Goal: Task Accomplishment & Management: Use online tool/utility

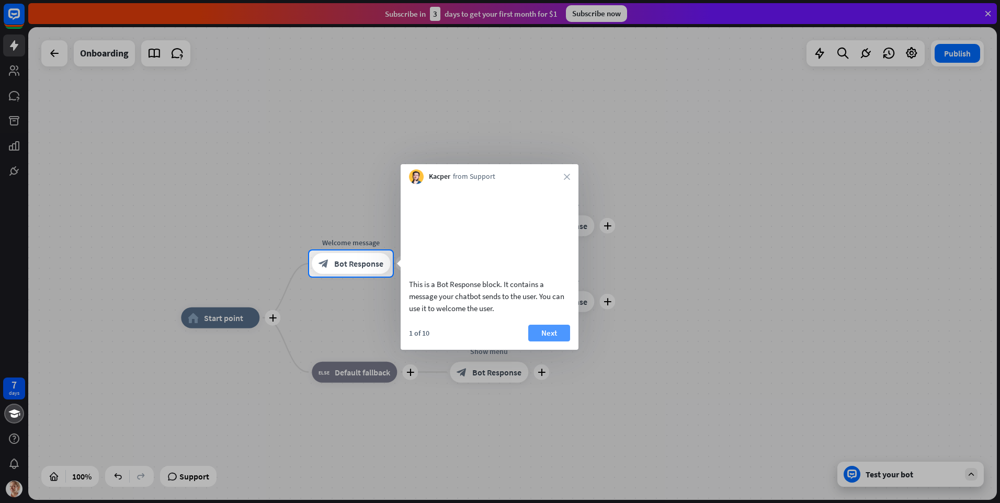
click at [547, 341] on button "Next" at bounding box center [549, 333] width 42 height 17
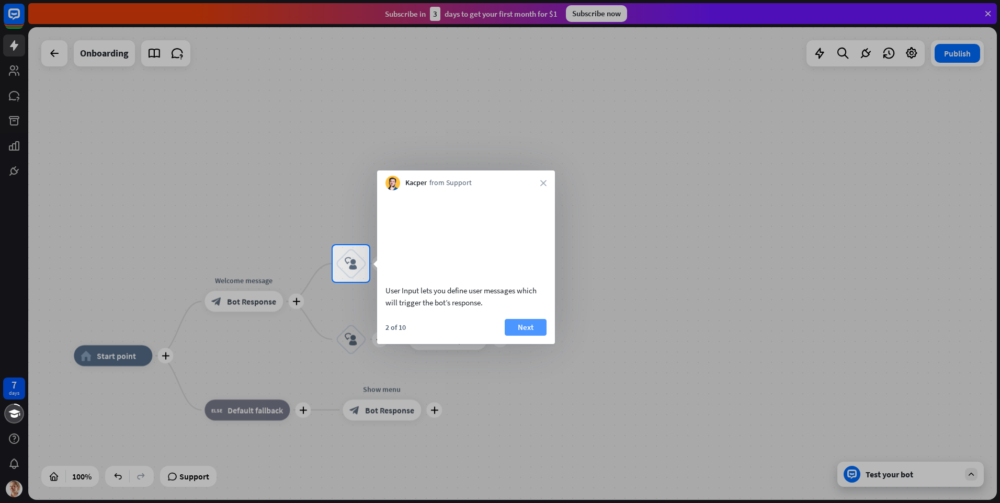
click at [536, 336] on button "Next" at bounding box center [525, 327] width 42 height 17
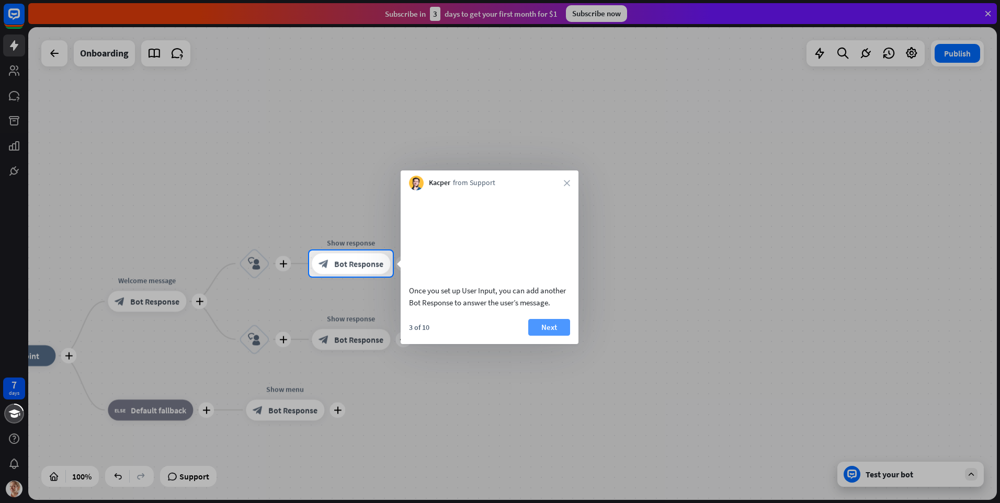
click at [549, 336] on button "Next" at bounding box center [549, 327] width 42 height 17
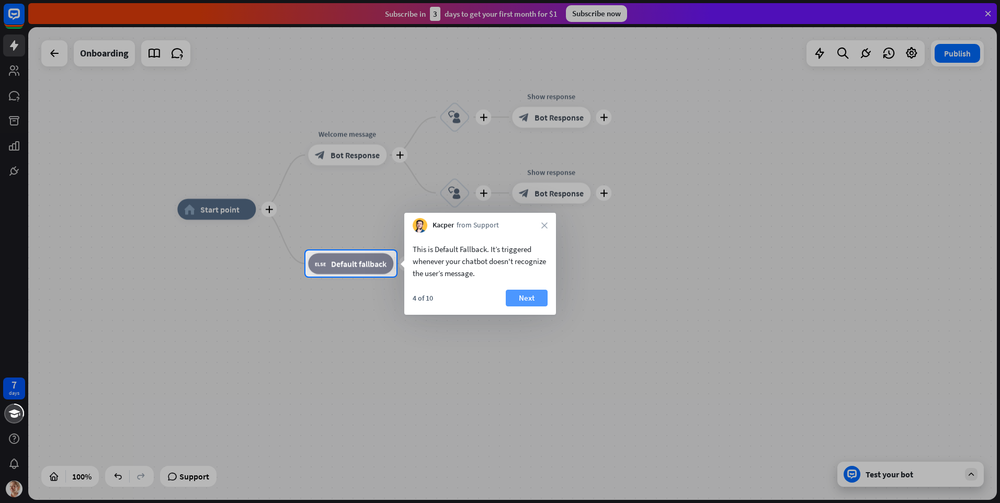
click at [532, 300] on button "Next" at bounding box center [527, 298] width 42 height 17
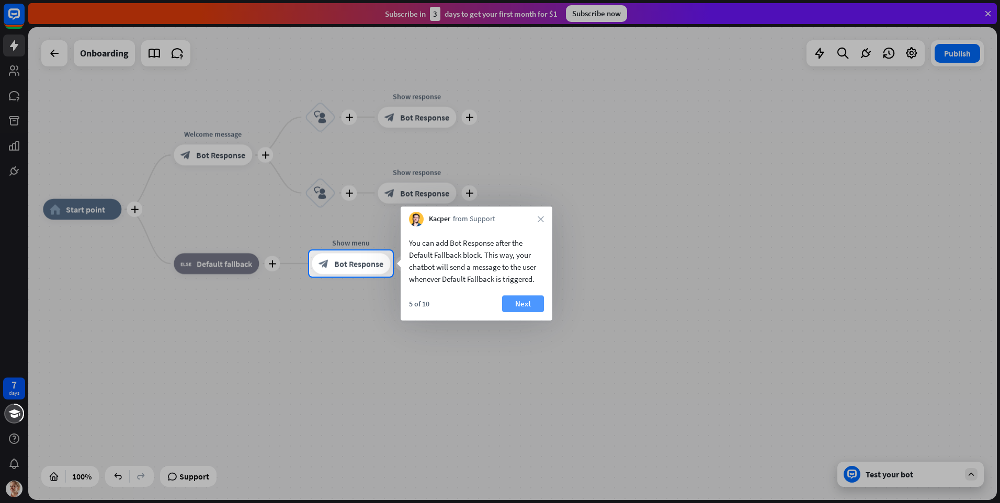
click at [523, 301] on button "Next" at bounding box center [523, 303] width 42 height 17
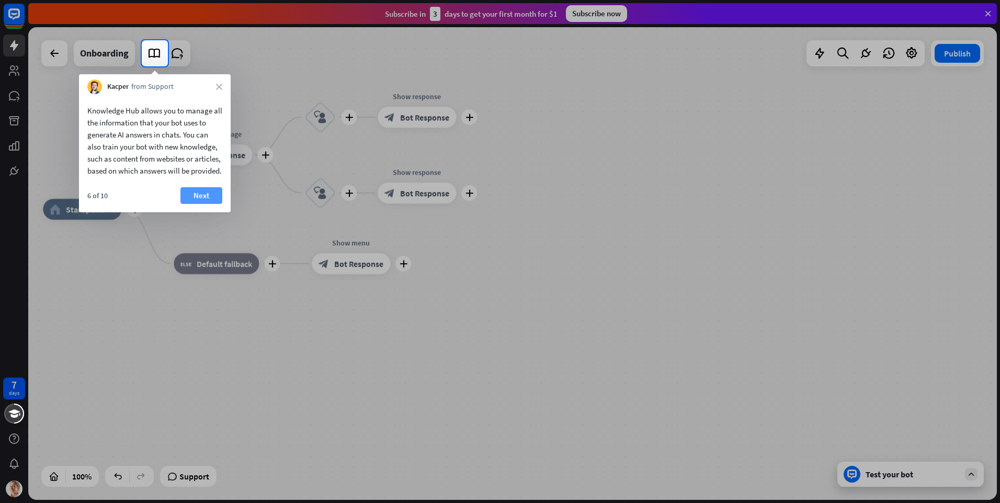
click at [208, 204] on button "Next" at bounding box center [201, 195] width 42 height 17
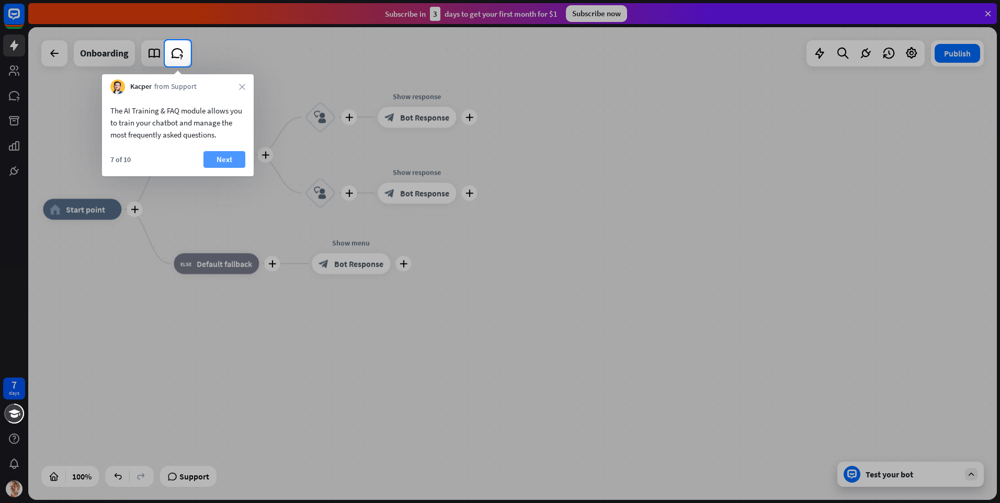
click at [212, 156] on button "Next" at bounding box center [224, 159] width 42 height 17
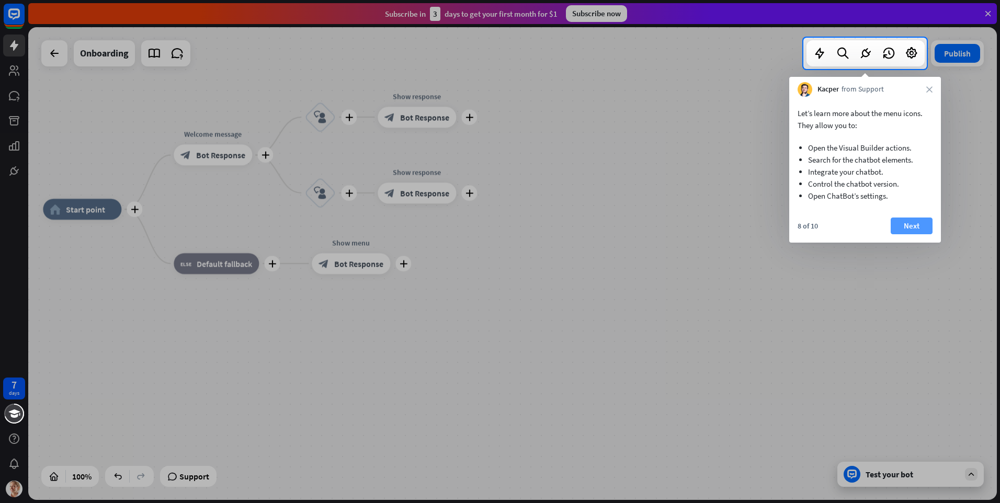
click at [905, 222] on button "Next" at bounding box center [911, 225] width 42 height 17
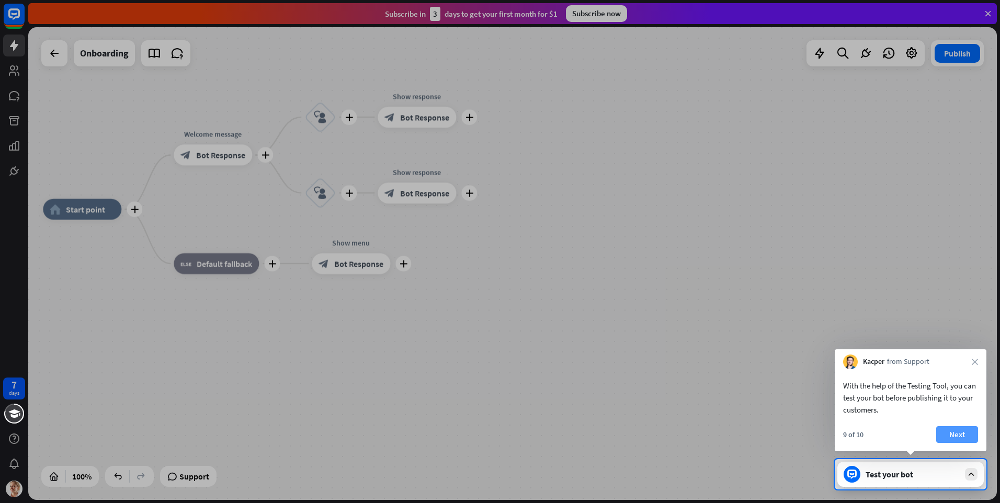
click at [958, 433] on button "Next" at bounding box center [957, 434] width 42 height 17
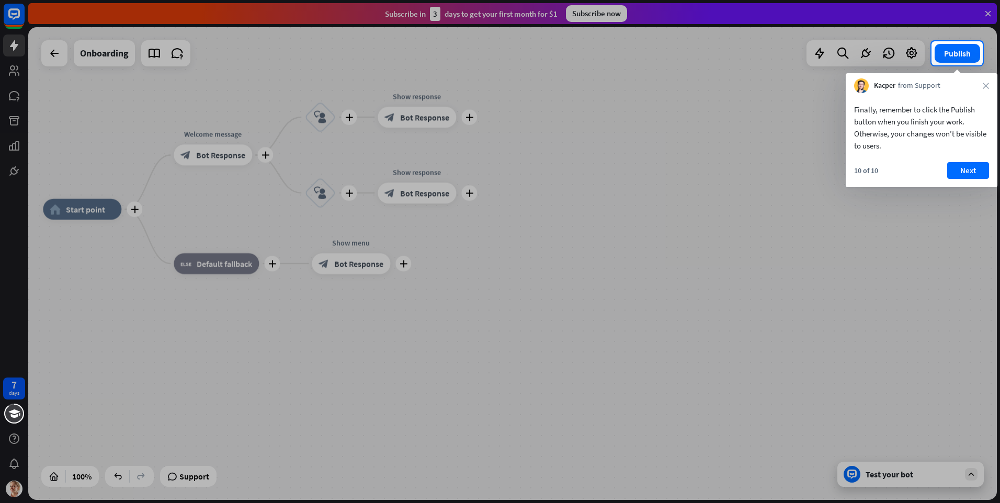
drag, startPoint x: 924, startPoint y: 478, endPoint x: 974, endPoint y: 292, distance: 193.4
click at [924, 478] on div at bounding box center [500, 284] width 1000 height 438
click at [962, 160] on div "Finally, remember to click the Publish button when you finish your work. Otherw…" at bounding box center [921, 140] width 152 height 94
click at [962, 170] on button "Next" at bounding box center [968, 170] width 42 height 17
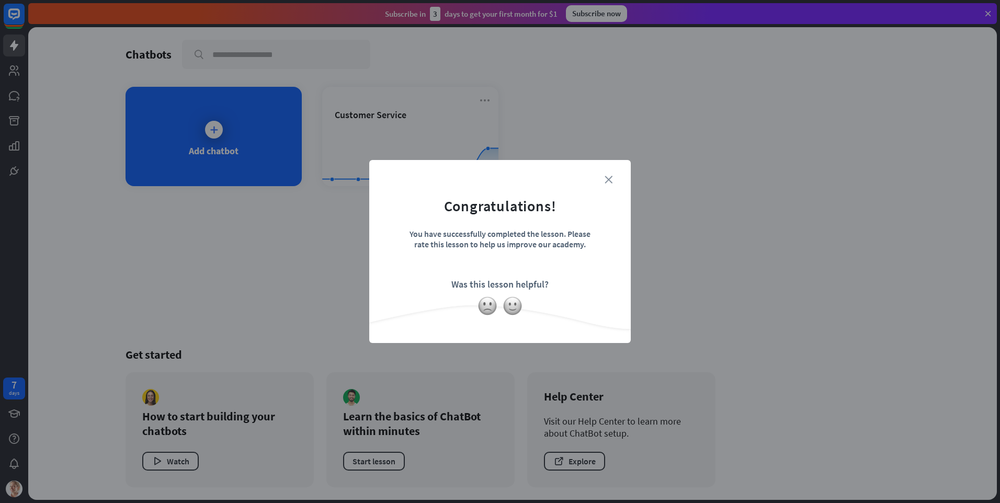
click at [609, 178] on icon "close" at bounding box center [608, 180] width 8 height 8
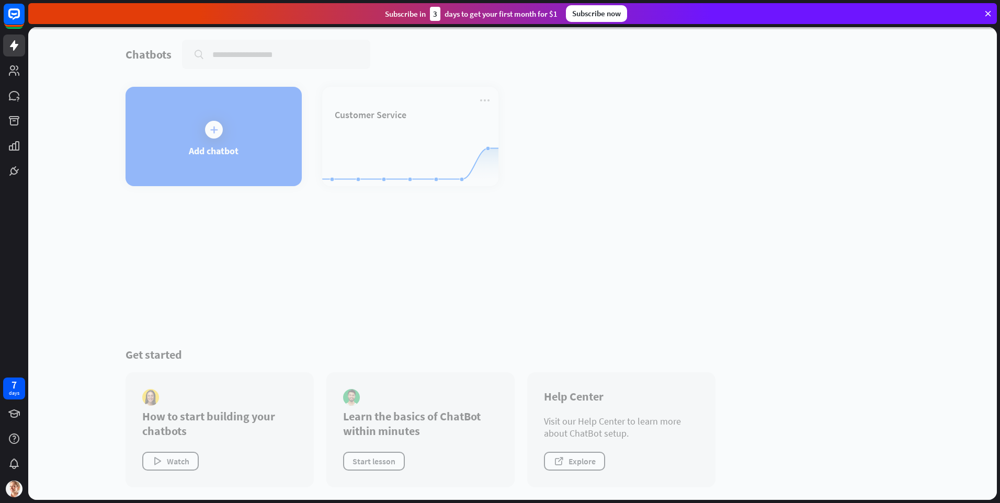
click at [387, 137] on div at bounding box center [512, 263] width 968 height 473
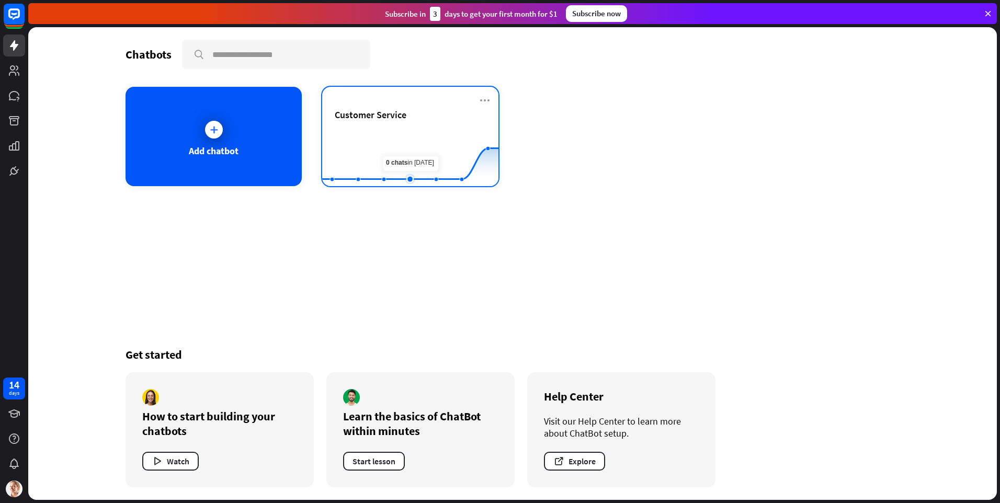
click at [423, 144] on rect at bounding box center [410, 160] width 176 height 65
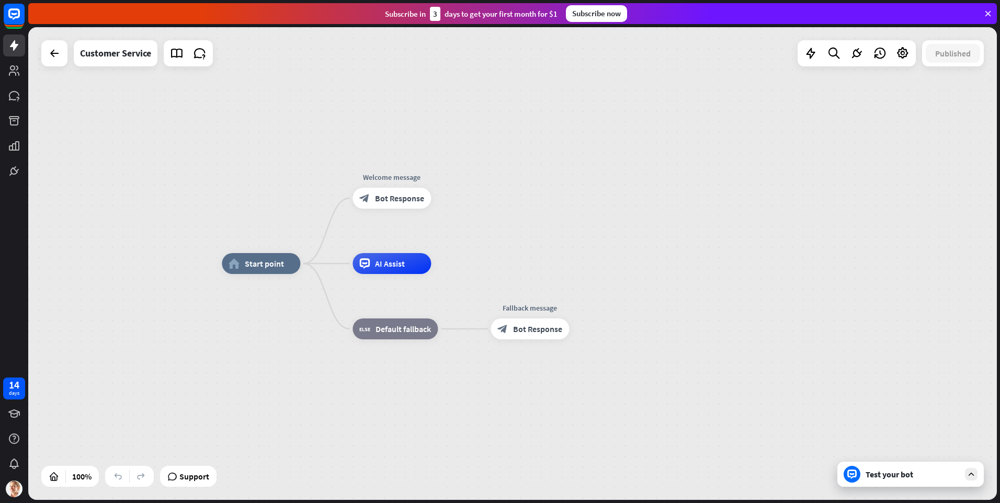
click at [902, 475] on div "Test your bot" at bounding box center [912, 474] width 94 height 10
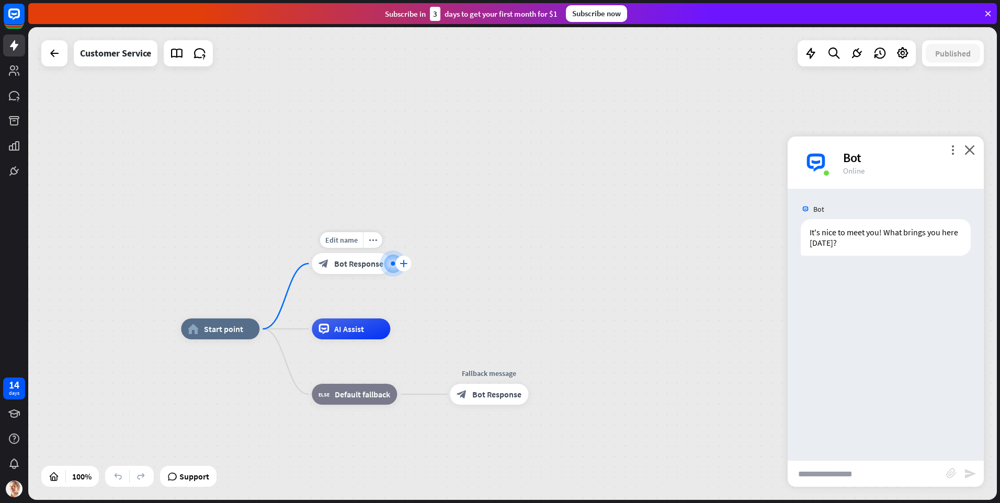
click at [401, 263] on icon "plus" at bounding box center [403, 263] width 8 height 7
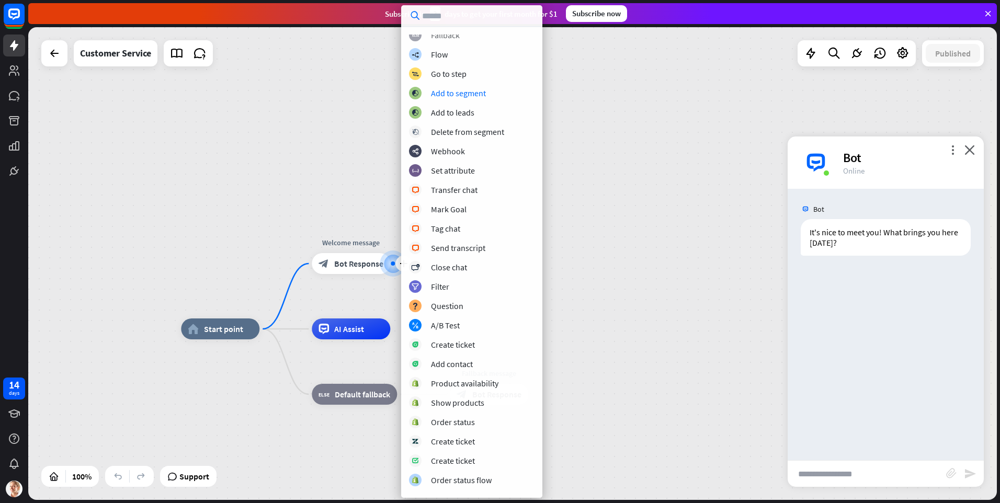
scroll to position [105, 0]
click at [445, 303] on div "Question" at bounding box center [447, 303] width 32 height 10
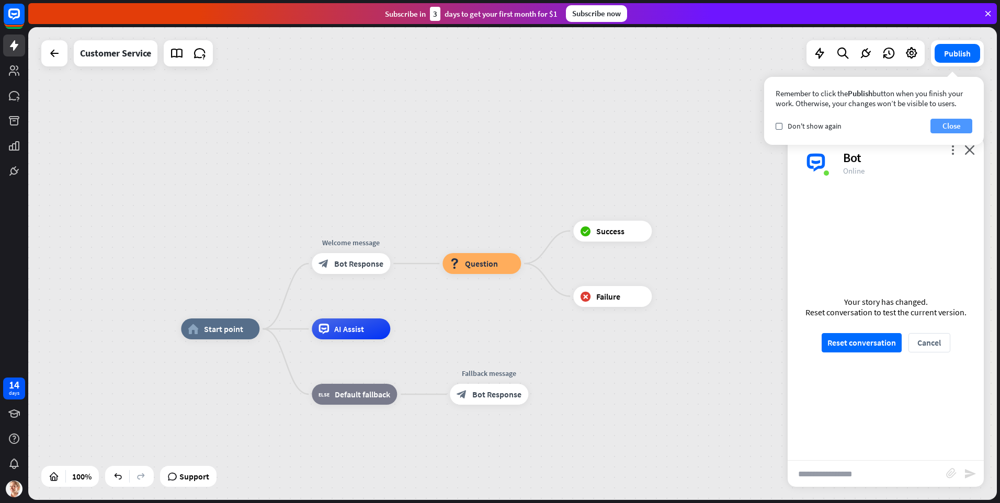
click at [956, 125] on button "Close" at bounding box center [951, 126] width 42 height 15
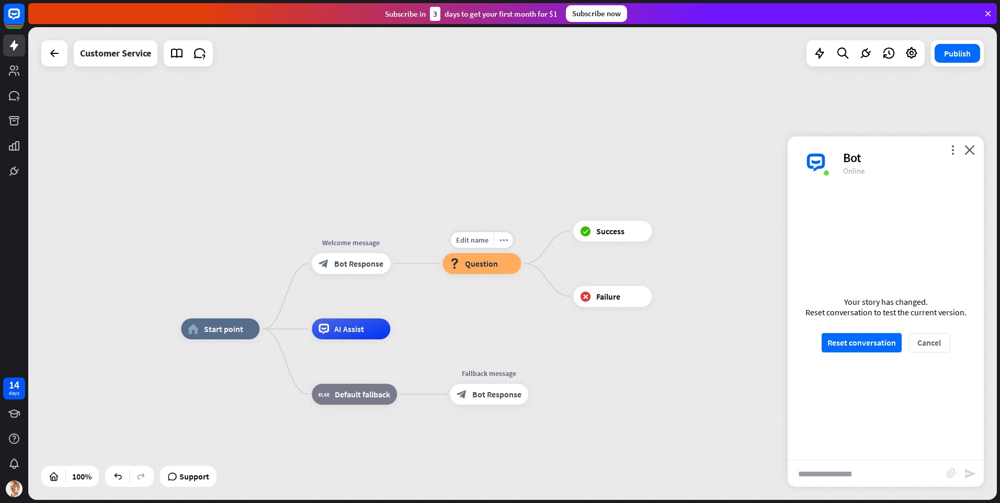
click at [485, 268] on span "Question" at bounding box center [481, 263] width 33 height 10
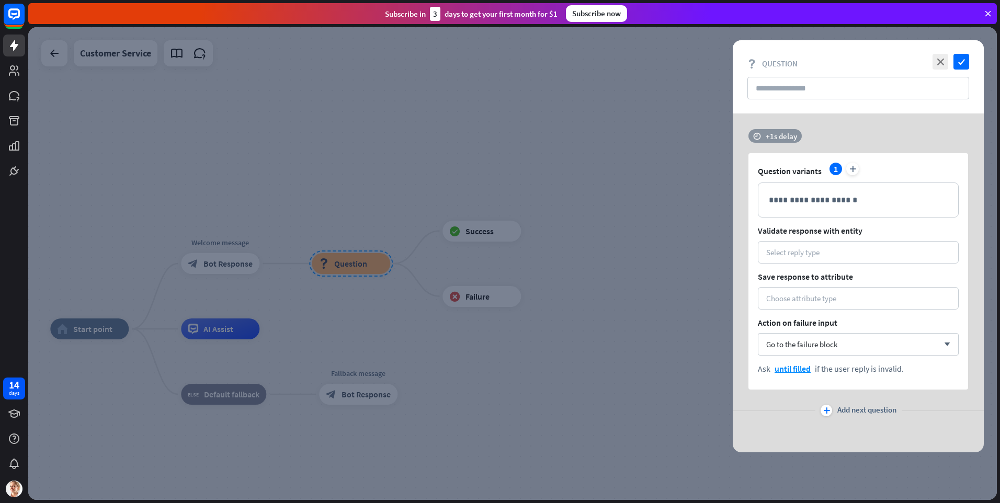
click at [769, 138] on div "+1s delay" at bounding box center [780, 136] width 31 height 10
click at [800, 124] on div "**********" at bounding box center [857, 282] width 251 height 339
click at [839, 251] on div "Select reply type" at bounding box center [858, 252] width 184 height 10
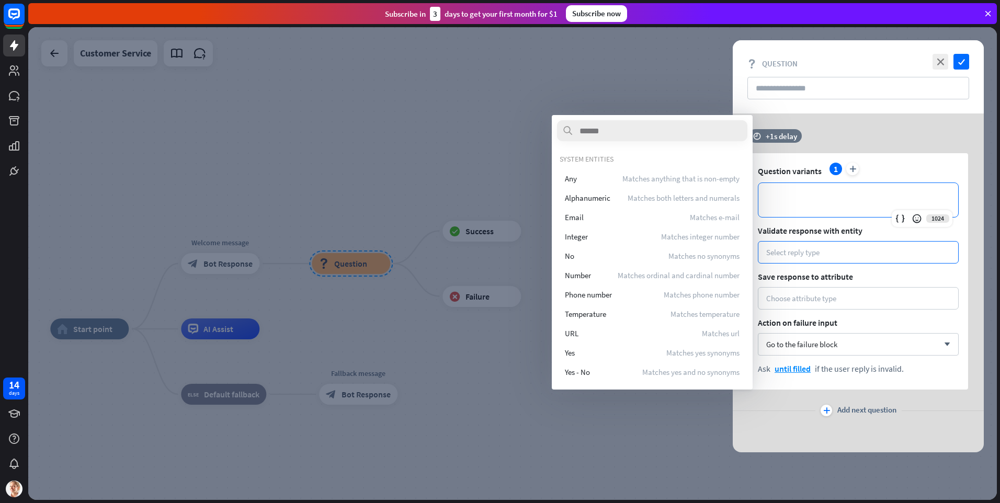
click at [852, 198] on p "**********" at bounding box center [857, 199] width 179 height 13
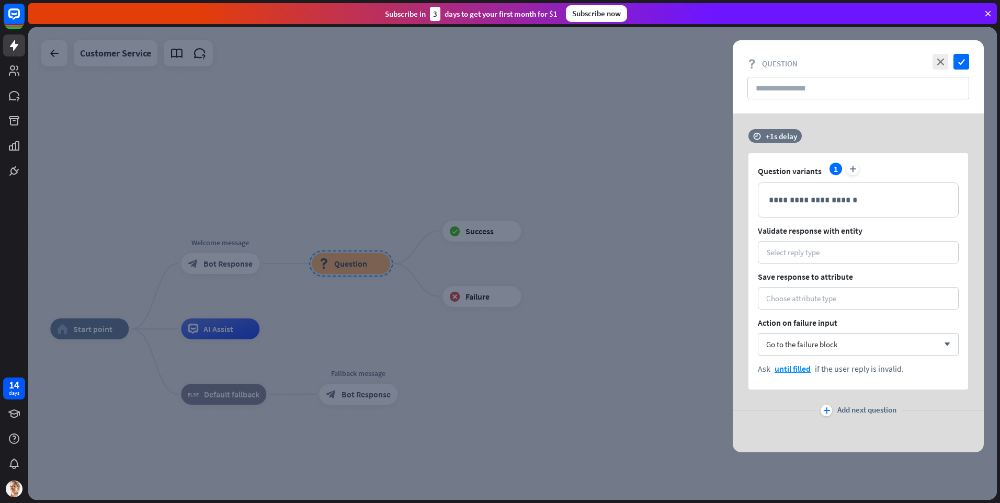
drag, startPoint x: 398, startPoint y: 235, endPoint x: 404, endPoint y: 233, distance: 5.5
click at [398, 235] on div at bounding box center [512, 263] width 968 height 473
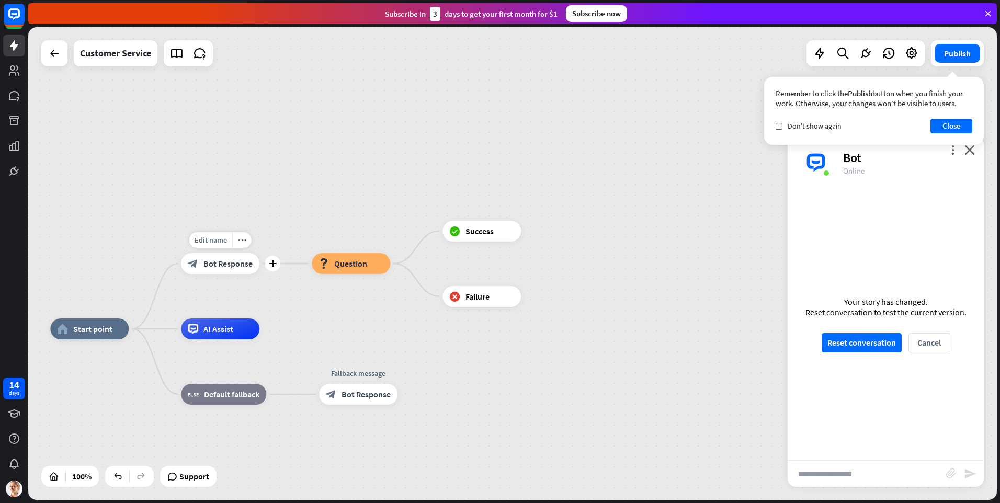
click at [221, 266] on span "Bot Response" at bounding box center [227, 263] width 49 height 10
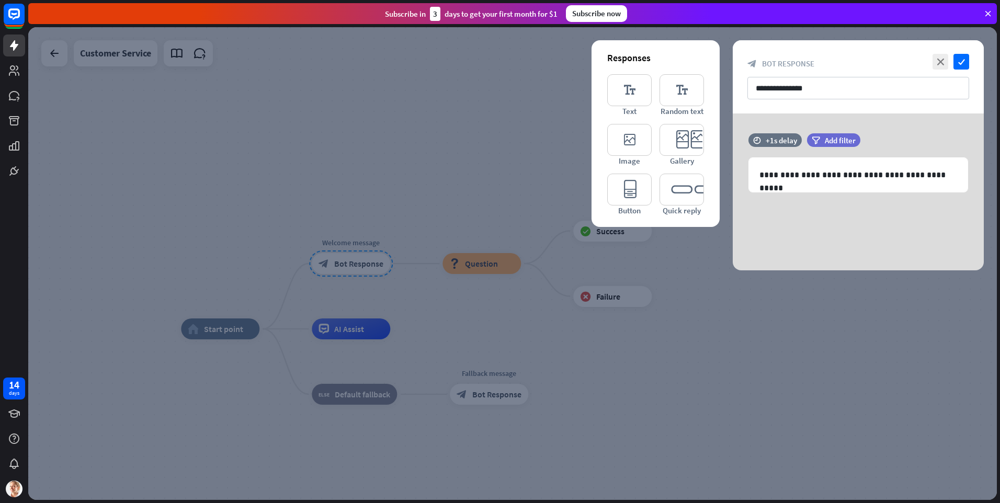
click at [388, 225] on div at bounding box center [512, 263] width 968 height 473
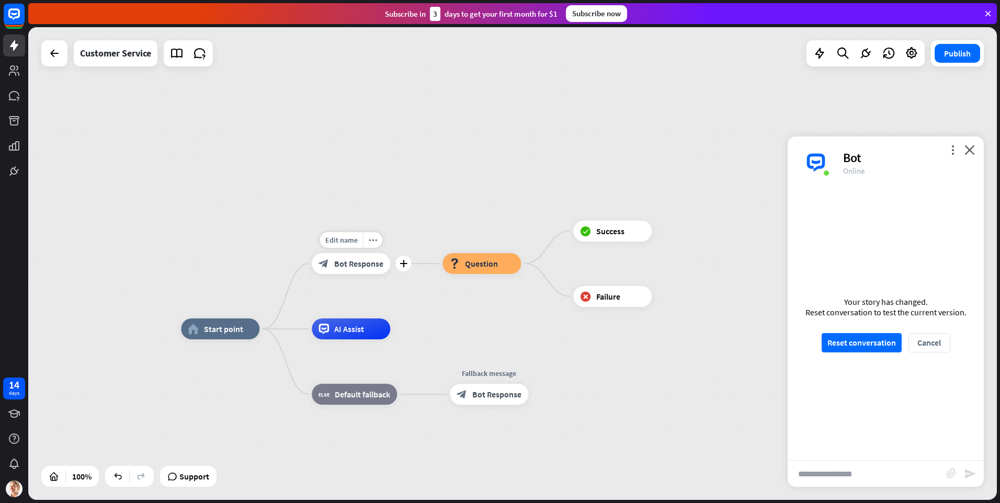
click at [362, 267] on span "Bot Response" at bounding box center [358, 263] width 49 height 10
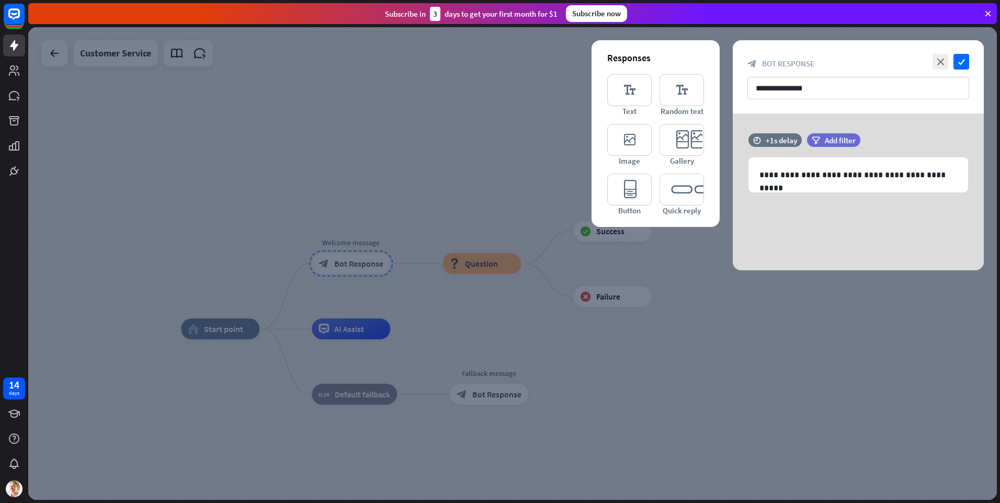
click at [452, 164] on div at bounding box center [512, 263] width 968 height 473
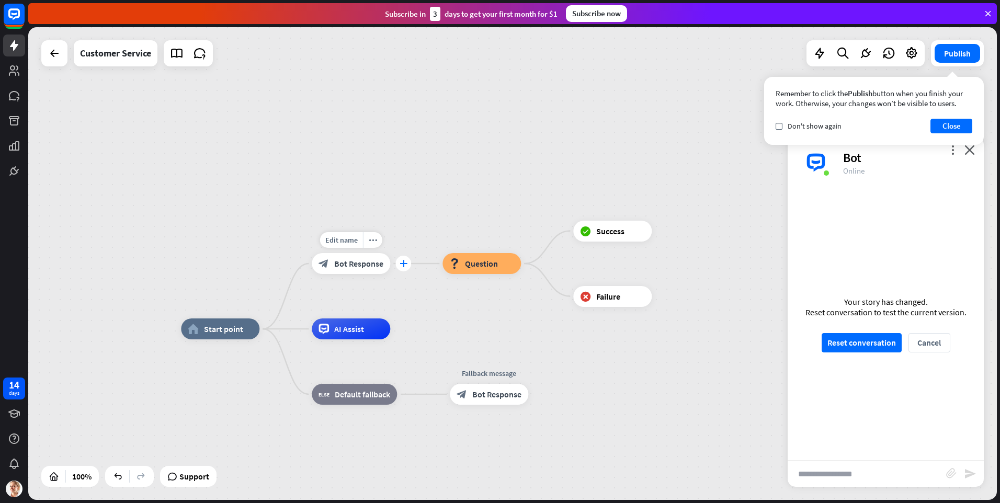
click at [403, 264] on icon "plus" at bounding box center [403, 263] width 8 height 7
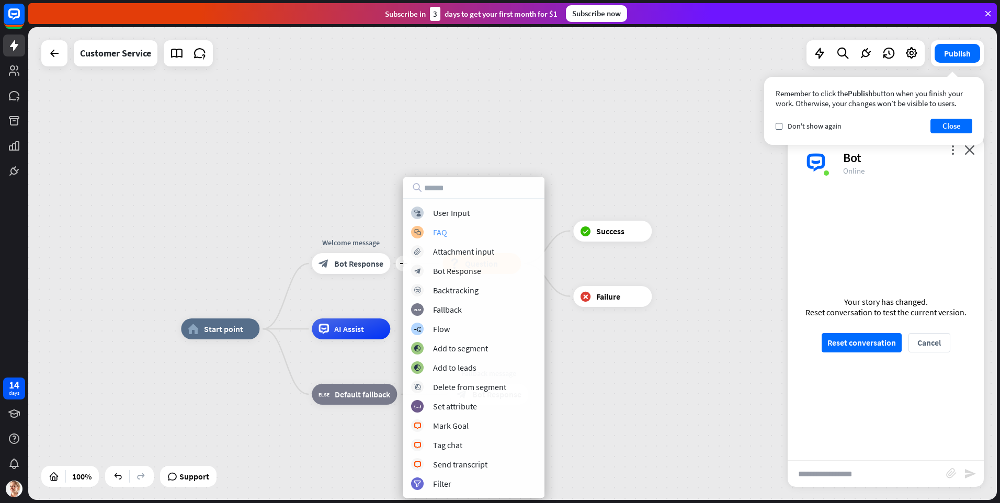
click at [442, 231] on div "FAQ" at bounding box center [440, 232] width 14 height 10
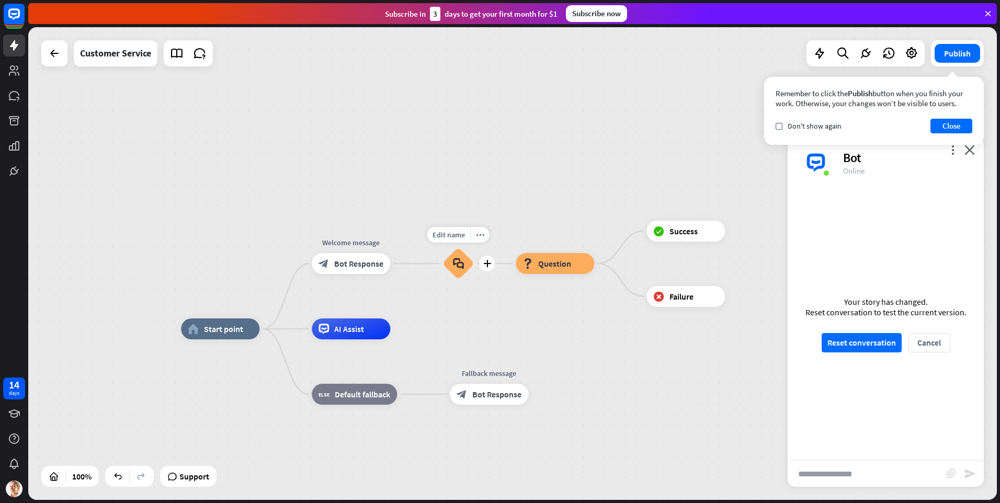
click at [468, 263] on div "block_faq" at bounding box center [457, 263] width 31 height 31
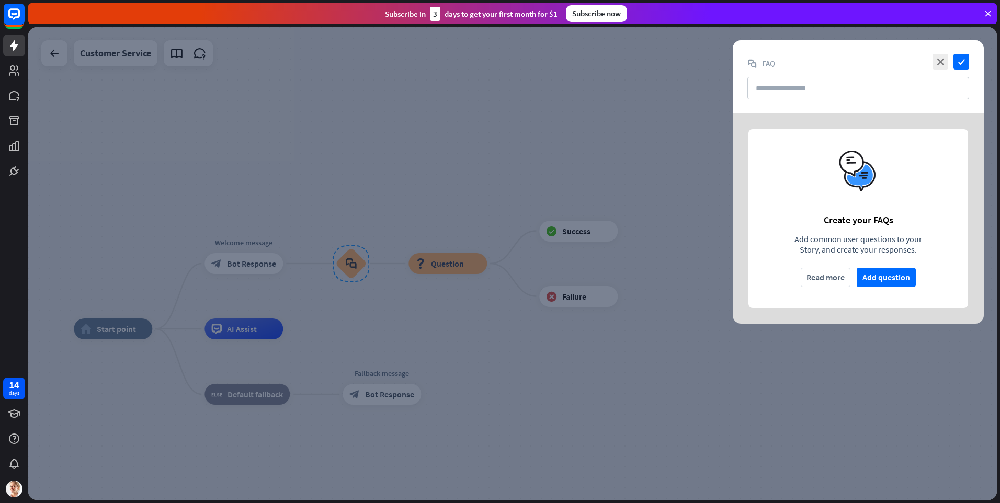
click at [614, 259] on div at bounding box center [512, 263] width 968 height 473
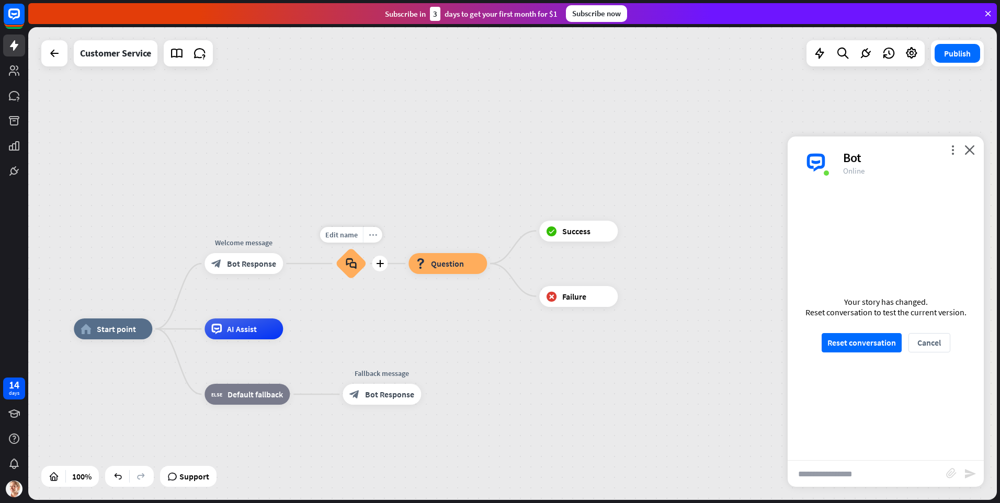
click at [373, 237] on icon "more_horiz" at bounding box center [373, 235] width 8 height 8
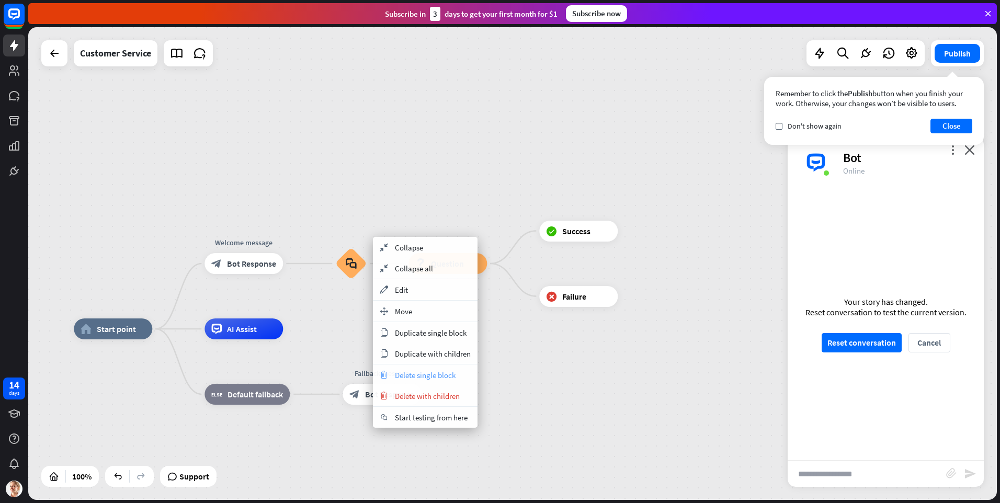
click at [431, 377] on span "Delete single block" at bounding box center [425, 375] width 61 height 10
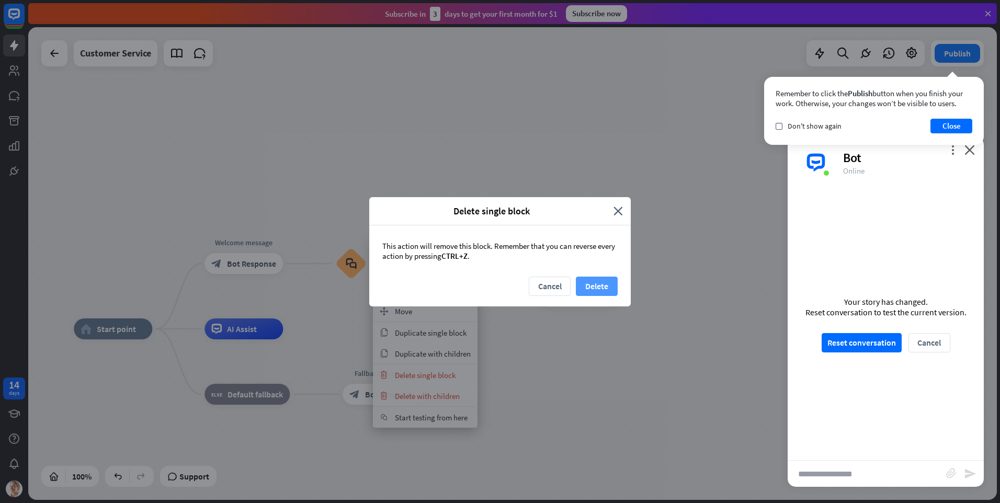
click at [587, 287] on button "Delete" at bounding box center [597, 286] width 42 height 19
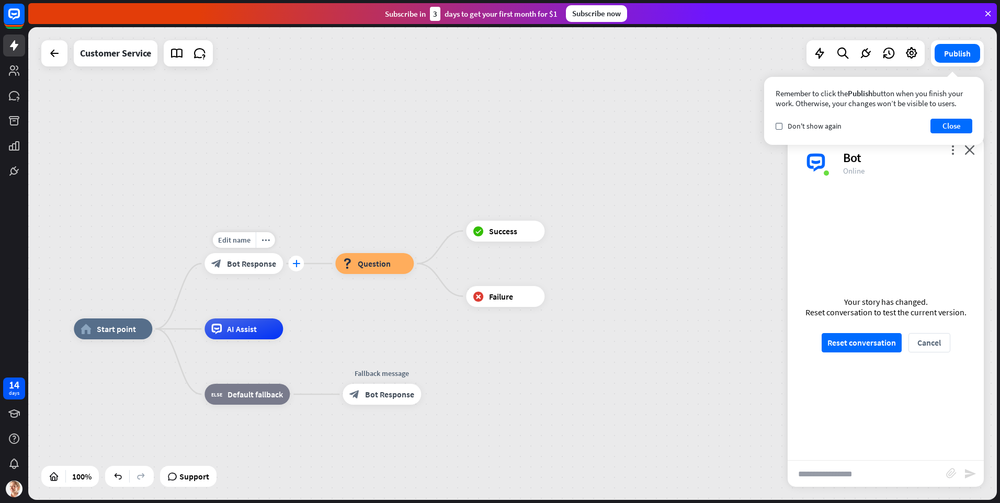
click at [296, 266] on icon "plus" at bounding box center [296, 263] width 8 height 7
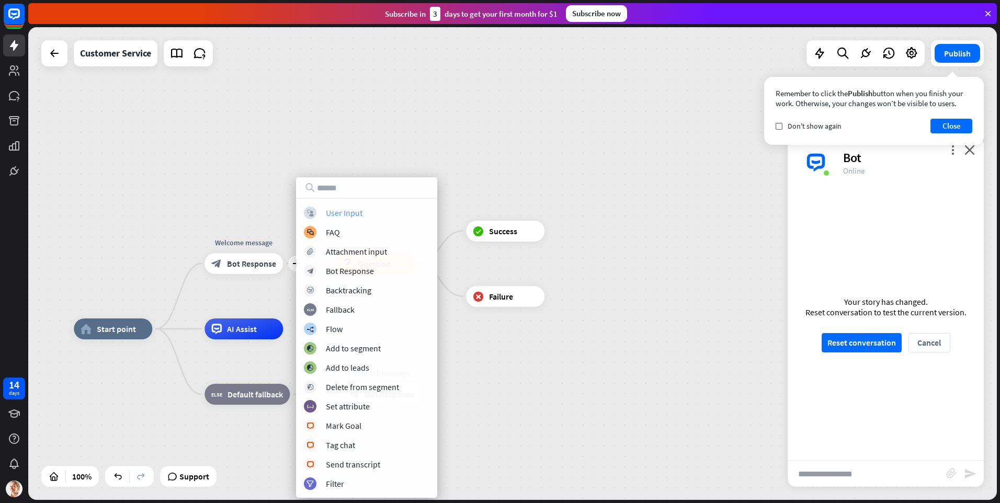
click at [354, 216] on div "User Input" at bounding box center [344, 213] width 37 height 10
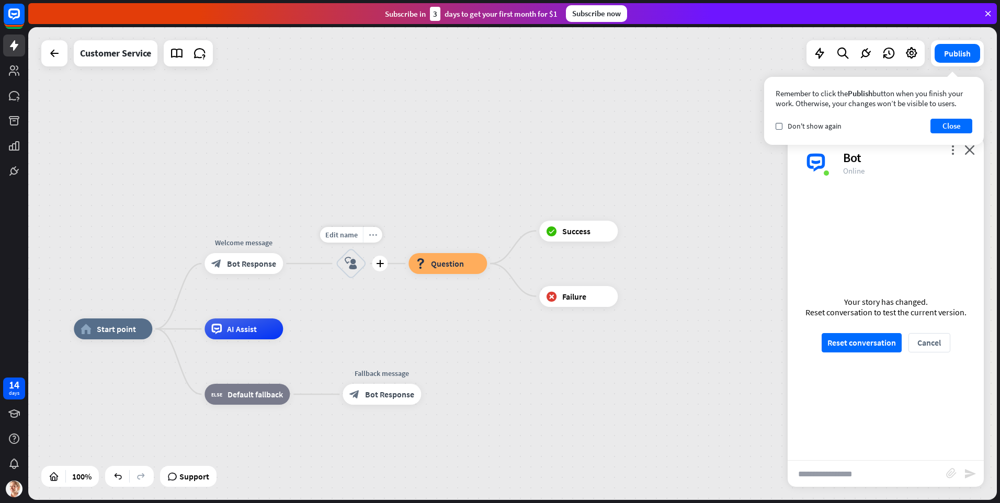
click at [372, 234] on icon "more_horiz" at bounding box center [373, 235] width 8 height 8
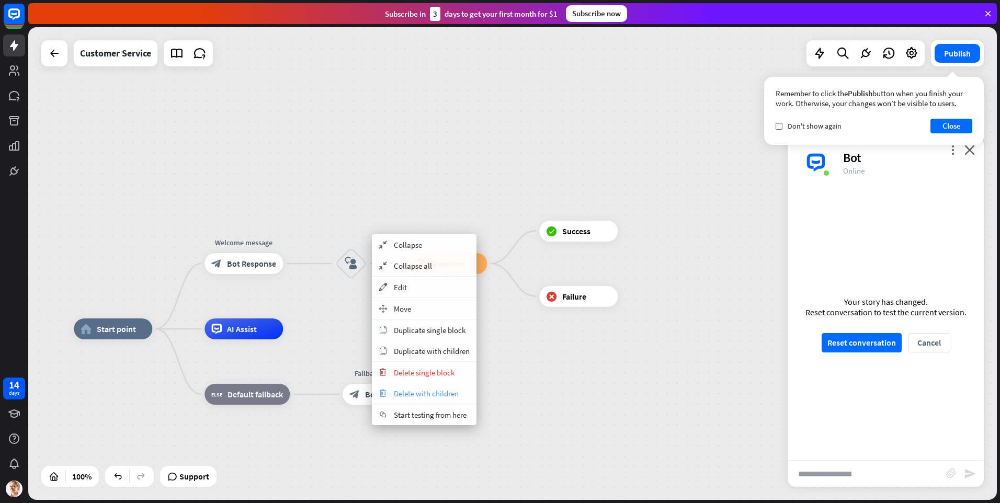
click at [438, 389] on span "Delete with children" at bounding box center [426, 393] width 65 height 10
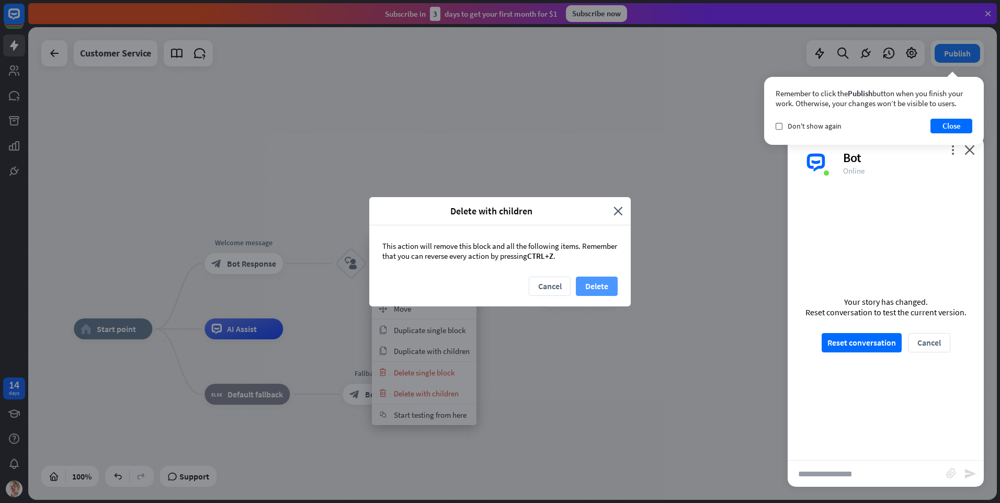
click at [590, 286] on button "Delete" at bounding box center [597, 286] width 42 height 19
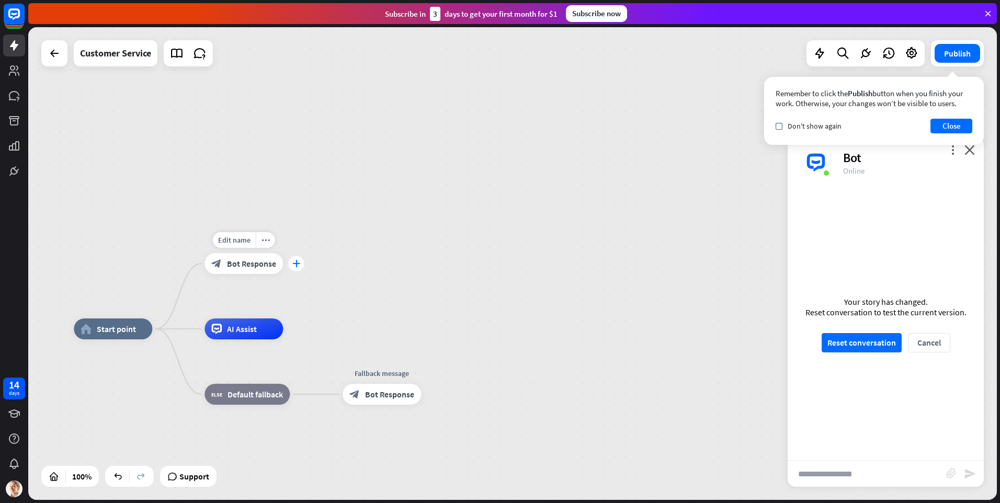
click at [297, 262] on icon "plus" at bounding box center [296, 263] width 8 height 7
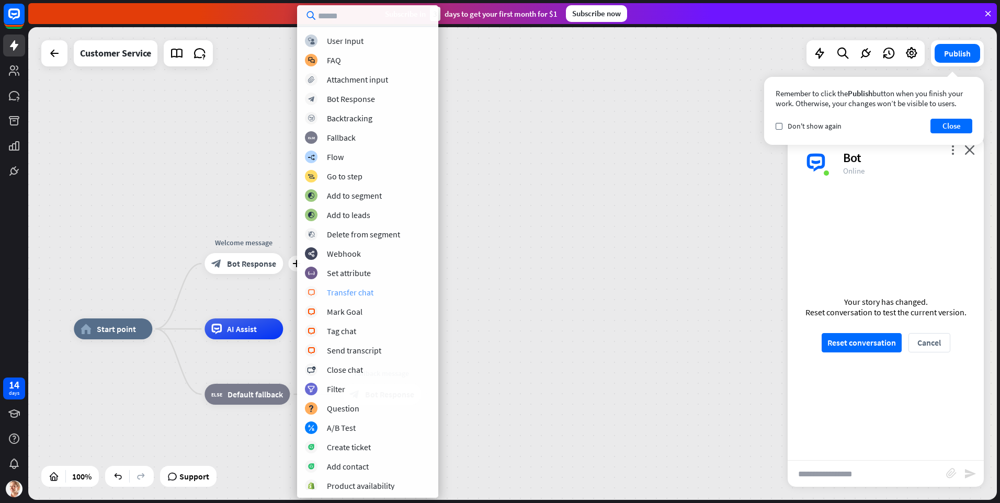
click at [363, 294] on div "Transfer chat" at bounding box center [350, 292] width 47 height 10
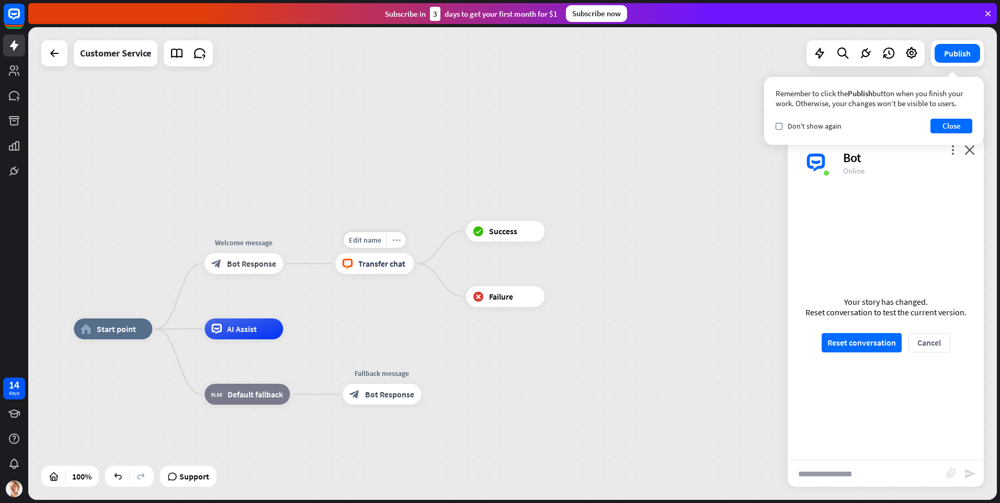
click at [397, 239] on icon "more_horiz" at bounding box center [396, 240] width 8 height 8
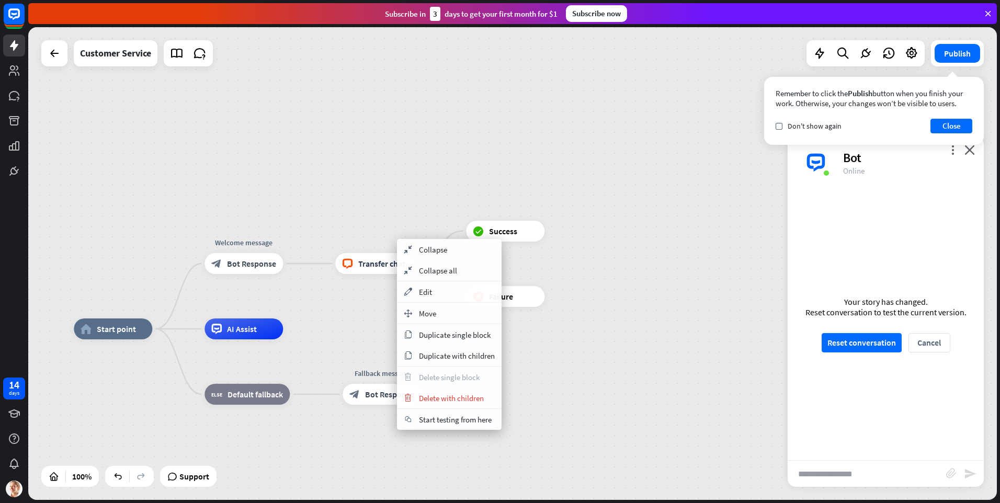
click at [370, 269] on div "block_livechat Transfer chat" at bounding box center [374, 263] width 78 height 21
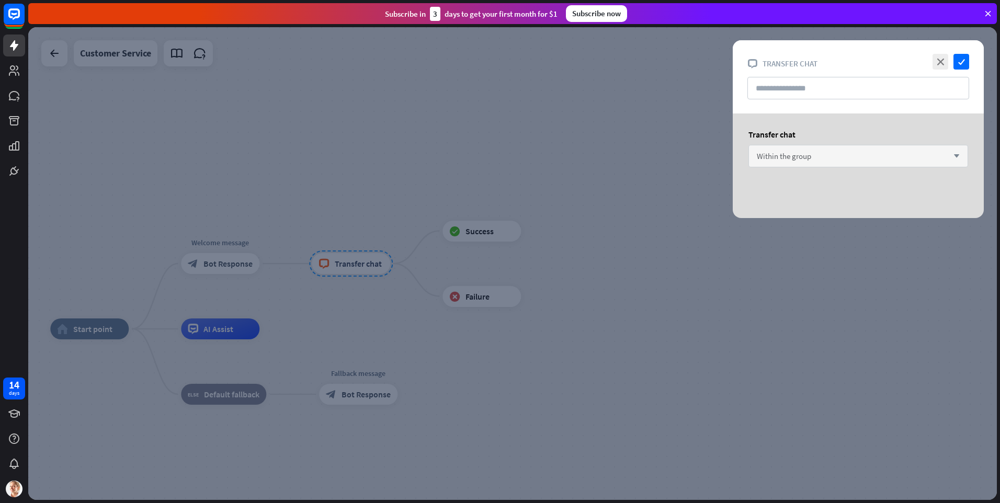
click at [863, 155] on div "Within the group arrow_down" at bounding box center [858, 156] width 220 height 22
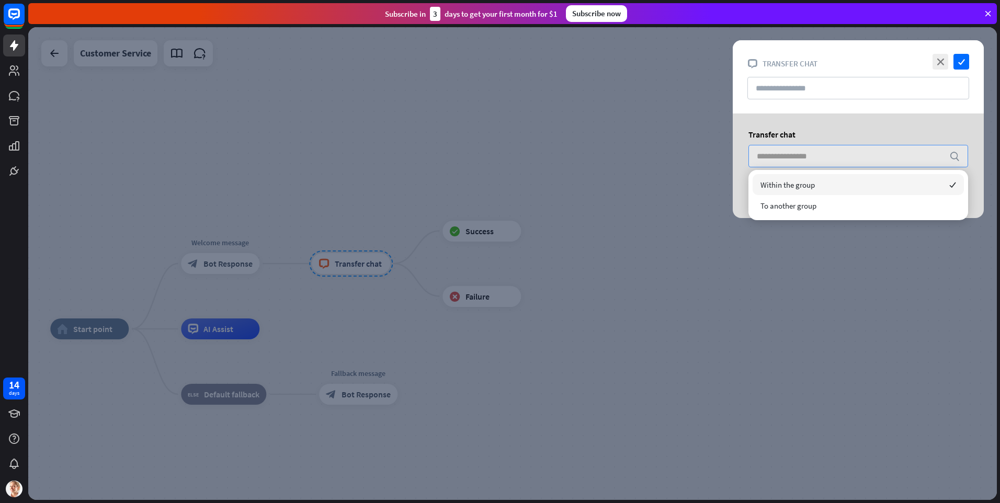
click at [863, 155] on input "search" at bounding box center [849, 155] width 187 height 21
click at [812, 89] on input "text" at bounding box center [858, 88] width 222 height 22
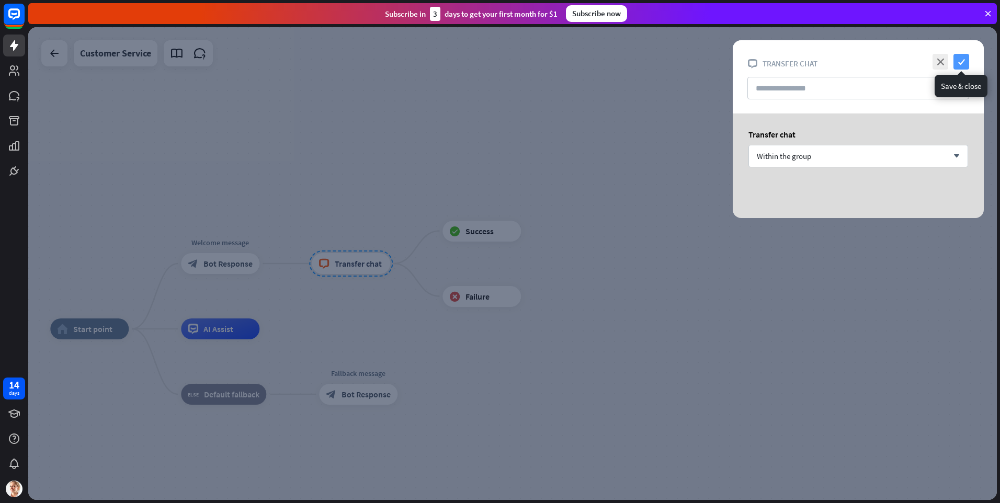
click at [962, 63] on icon "check" at bounding box center [961, 62] width 16 height 16
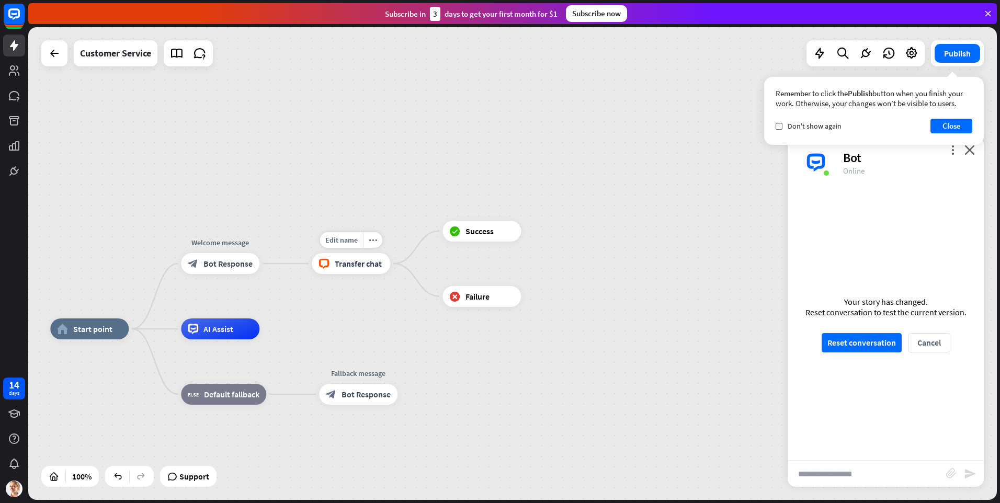
click at [349, 271] on div "block_livechat Transfer chat" at bounding box center [351, 263] width 78 height 21
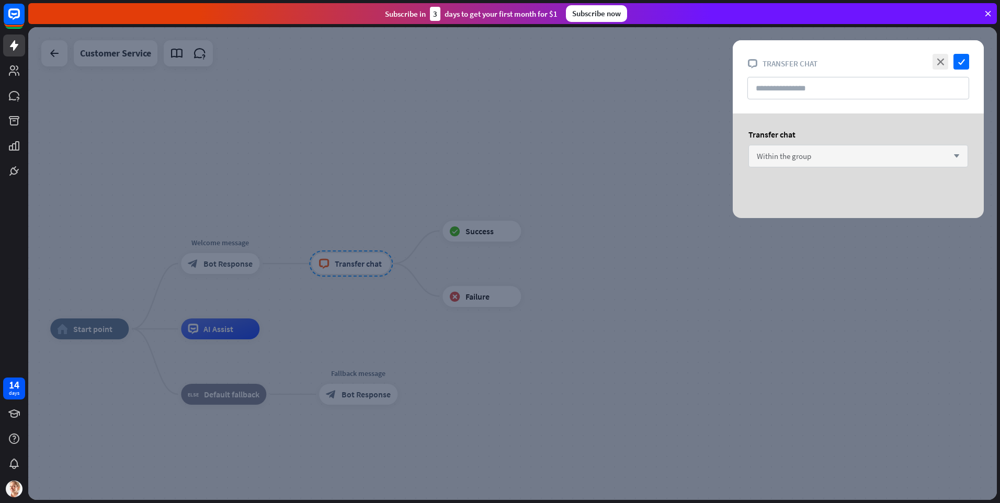
click at [794, 165] on div "Within the group arrow_down" at bounding box center [858, 156] width 220 height 22
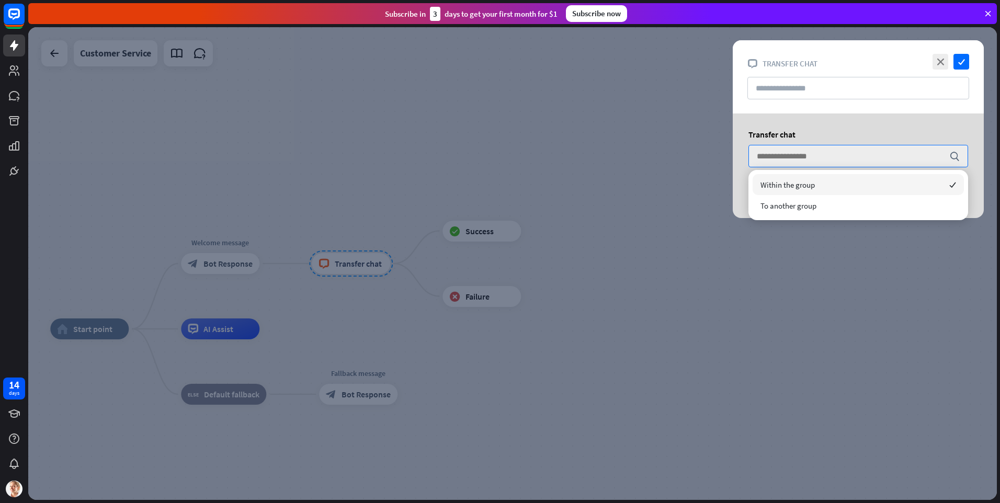
click at [816, 138] on div "Transfer chat" at bounding box center [858, 134] width 220 height 10
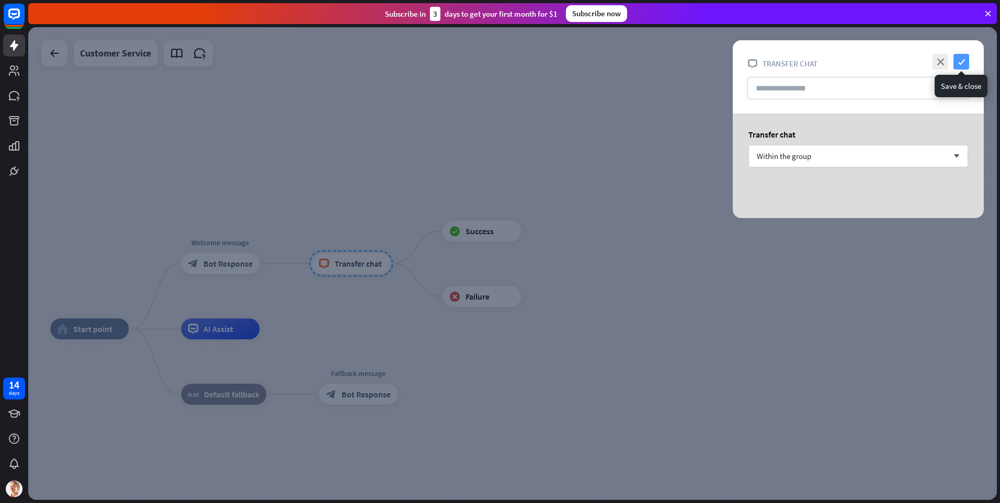
click at [960, 60] on icon "check" at bounding box center [961, 62] width 16 height 16
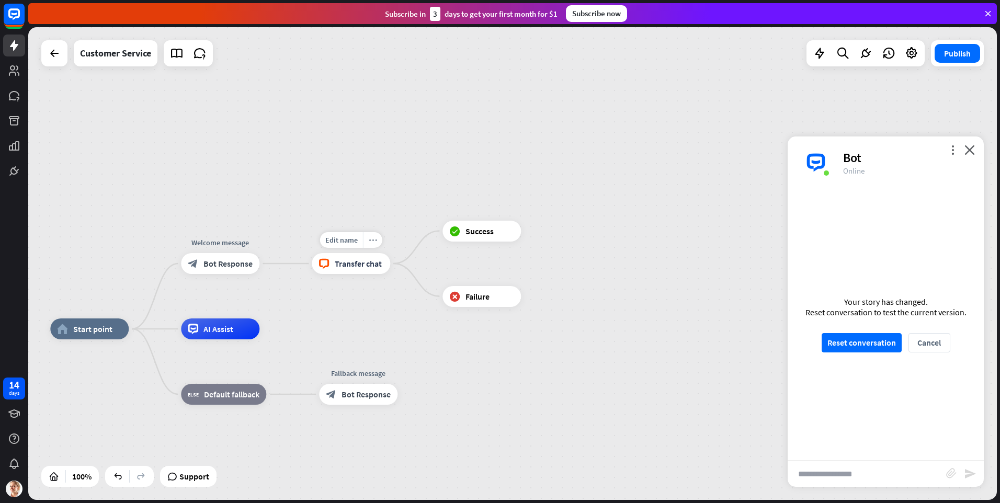
click at [373, 243] on icon "more_horiz" at bounding box center [373, 240] width 8 height 8
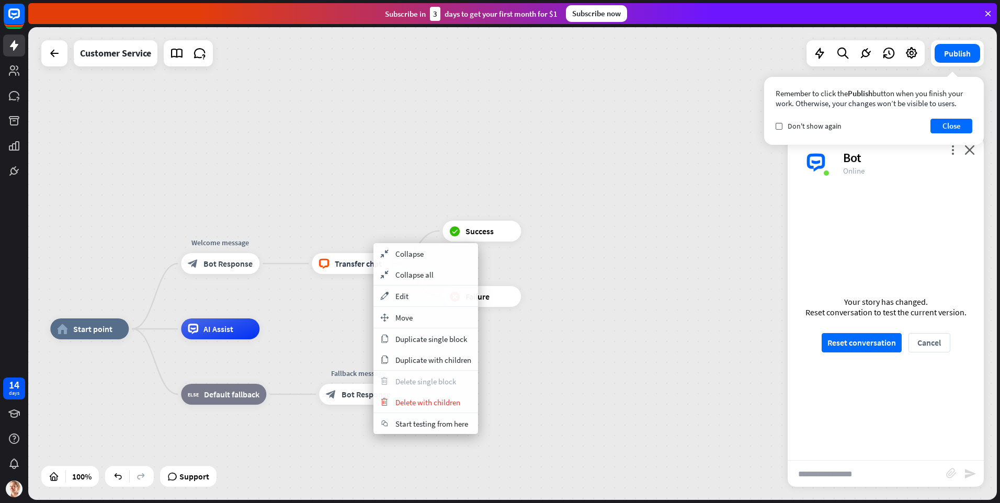
click at [337, 260] on span "Transfer chat" at bounding box center [358, 263] width 47 height 10
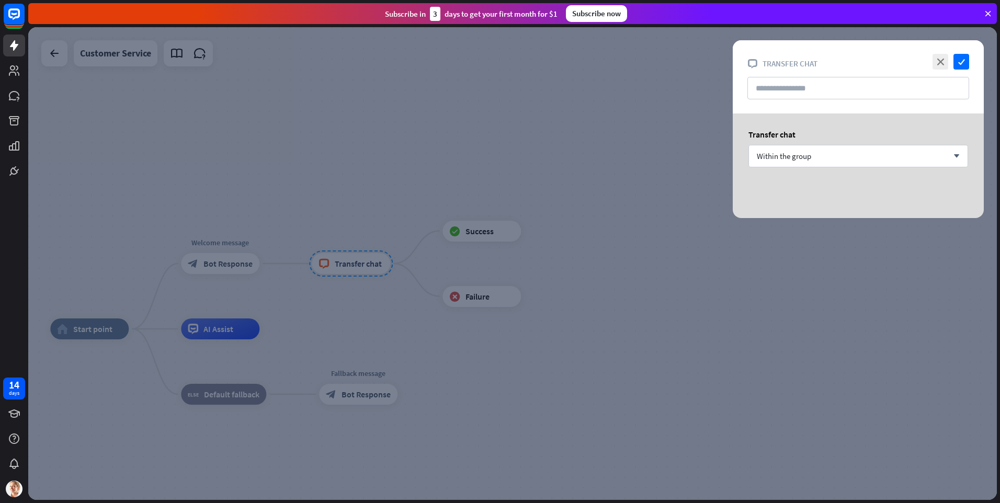
click at [351, 241] on div at bounding box center [512, 263] width 968 height 473
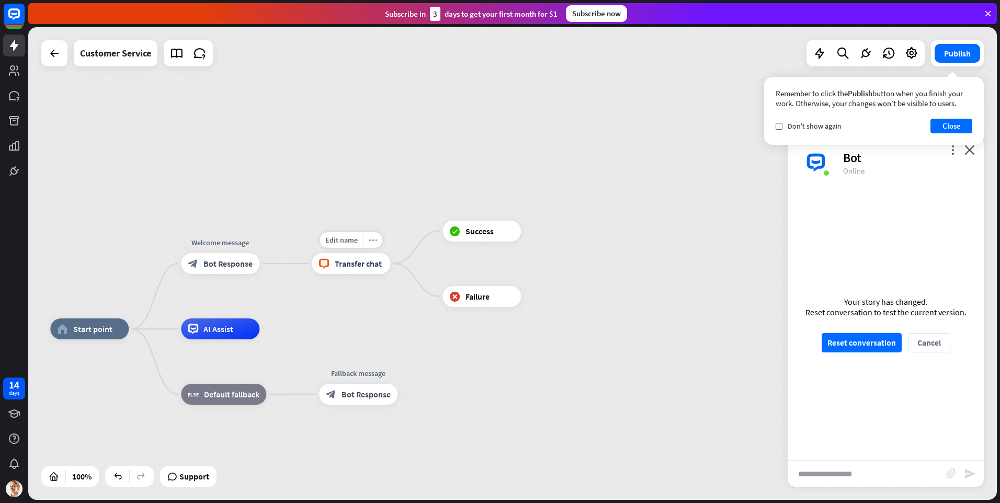
click at [374, 243] on icon "more_horiz" at bounding box center [373, 240] width 8 height 8
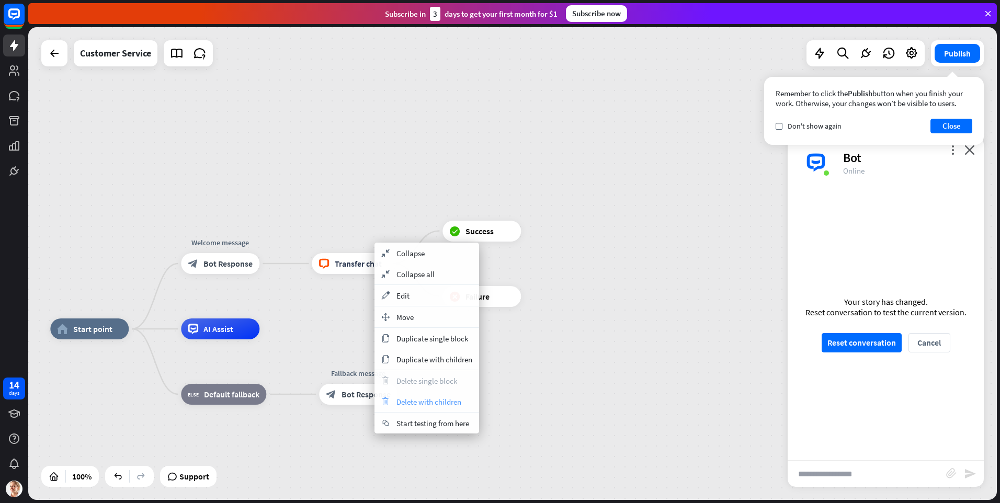
click at [427, 397] on span "Delete with children" at bounding box center [428, 402] width 65 height 10
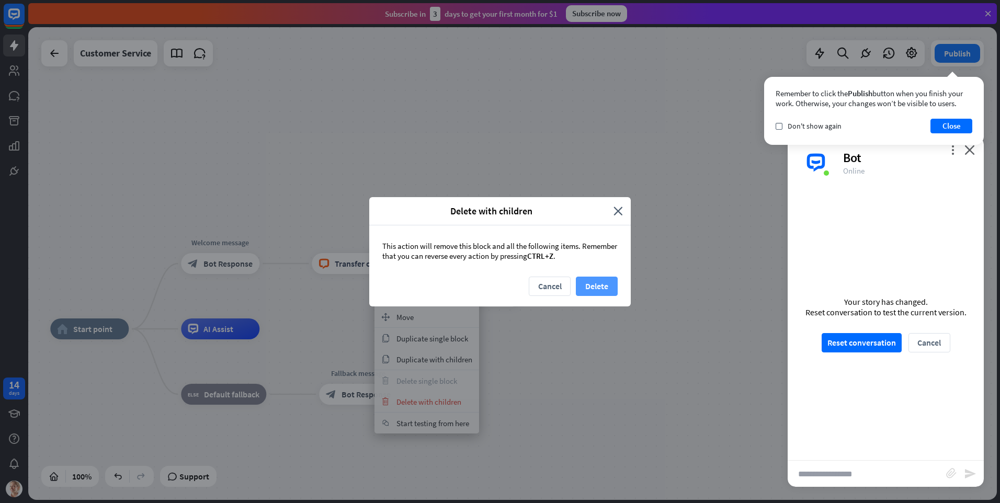
click at [596, 286] on button "Delete" at bounding box center [597, 286] width 42 height 19
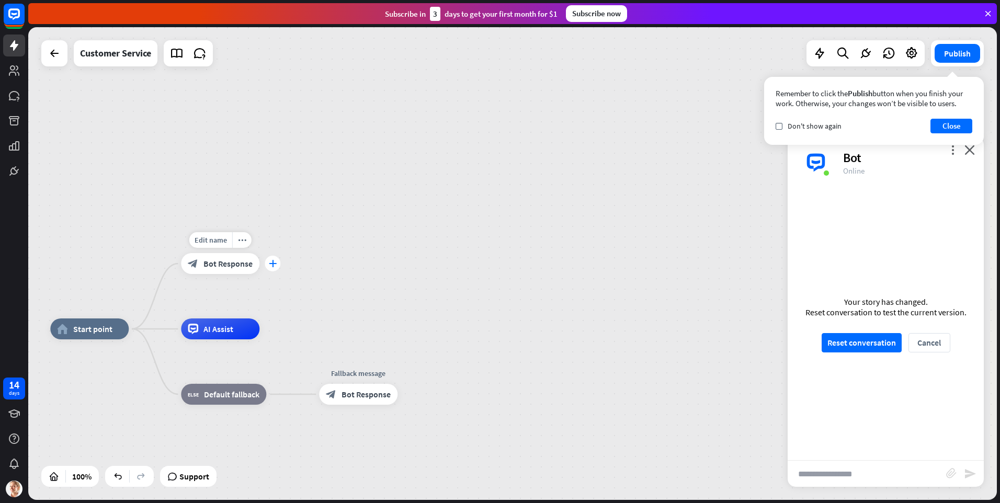
click at [275, 265] on icon "plus" at bounding box center [273, 263] width 8 height 7
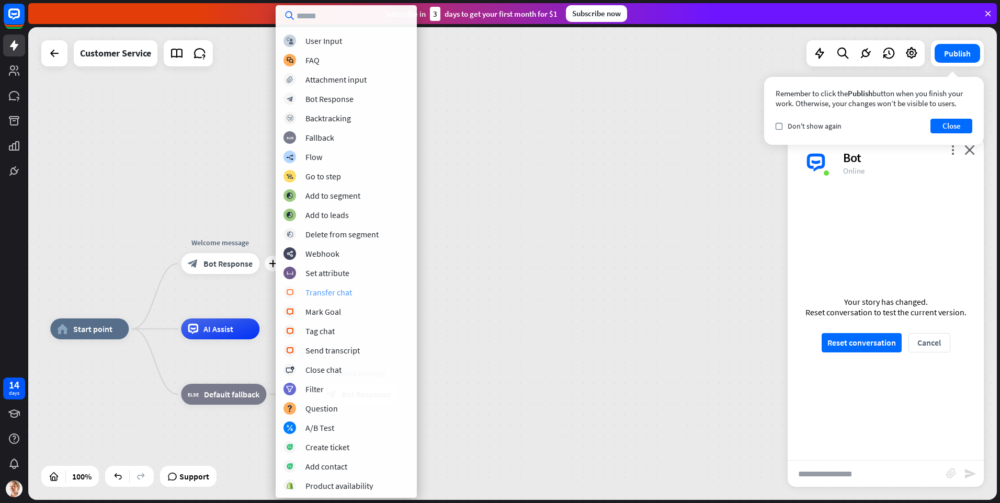
click at [346, 294] on div "Transfer chat" at bounding box center [328, 292] width 47 height 10
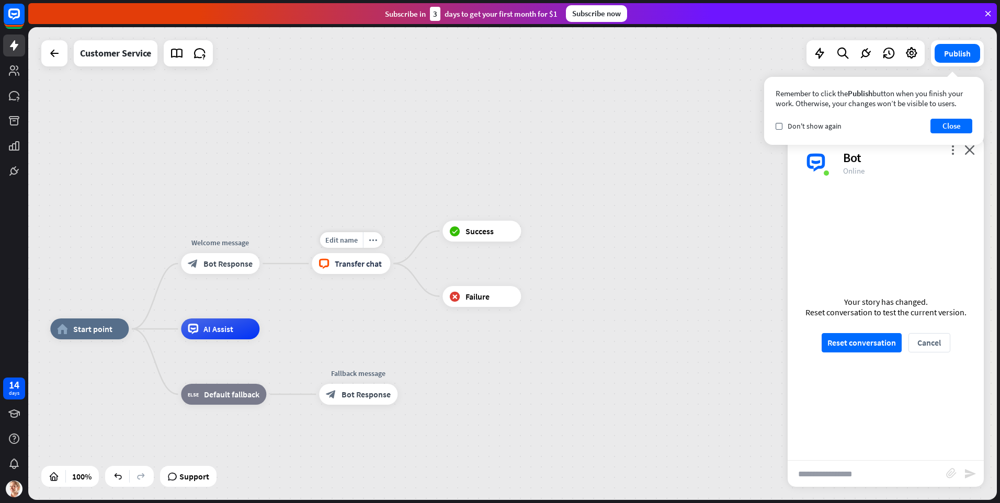
click at [327, 267] on icon "block_livechat" at bounding box center [323, 263] width 11 height 10
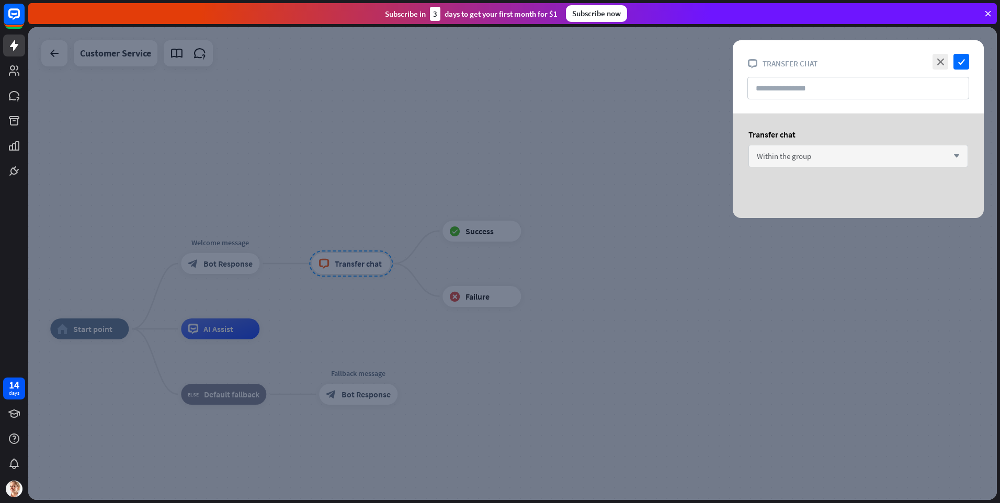
click at [843, 166] on div "Within the group arrow_down" at bounding box center [858, 156] width 220 height 22
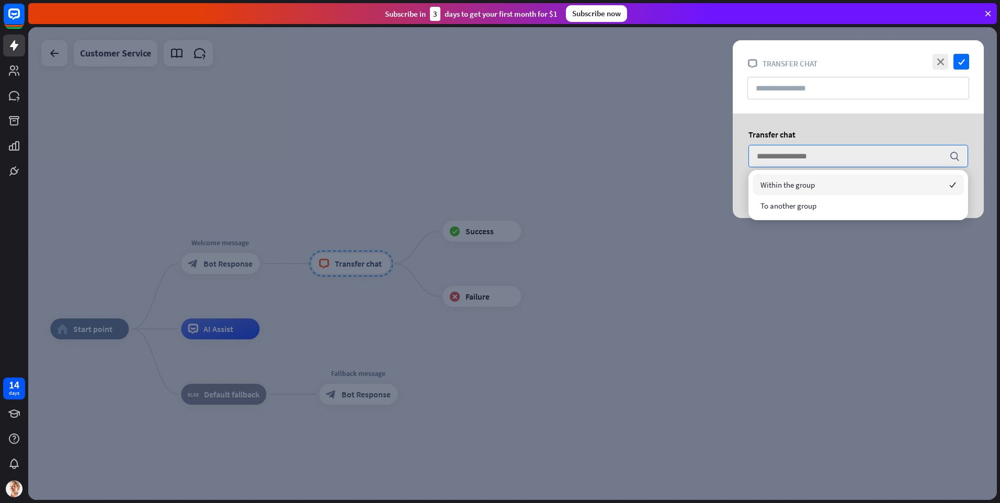
click at [838, 137] on div "Transfer chat" at bounding box center [858, 134] width 220 height 10
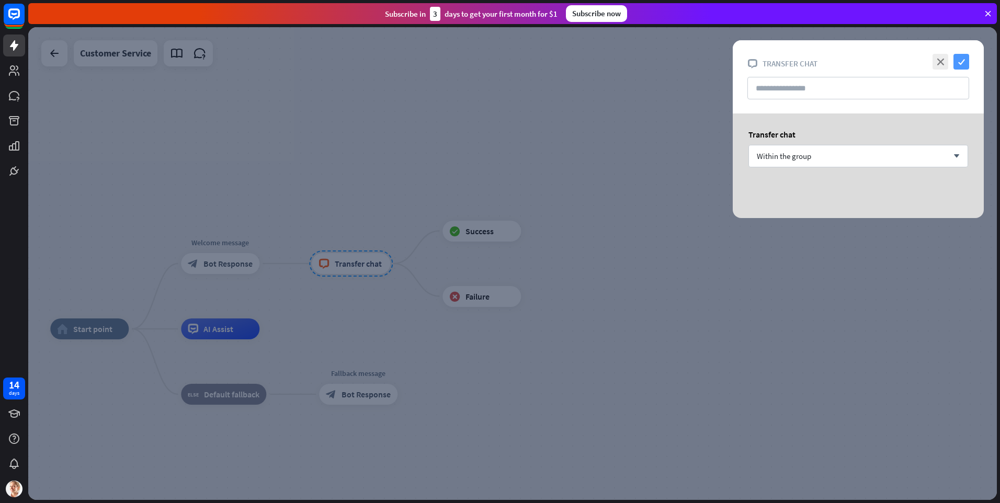
click at [964, 66] on icon "check" at bounding box center [961, 62] width 16 height 16
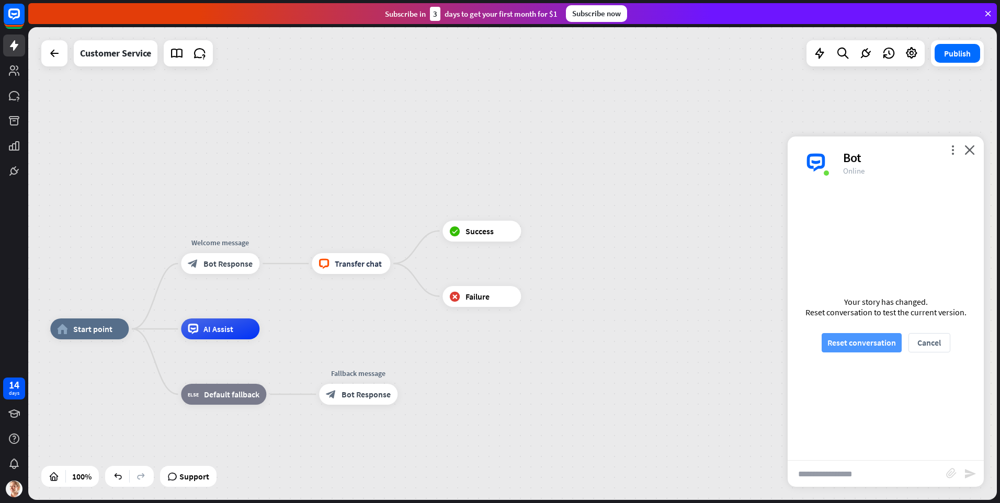
click at [873, 342] on button "Reset conversation" at bounding box center [861, 342] width 80 height 19
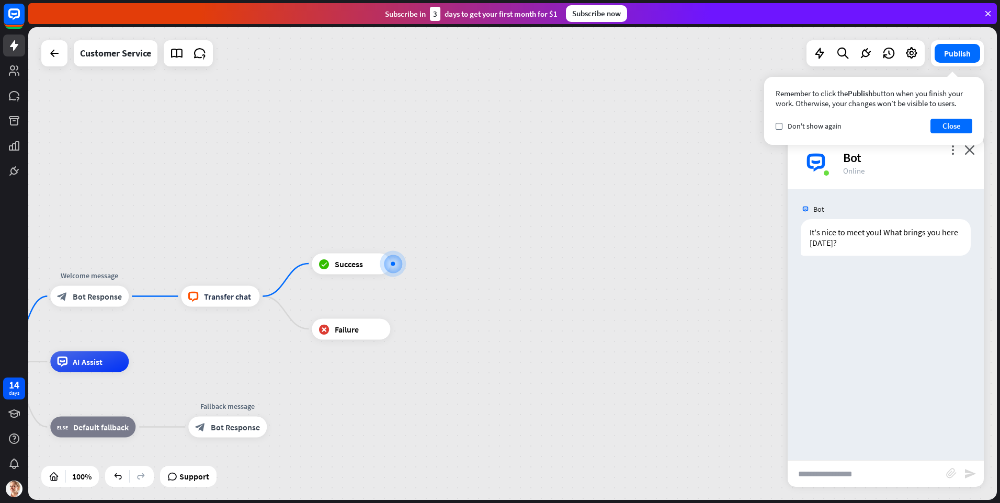
click at [876, 485] on input "text" at bounding box center [866, 474] width 158 height 26
type input "**********"
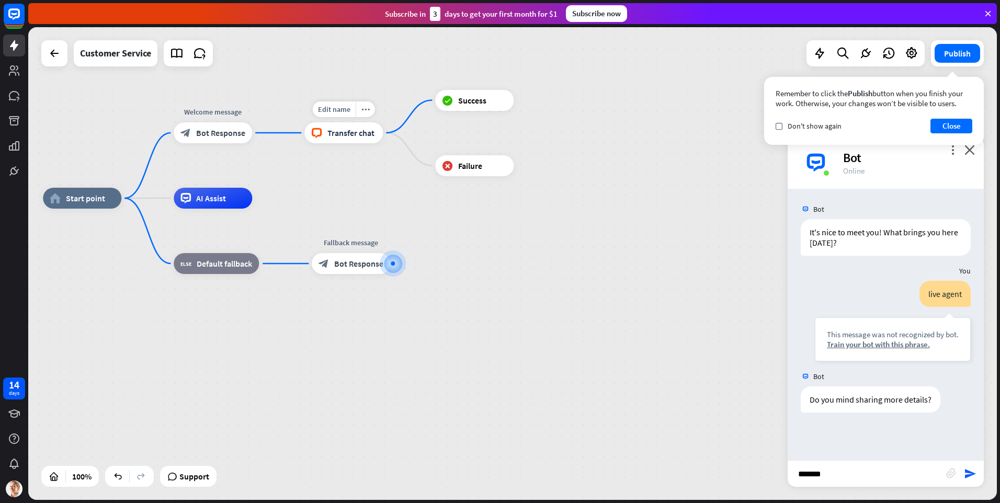
type input "********"
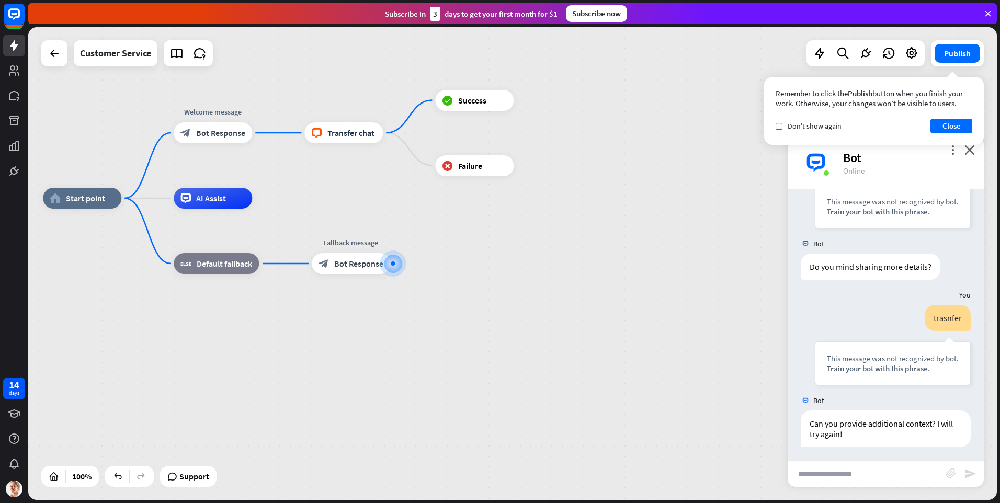
scroll to position [135, 0]
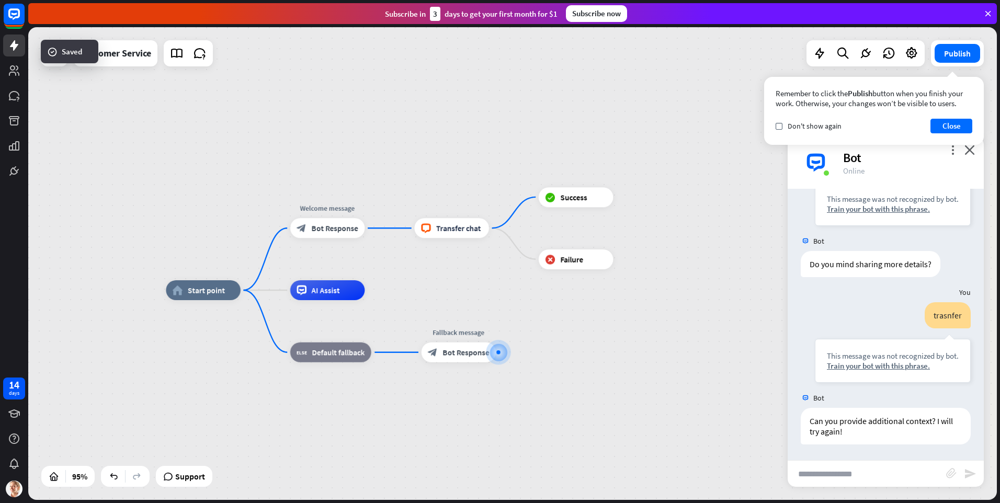
drag, startPoint x: 348, startPoint y: 201, endPoint x: 484, endPoint y: 330, distance: 187.5
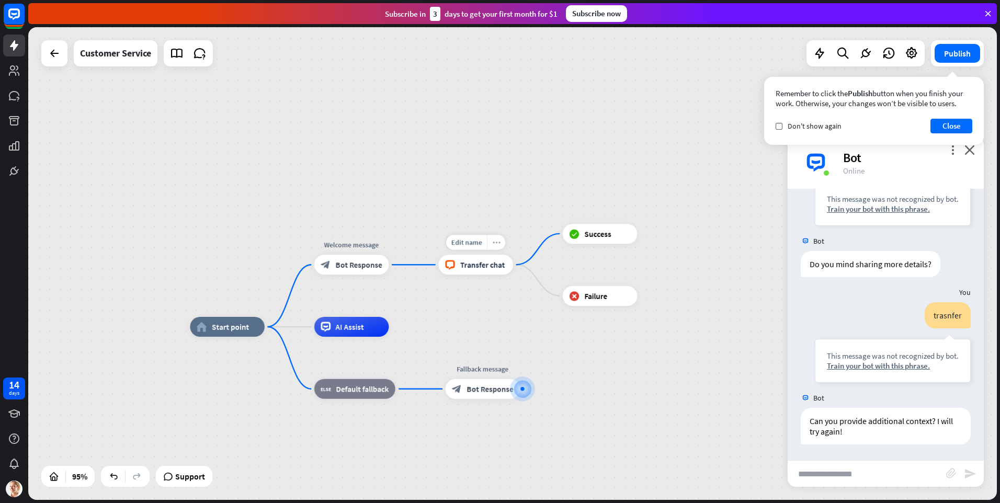
click at [499, 243] on icon "more_horiz" at bounding box center [496, 241] width 8 height 7
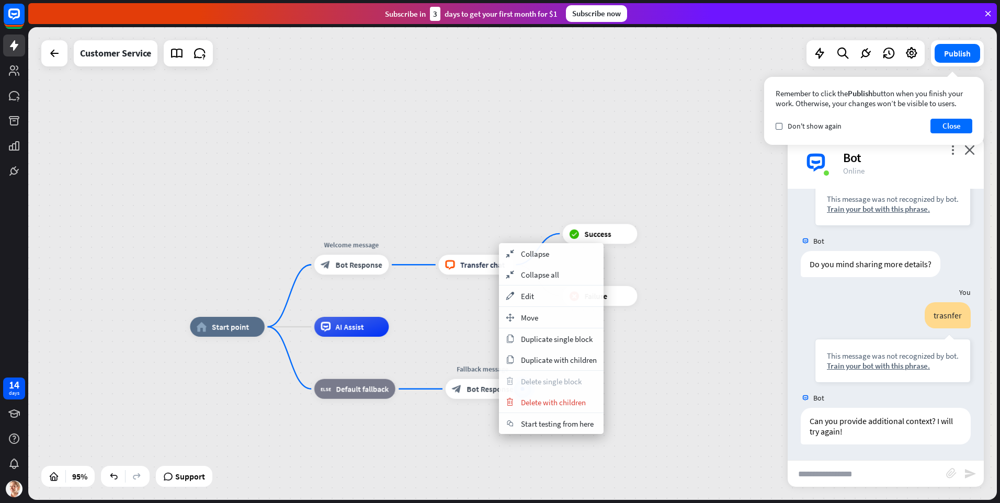
click at [465, 268] on span "Transfer chat" at bounding box center [482, 265] width 45 height 10
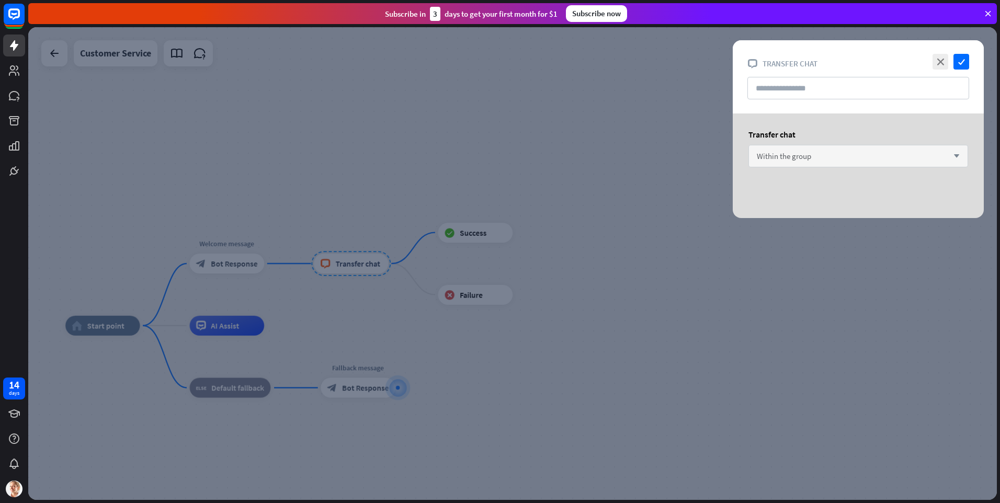
click at [823, 153] on div "Within the group arrow_down" at bounding box center [858, 156] width 220 height 22
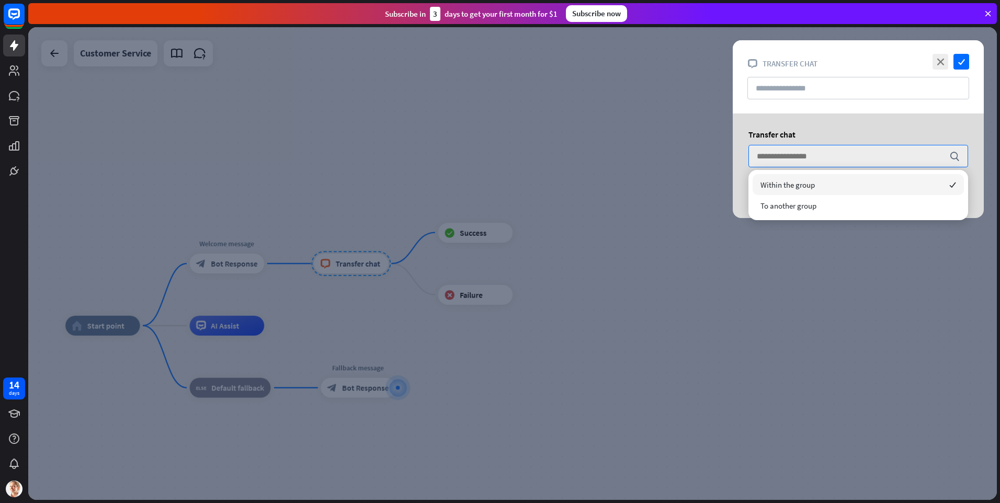
click at [824, 131] on div "Transfer chat" at bounding box center [858, 134] width 220 height 10
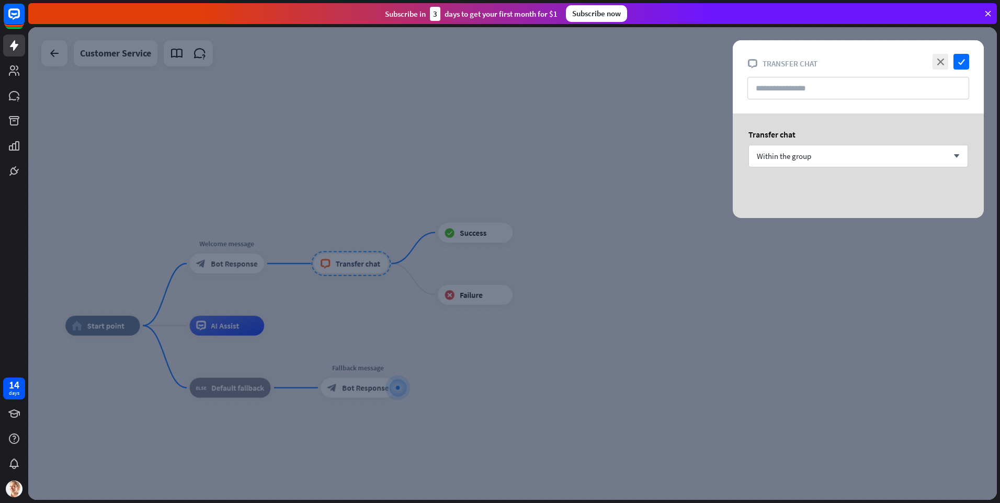
click at [314, 220] on div at bounding box center [512, 263] width 968 height 473
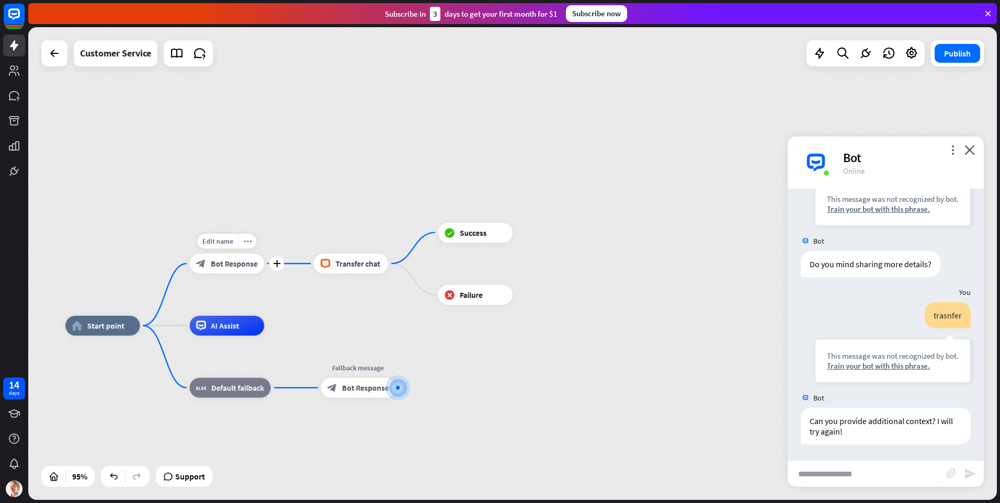
click at [236, 269] on div "block_bot_response Bot Response" at bounding box center [227, 264] width 75 height 20
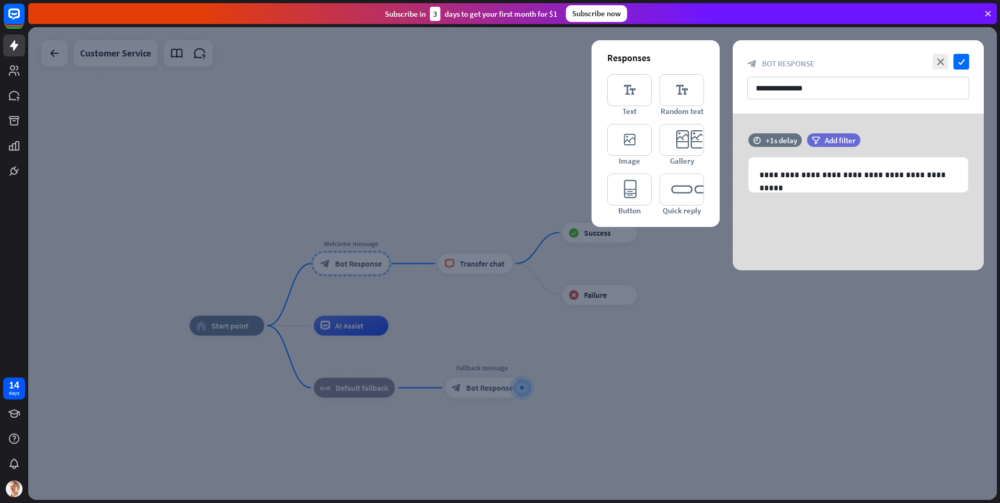
click at [368, 247] on div at bounding box center [512, 263] width 968 height 473
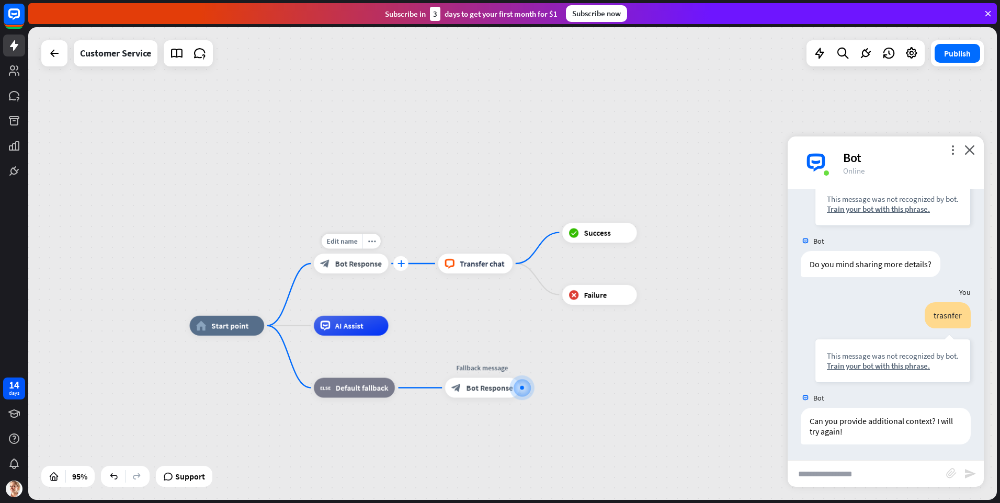
click at [399, 265] on icon "plus" at bounding box center [400, 263] width 7 height 7
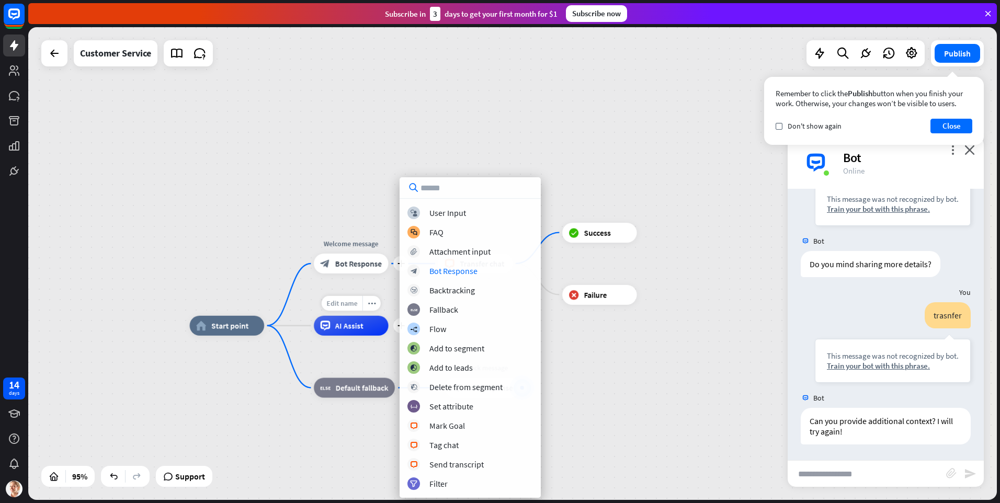
click at [354, 298] on span "Edit name" at bounding box center [341, 302] width 31 height 9
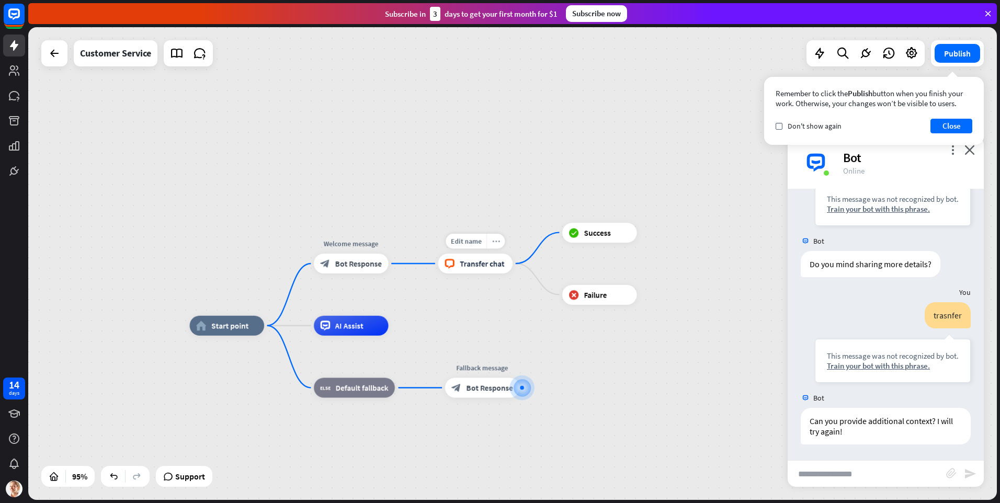
click at [496, 245] on div "more_horiz" at bounding box center [495, 241] width 18 height 15
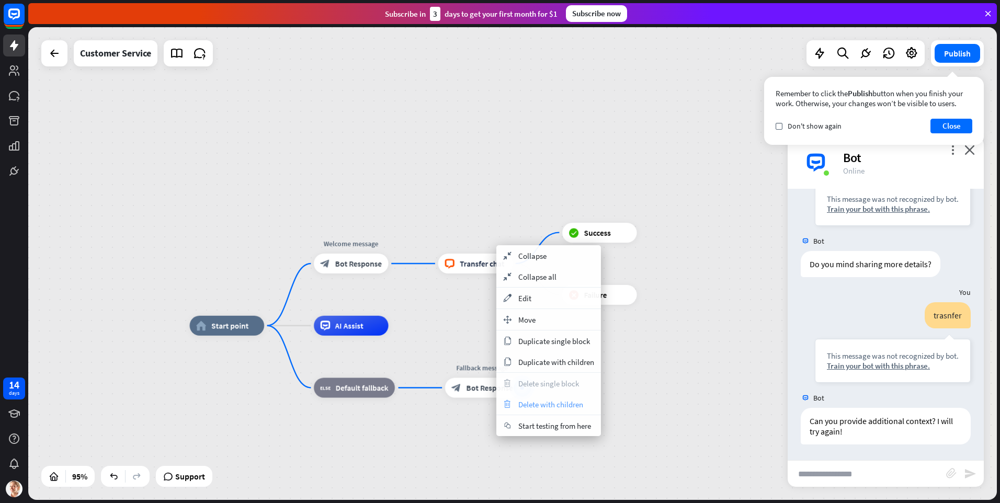
click at [566, 407] on span "Delete with children" at bounding box center [550, 404] width 65 height 10
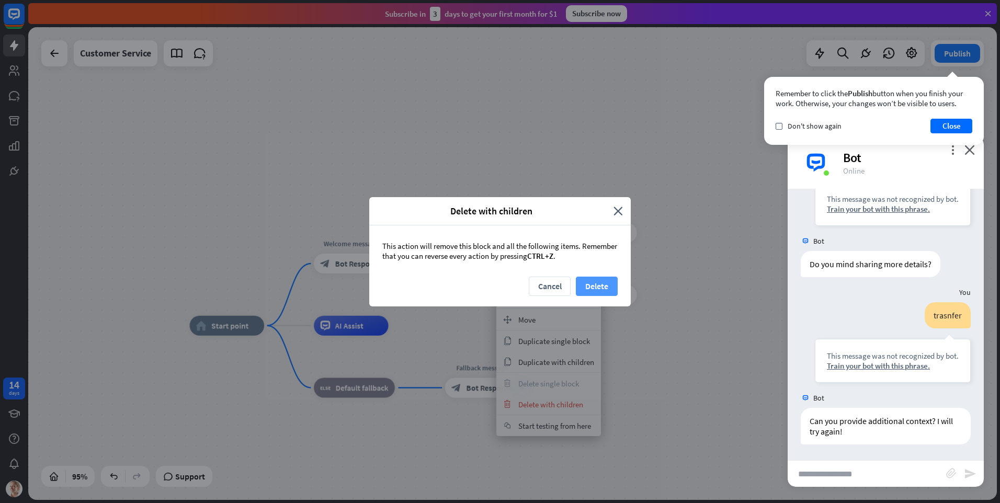
click at [600, 289] on button "Delete" at bounding box center [597, 286] width 42 height 19
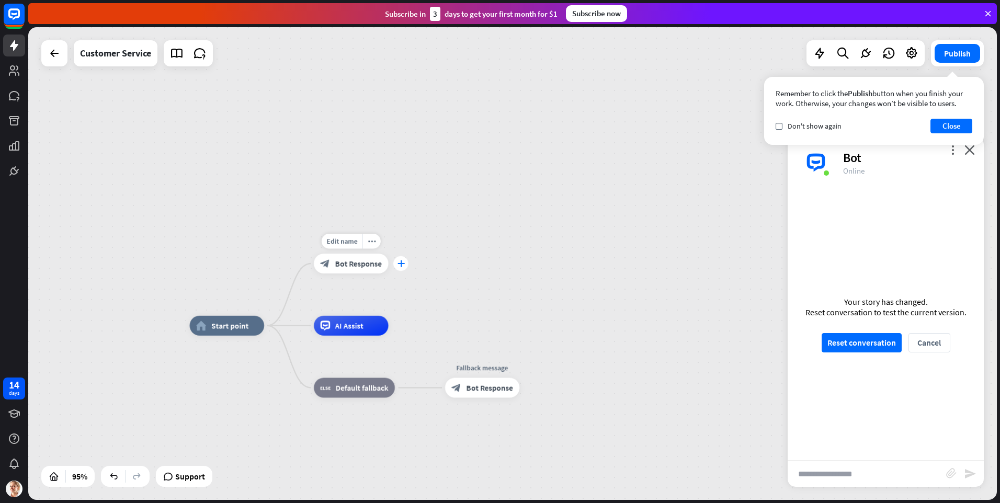
click at [399, 265] on icon "plus" at bounding box center [400, 263] width 7 height 7
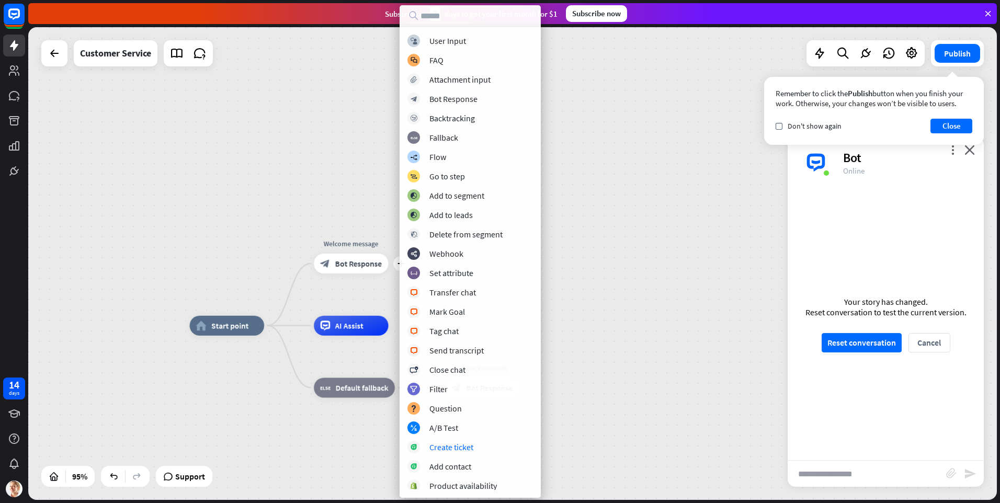
drag, startPoint x: 117, startPoint y: 291, endPoint x: 410, endPoint y: 300, distance: 293.9
click at [118, 291] on div "home_2 Start point plus Welcome message block_bot_response Bot Response AI Assi…" at bounding box center [512, 263] width 968 height 473
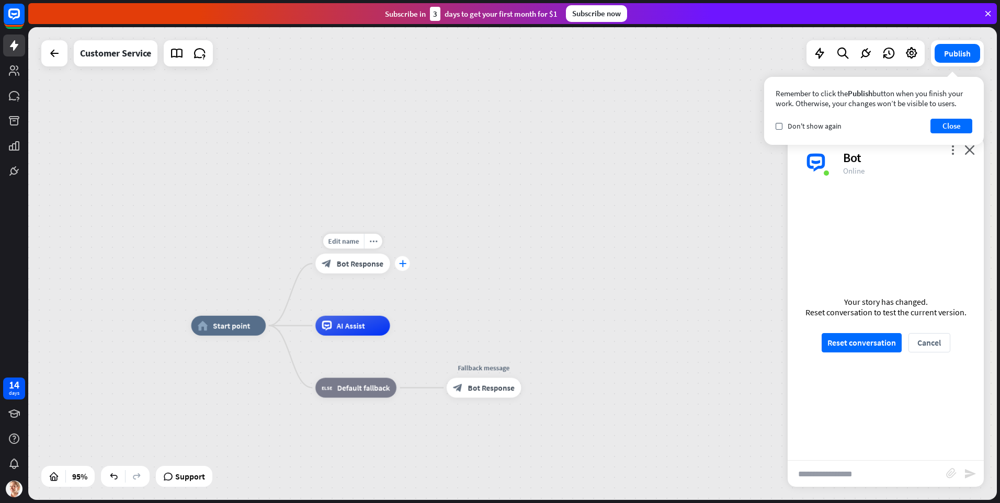
click at [403, 265] on icon "plus" at bounding box center [401, 263] width 7 height 7
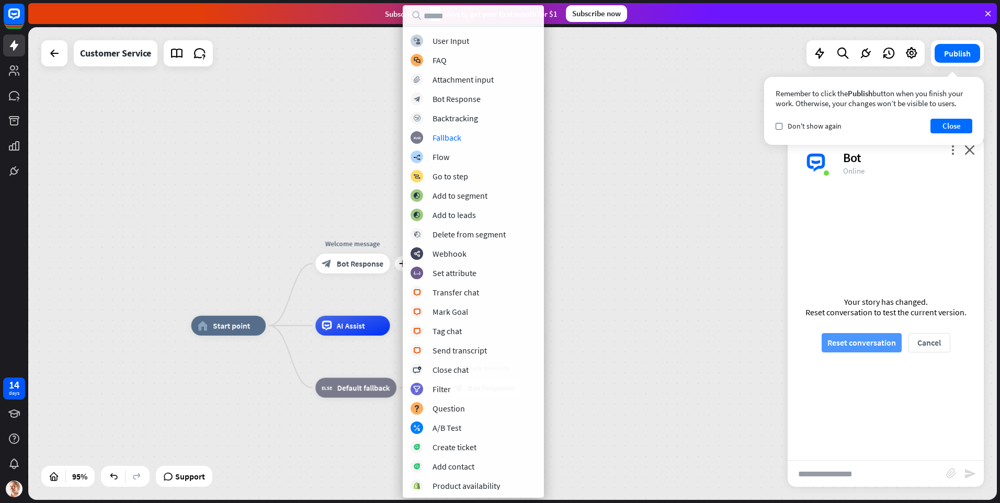
click at [867, 339] on button "Reset conversation" at bounding box center [861, 342] width 80 height 19
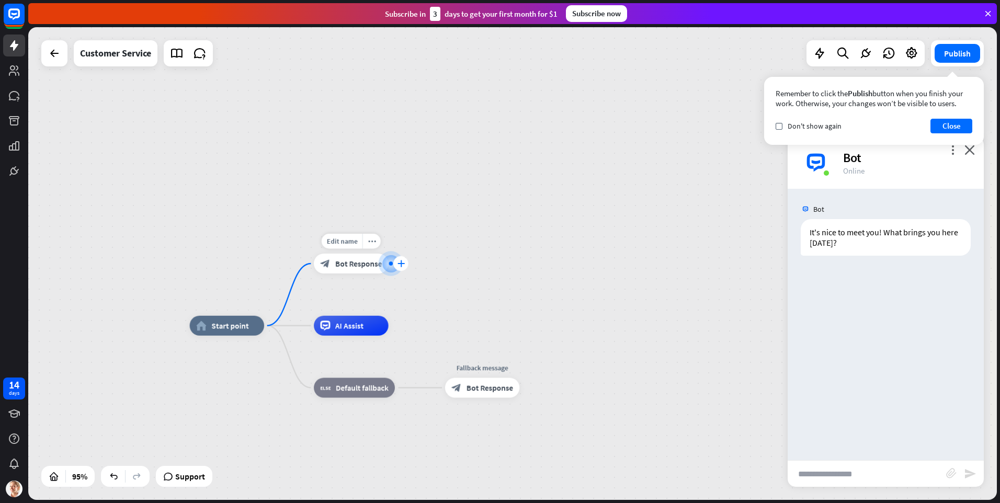
click at [403, 265] on icon "plus" at bounding box center [400, 263] width 7 height 7
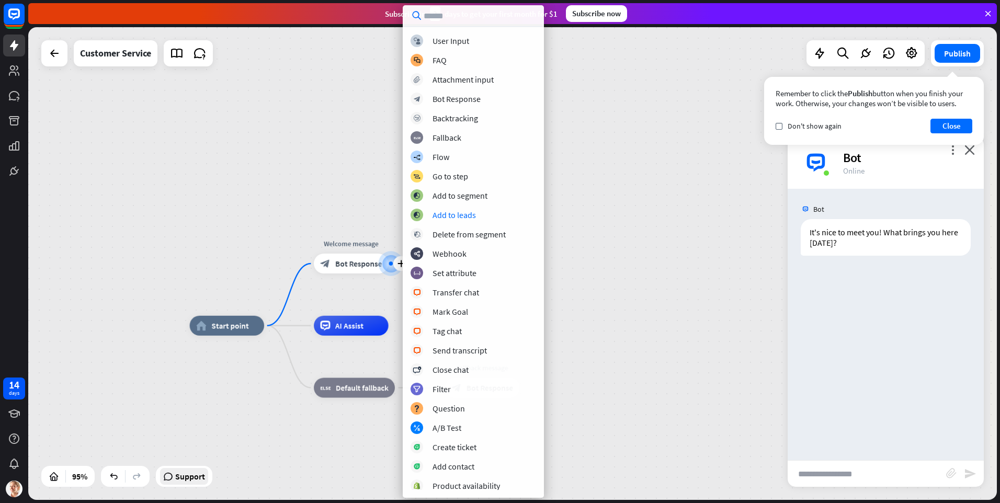
click at [187, 482] on span "Support" at bounding box center [190, 476] width 30 height 17
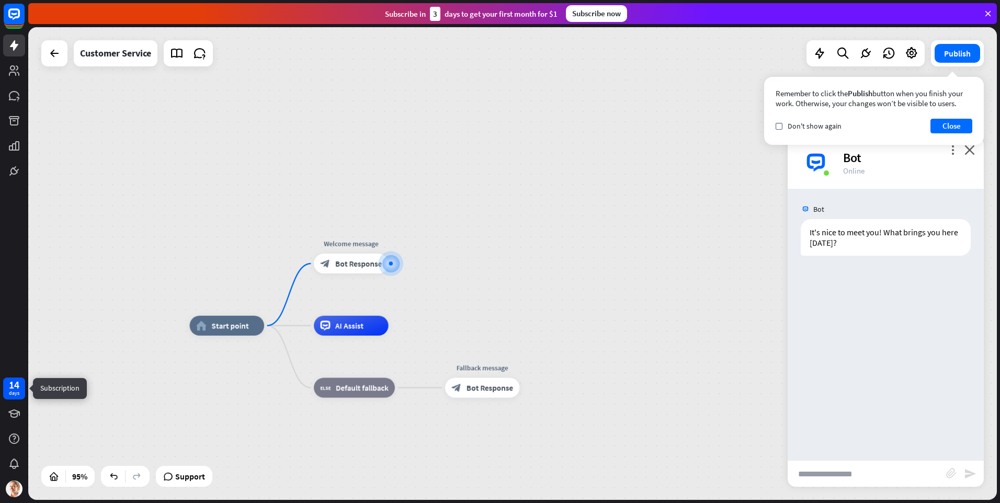
click at [12, 393] on div "days" at bounding box center [14, 392] width 10 height 7
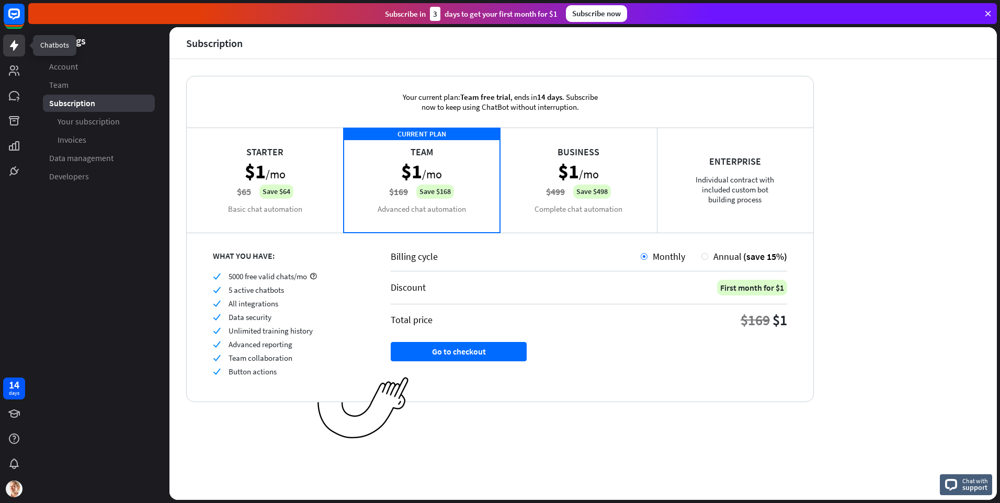
click at [15, 48] on icon at bounding box center [14, 45] width 8 height 10
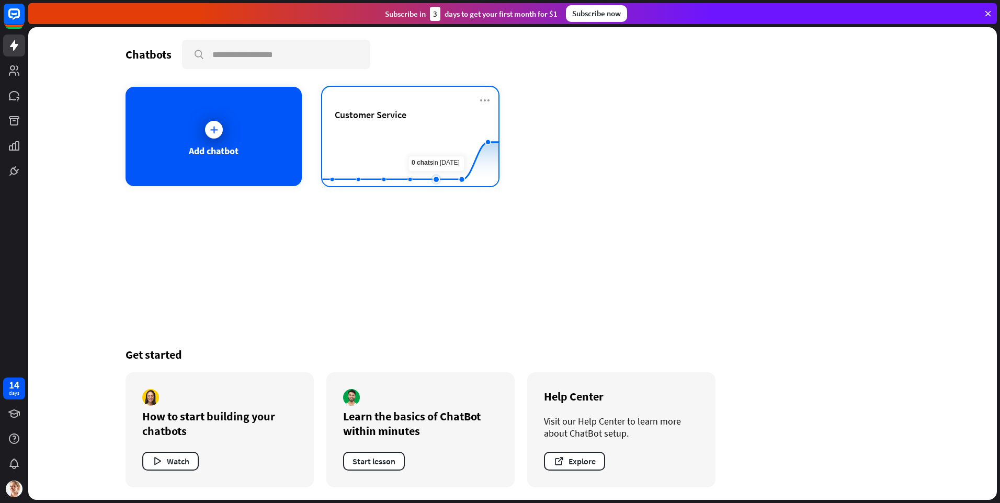
click at [442, 135] on rect at bounding box center [410, 160] width 176 height 65
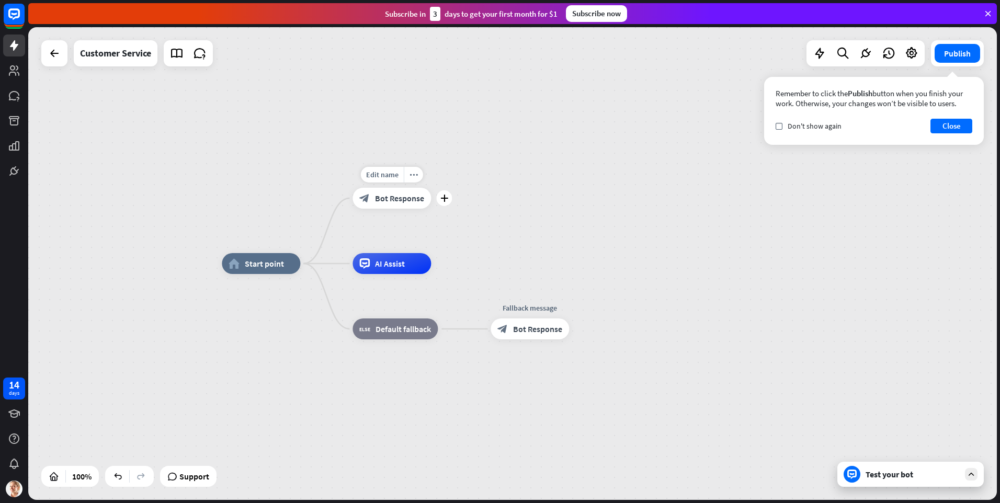
click at [397, 192] on div "block_bot_response Bot Response" at bounding box center [391, 198] width 78 height 21
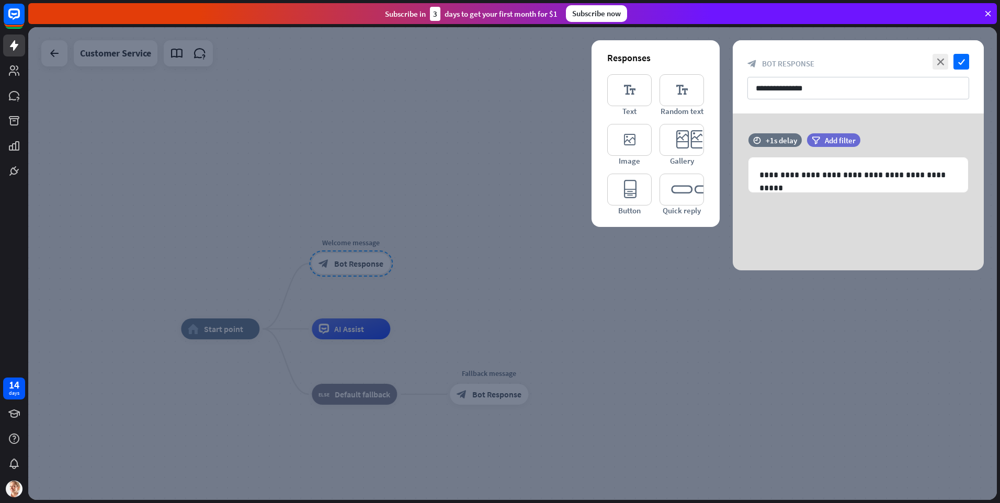
click at [556, 267] on div at bounding box center [512, 263] width 968 height 473
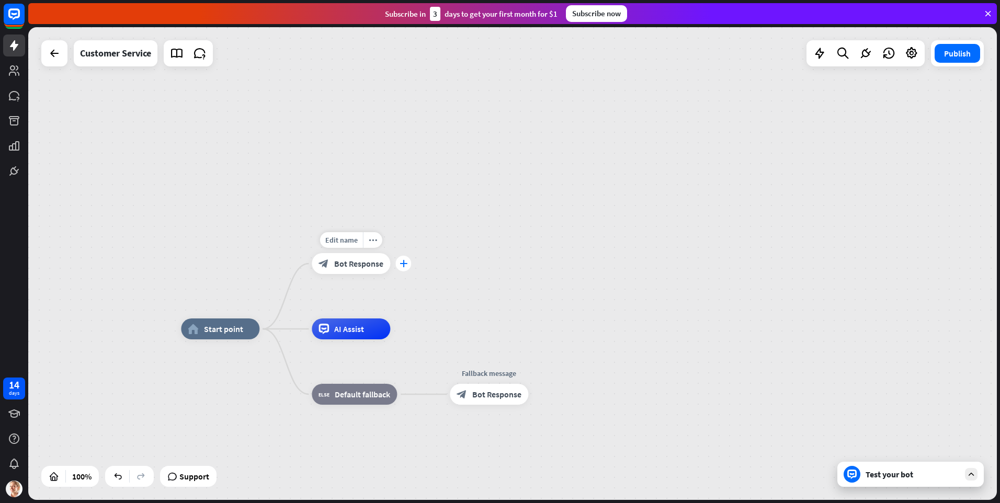
click at [405, 268] on div "plus" at bounding box center [403, 264] width 16 height 16
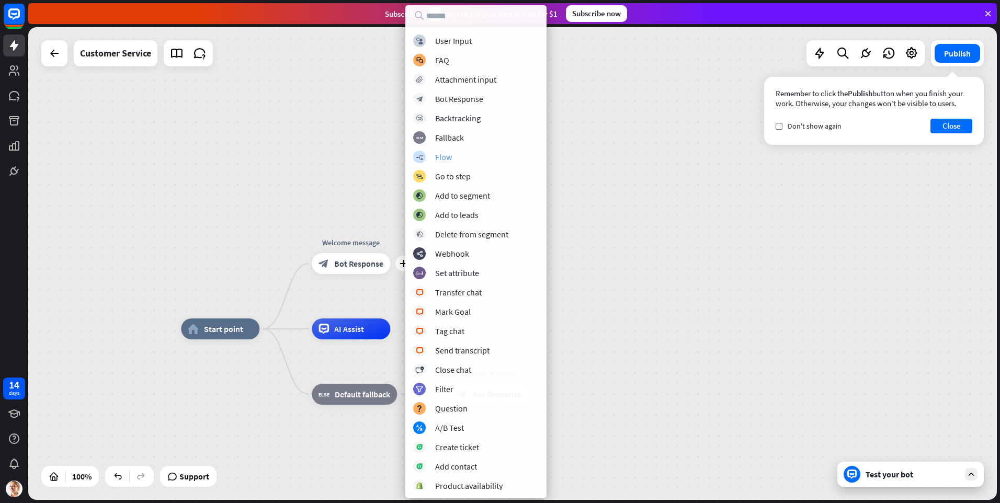
click at [467, 155] on div "builder_tree Flow" at bounding box center [475, 157] width 125 height 13
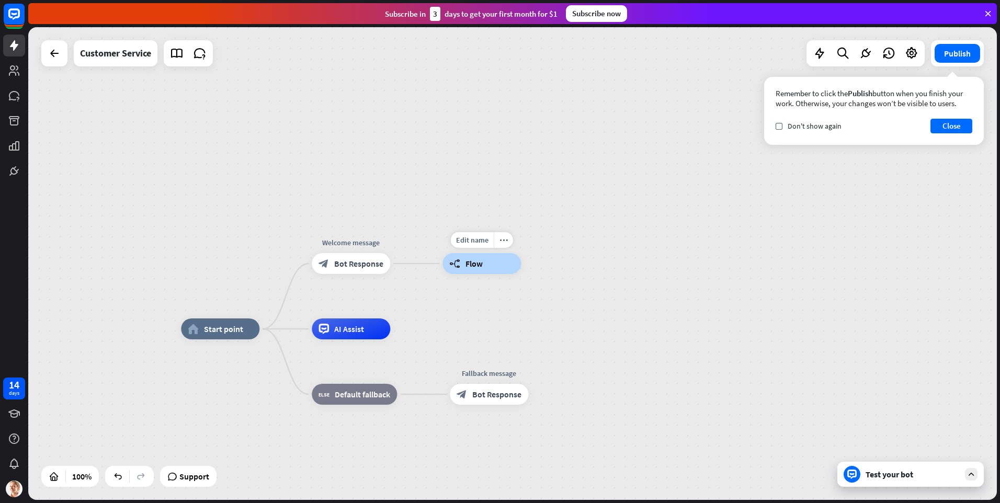
click at [473, 267] on span "Flow" at bounding box center [473, 263] width 17 height 10
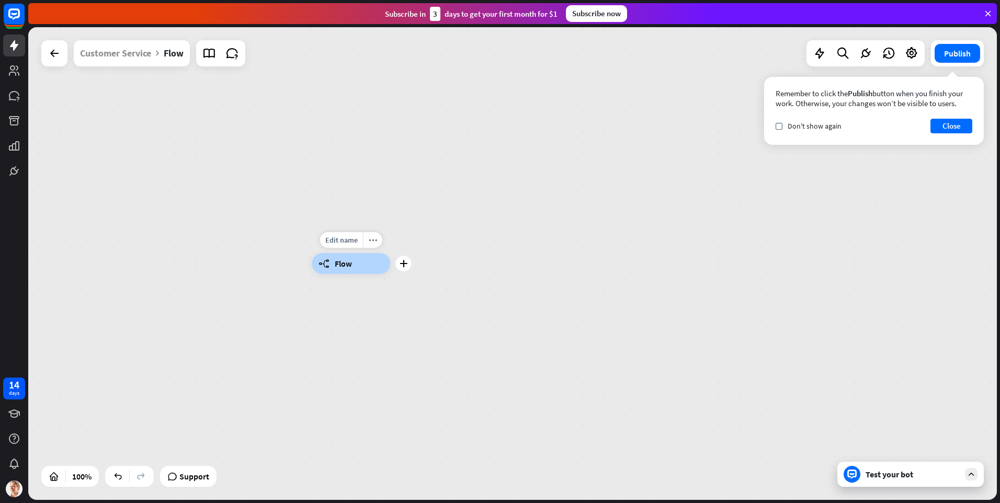
click at [360, 266] on div "builder_tree Flow" at bounding box center [351, 263] width 78 height 21
click at [53, 52] on icon at bounding box center [54, 53] width 13 height 13
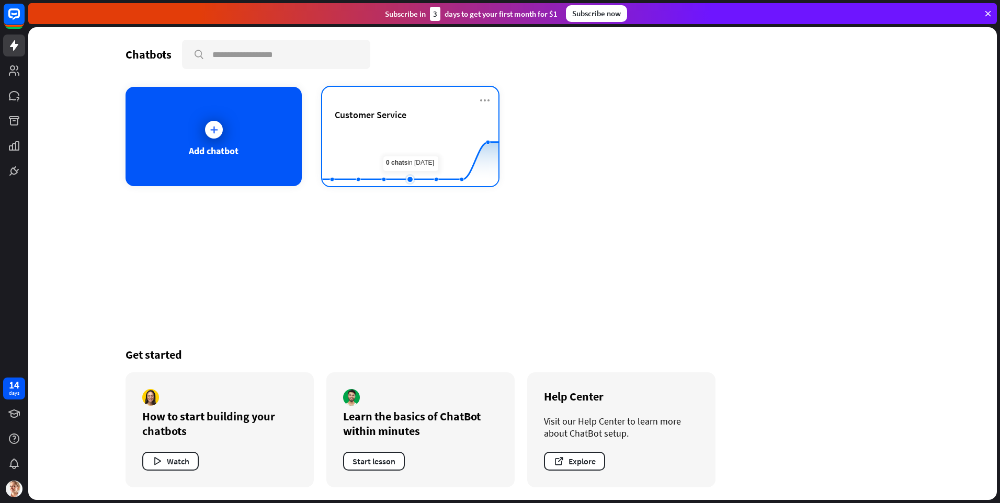
click at [418, 149] on rect at bounding box center [410, 160] width 176 height 65
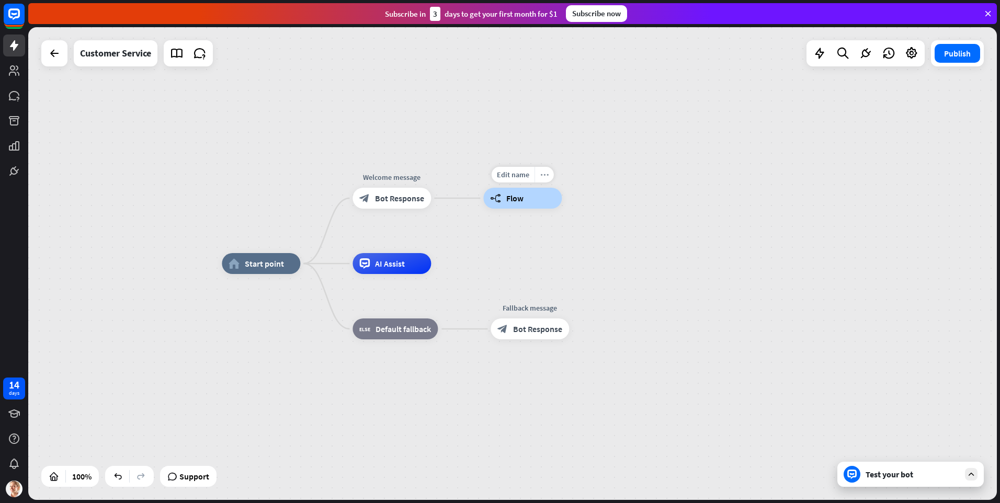
click at [542, 177] on icon "more_horiz" at bounding box center [544, 175] width 8 height 8
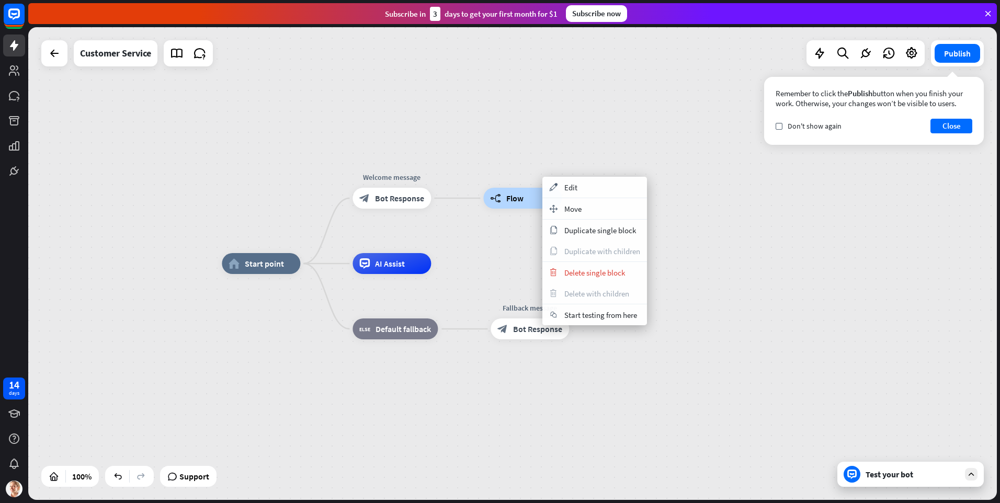
click at [512, 200] on span "Flow" at bounding box center [514, 198] width 17 height 10
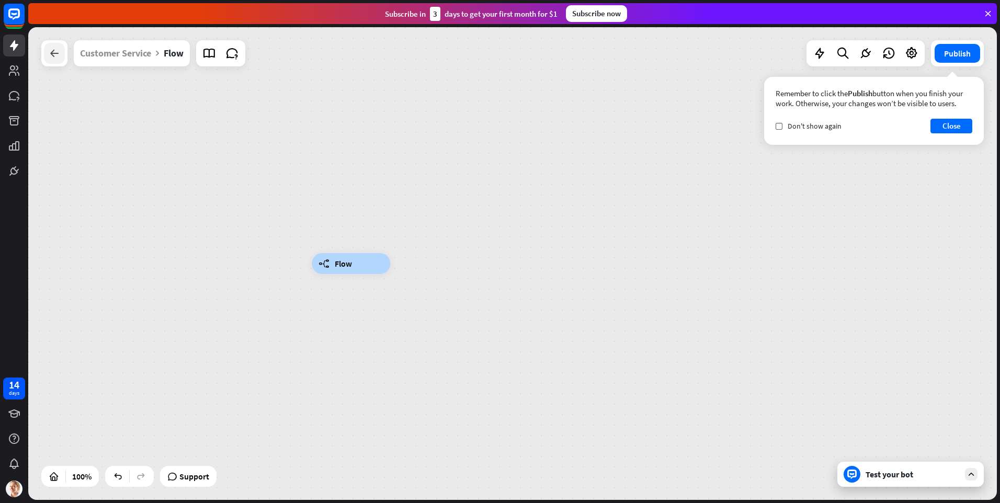
click at [58, 56] on icon at bounding box center [54, 53] width 13 height 13
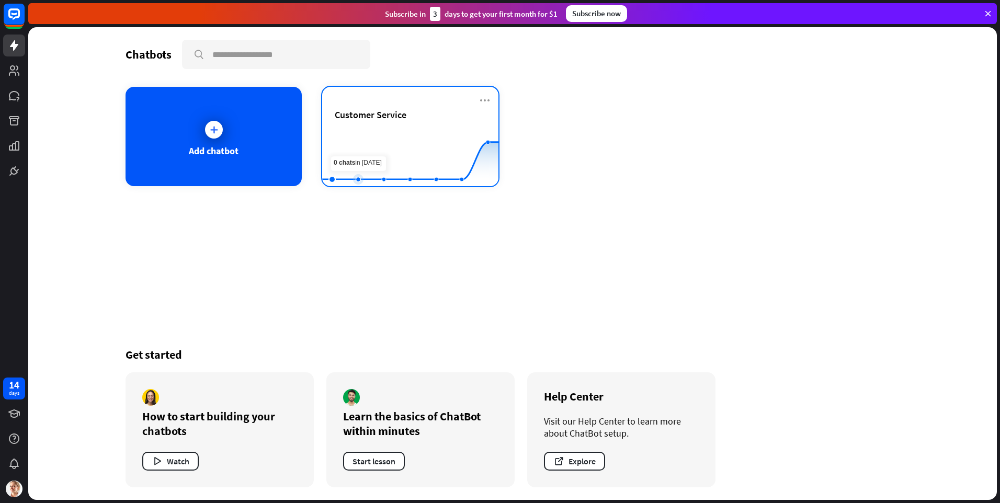
click at [364, 137] on rect at bounding box center [410, 160] width 176 height 65
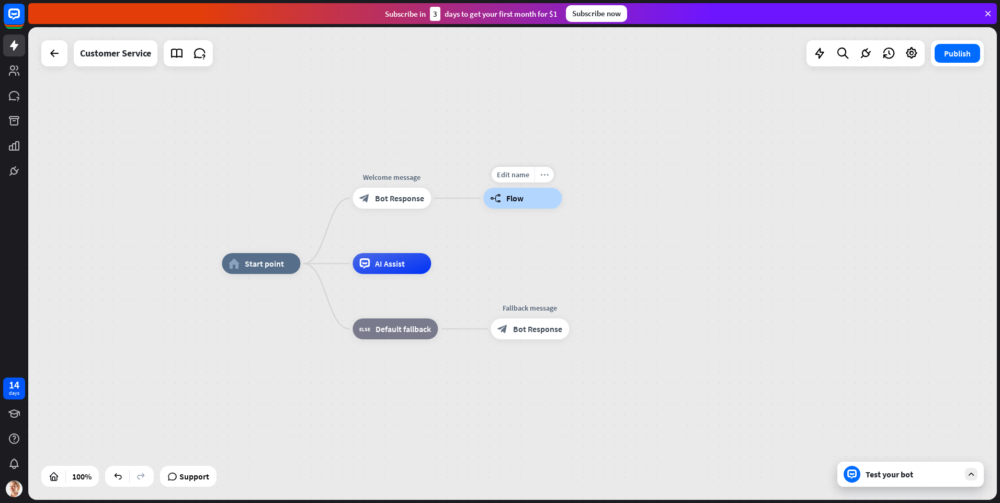
click at [544, 180] on div "more_horiz" at bounding box center [543, 175] width 19 height 16
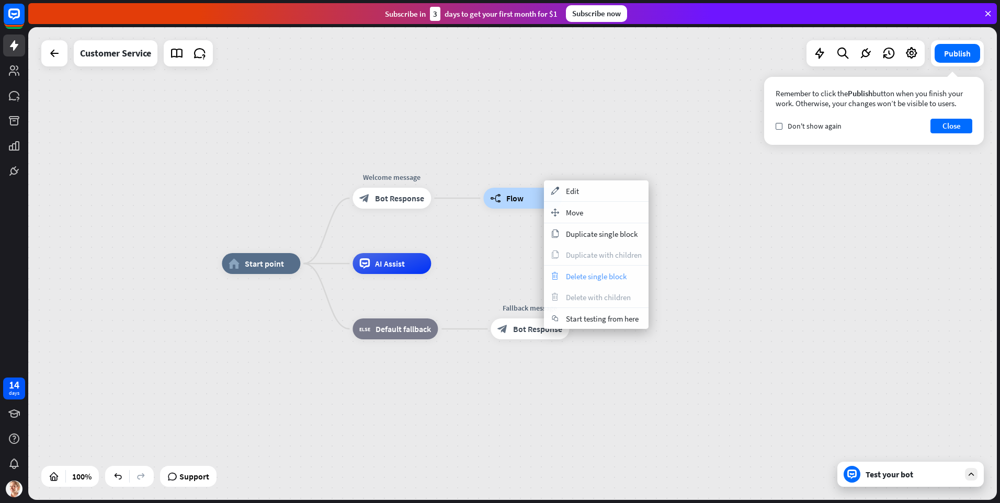
click at [592, 280] on span "Delete single block" at bounding box center [596, 276] width 61 height 10
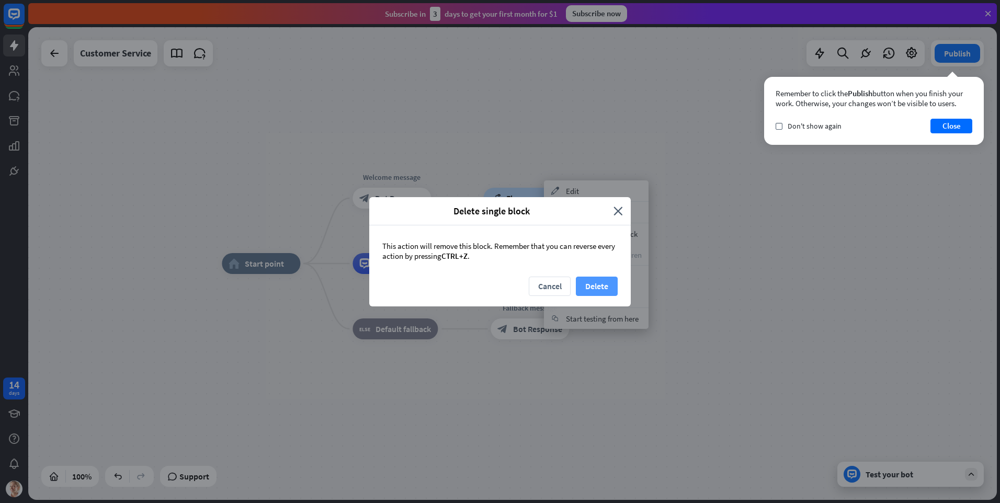
click at [610, 281] on button "Delete" at bounding box center [597, 286] width 42 height 19
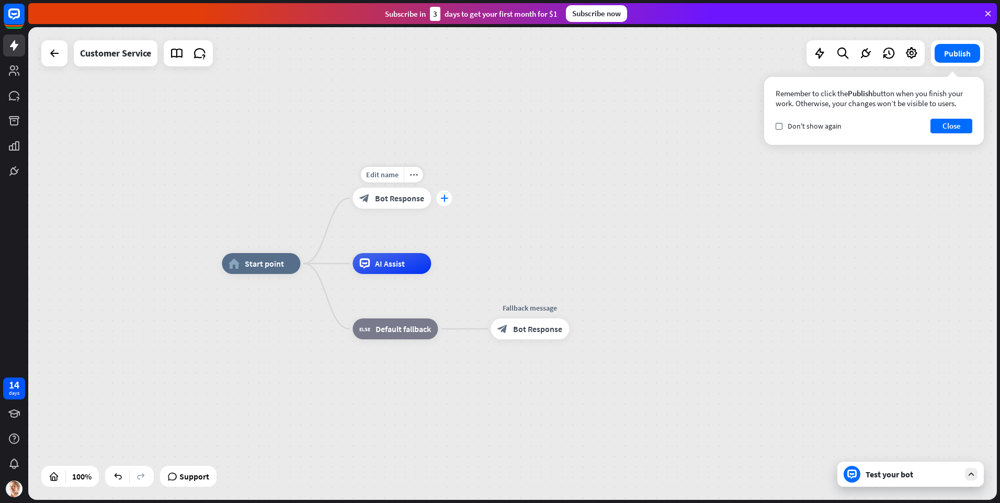
click at [444, 195] on icon "plus" at bounding box center [444, 197] width 8 height 7
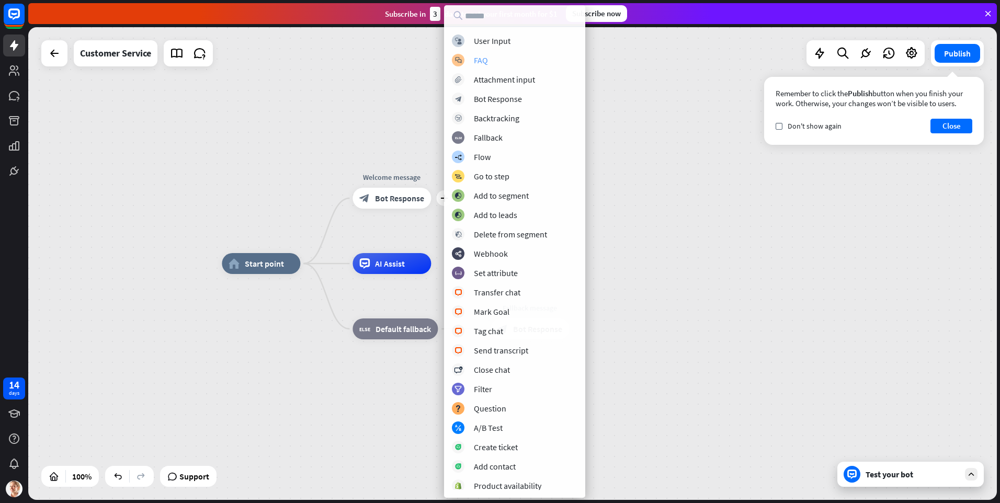
click at [487, 59] on div "FAQ" at bounding box center [481, 60] width 14 height 10
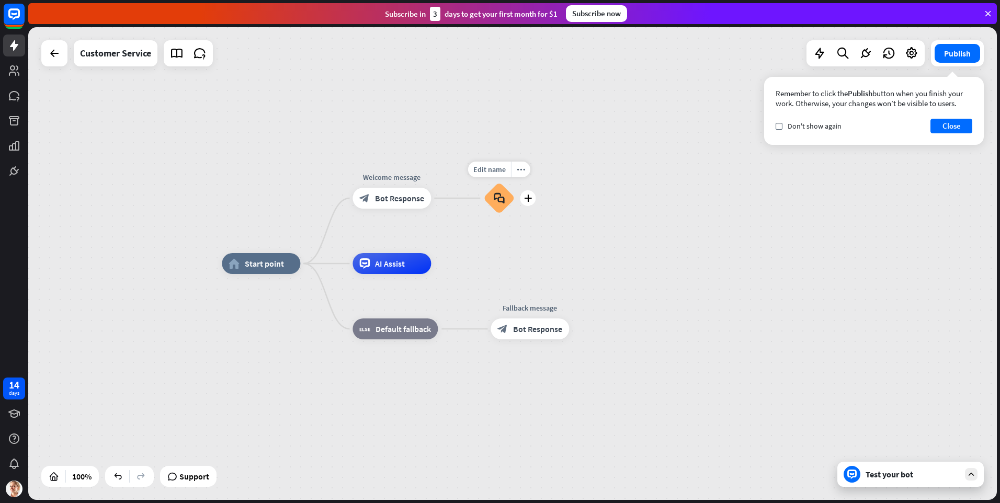
click at [499, 194] on icon "block_faq" at bounding box center [498, 198] width 11 height 12
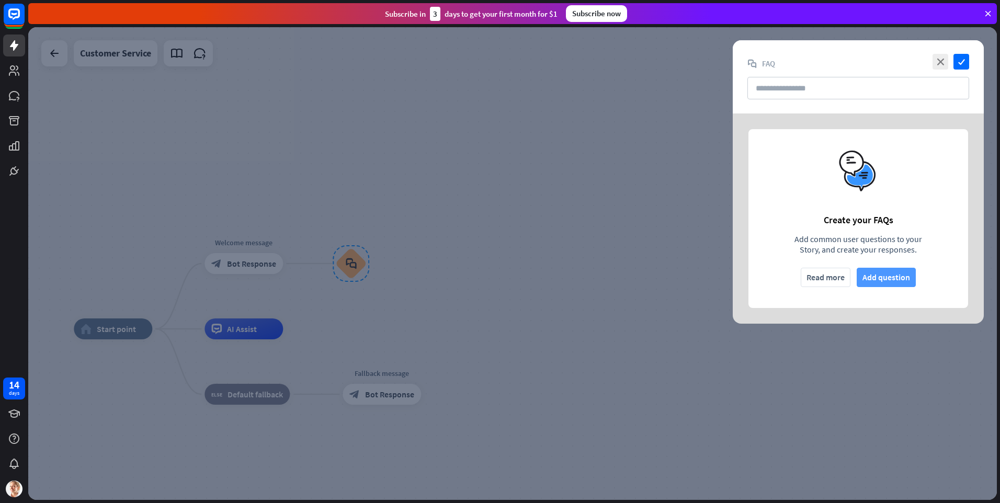
click at [884, 275] on button "Add question" at bounding box center [885, 277] width 59 height 19
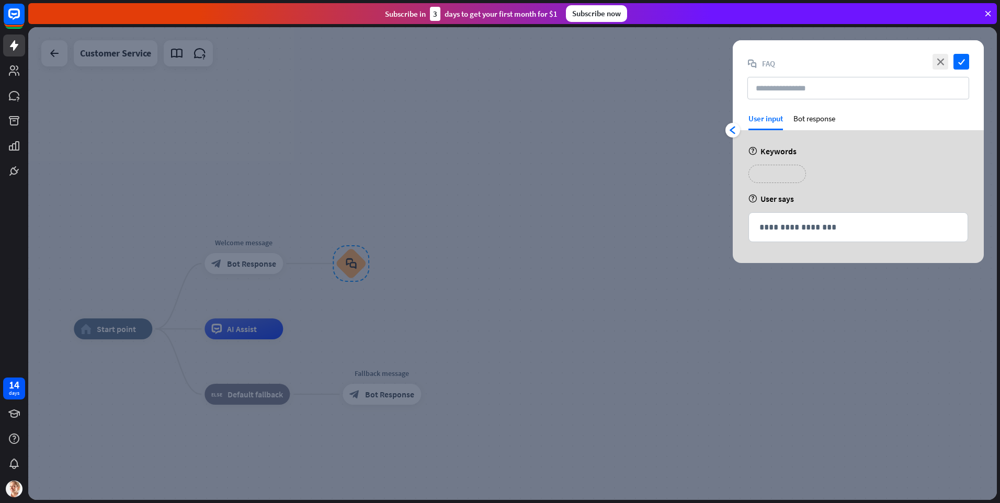
click at [788, 176] on p "**********" at bounding box center [777, 173] width 42 height 13
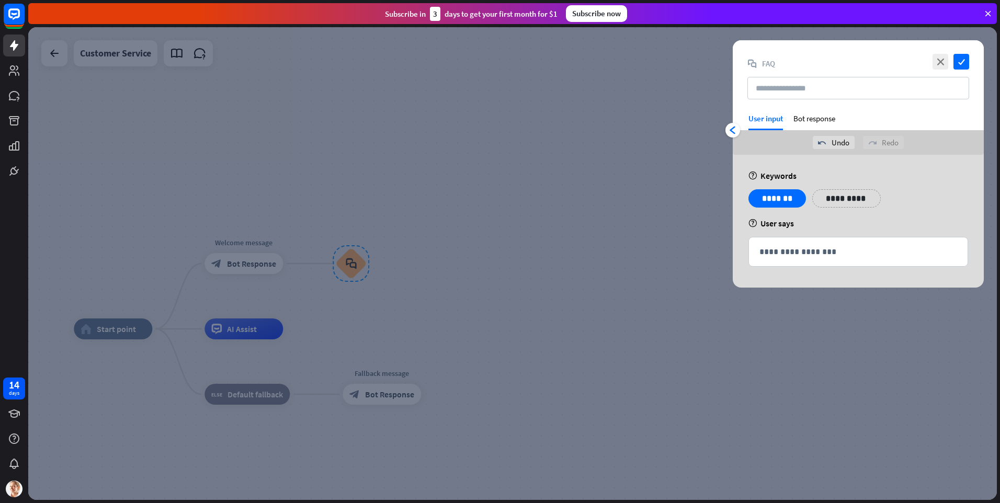
click at [824, 177] on div "help Keywords" at bounding box center [858, 175] width 220 height 10
click at [859, 202] on p "**********" at bounding box center [841, 198] width 42 height 13
click at [909, 212] on div "**********" at bounding box center [858, 202] width 226 height 26
click at [915, 199] on p "**********" at bounding box center [909, 198] width 53 height 13
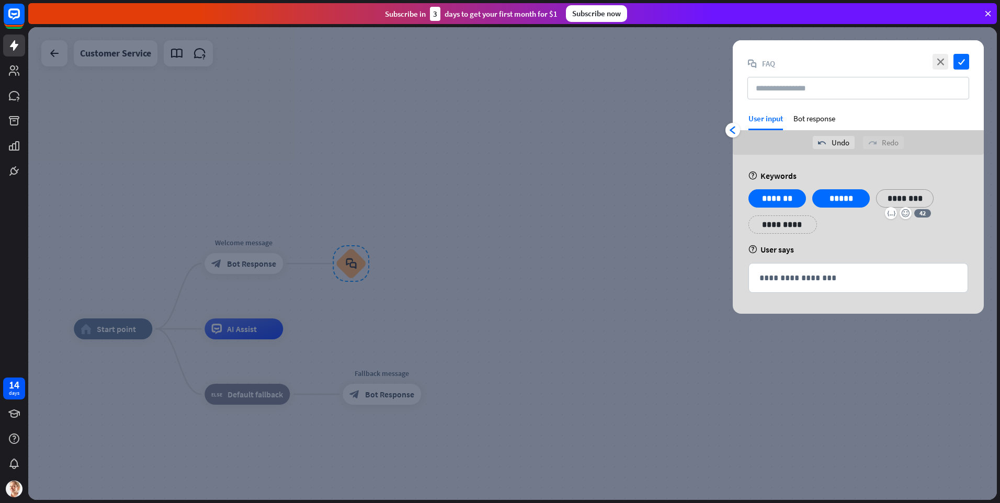
click at [860, 261] on div "**********" at bounding box center [857, 234] width 251 height 159
click at [855, 273] on p "**********" at bounding box center [858, 277] width 198 height 13
click at [809, 118] on div "Bot response" at bounding box center [814, 121] width 42 height 17
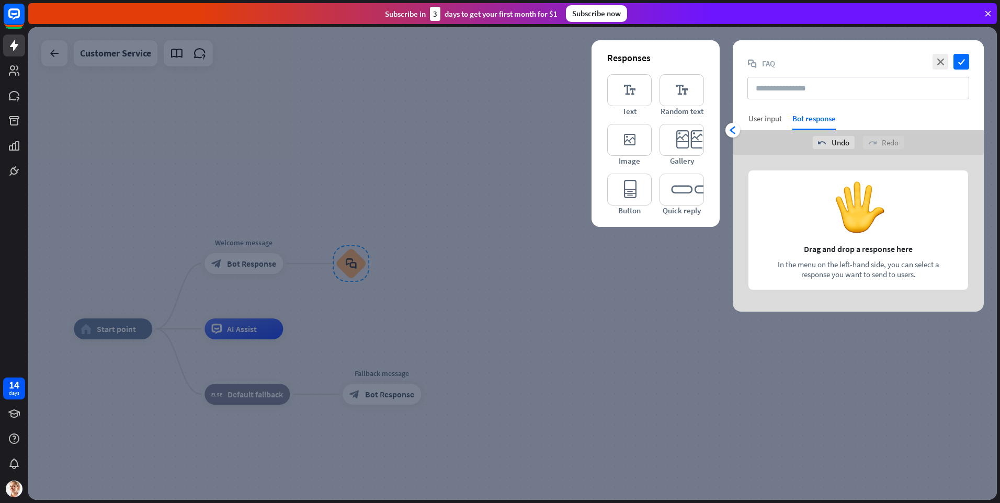
click at [761, 120] on div "User input" at bounding box center [764, 118] width 33 height 10
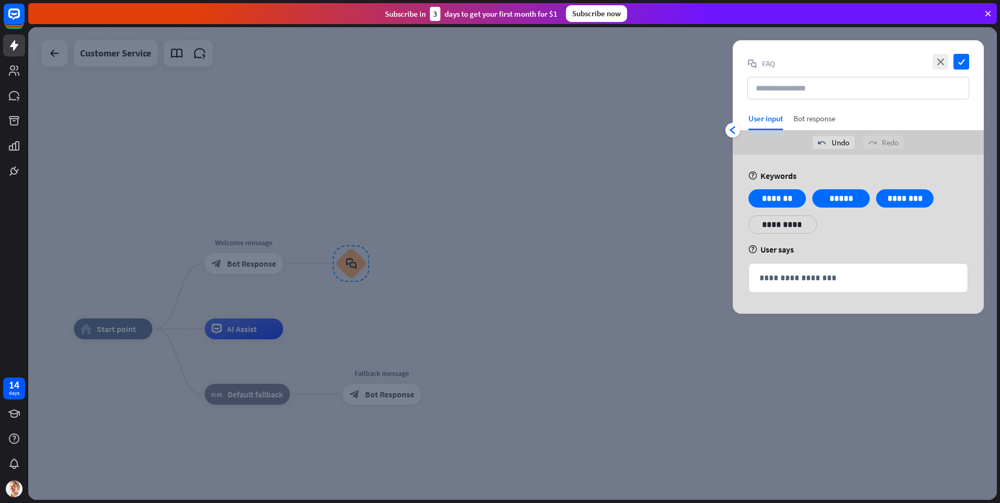
click at [818, 124] on div "Bot response" at bounding box center [814, 121] width 42 height 17
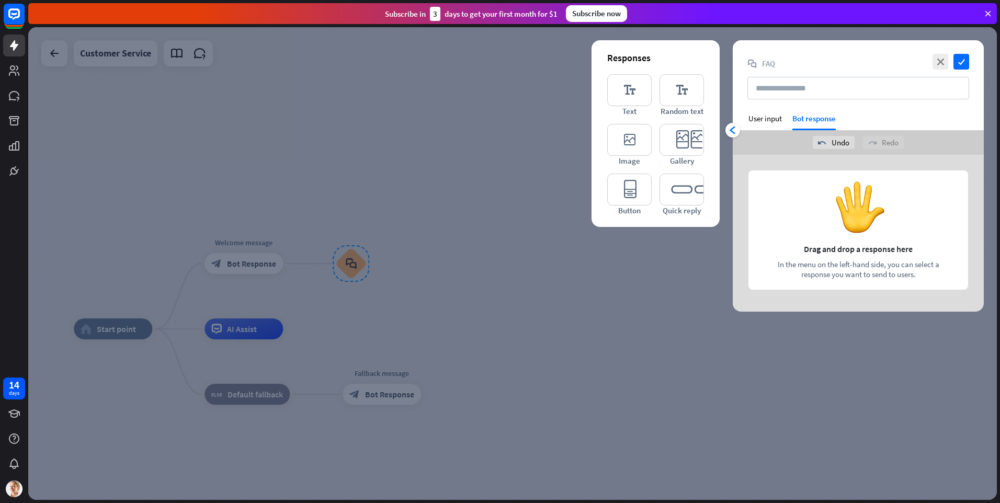
click at [857, 220] on div at bounding box center [857, 233] width 251 height 157
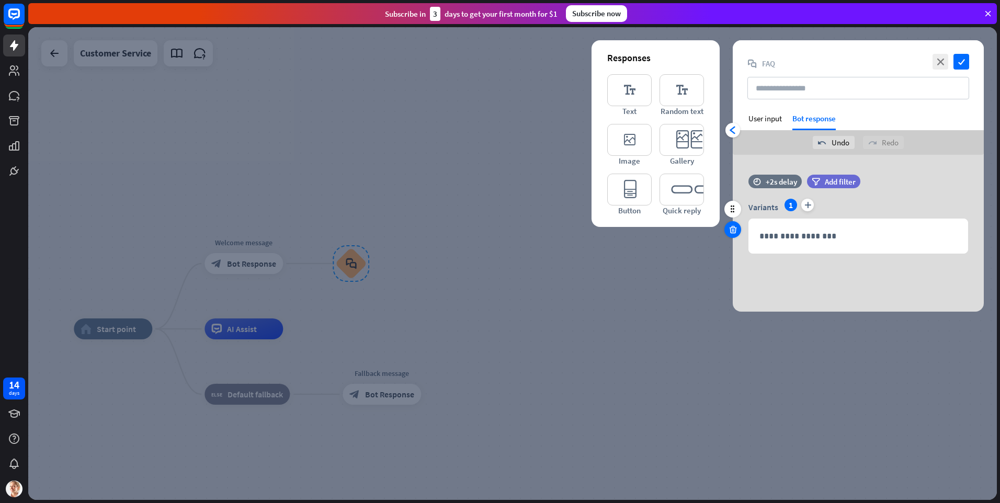
click at [732, 228] on icon at bounding box center [733, 229] width 10 height 9
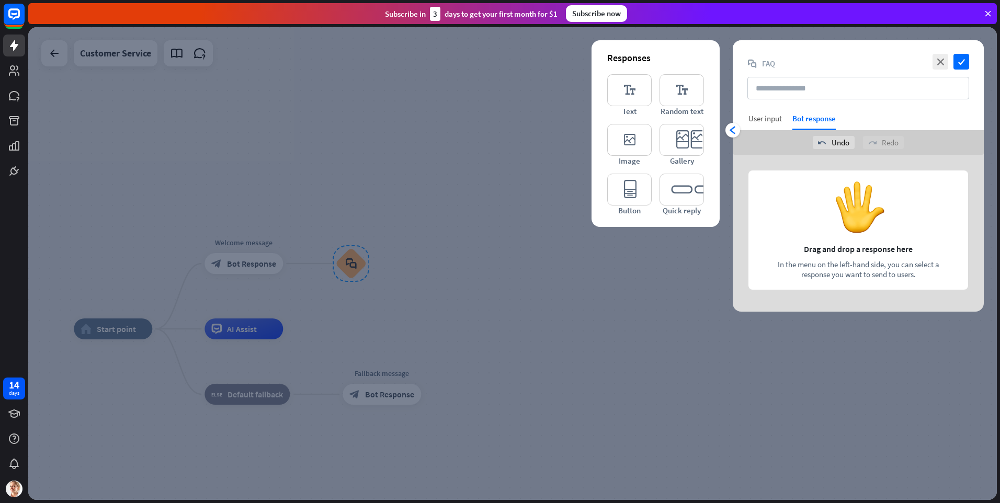
click at [773, 117] on div "User input" at bounding box center [764, 118] width 33 height 10
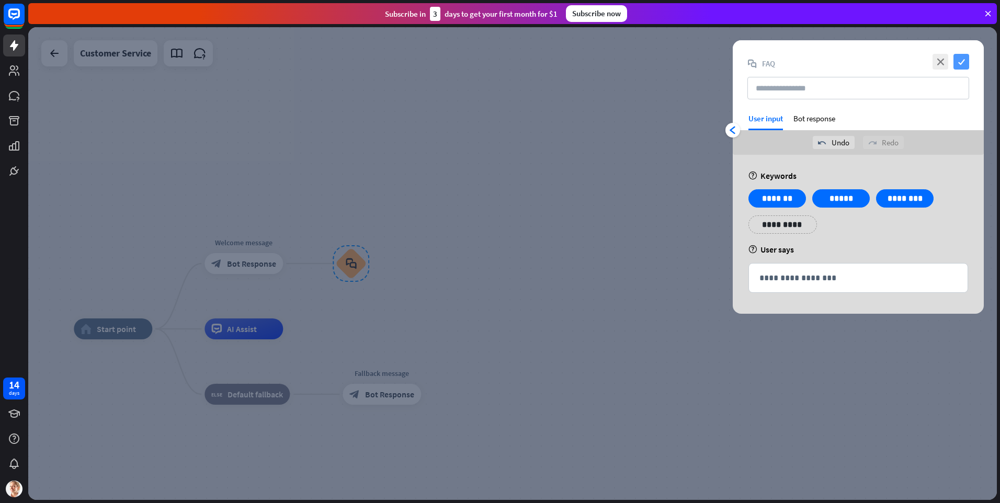
click at [957, 62] on icon "check" at bounding box center [961, 62] width 16 height 16
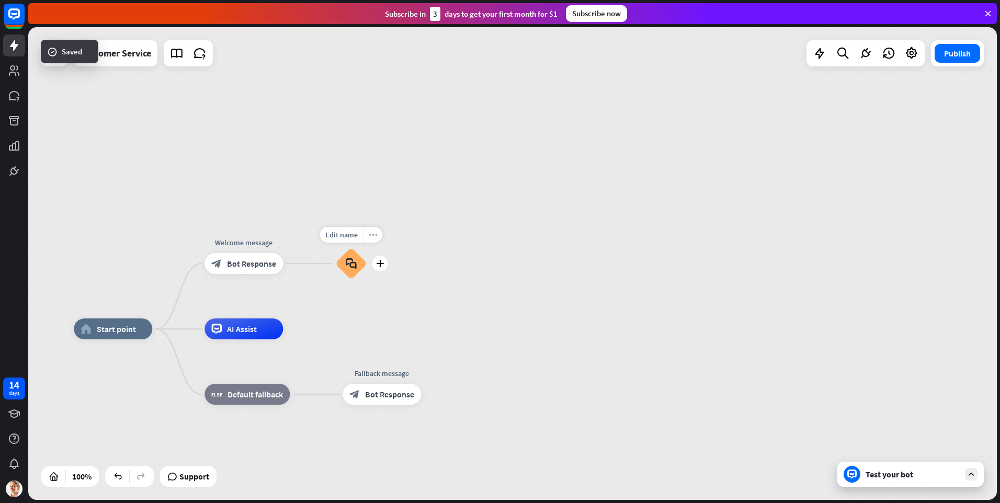
click at [375, 241] on div "more_horiz" at bounding box center [372, 235] width 19 height 16
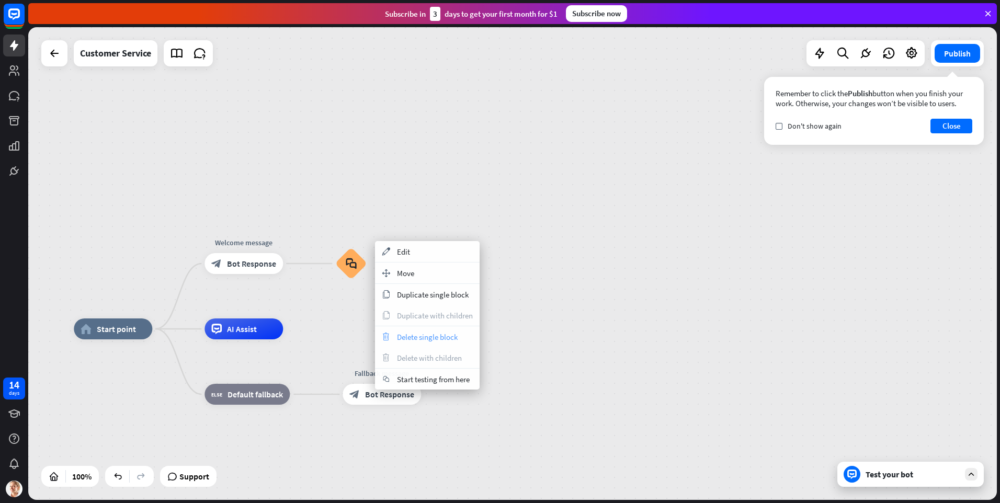
click at [437, 339] on span "Delete single block" at bounding box center [427, 337] width 61 height 10
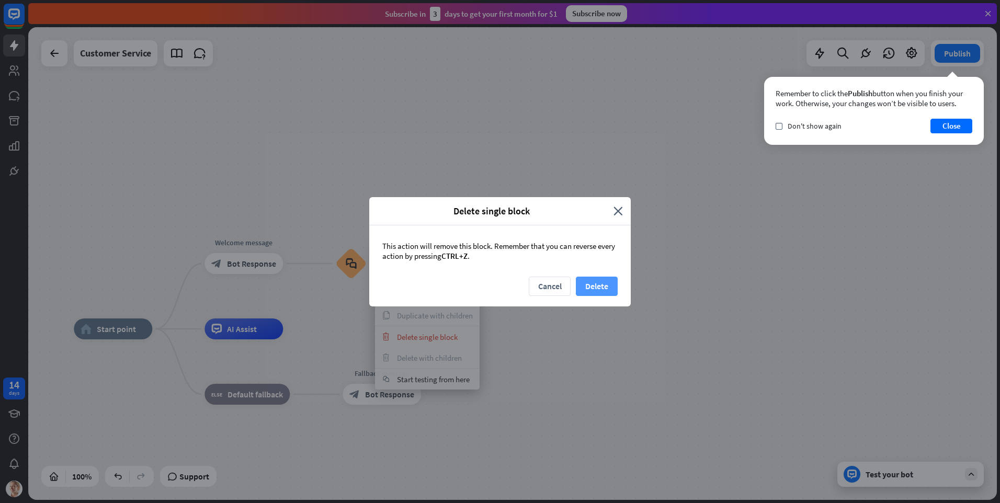
click at [585, 282] on button "Delete" at bounding box center [597, 286] width 42 height 19
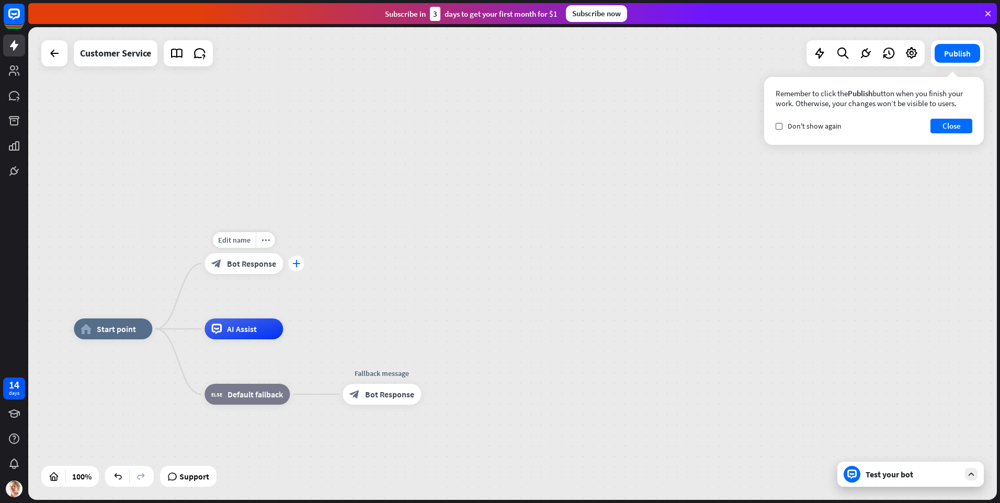
click at [296, 261] on icon "plus" at bounding box center [296, 263] width 8 height 7
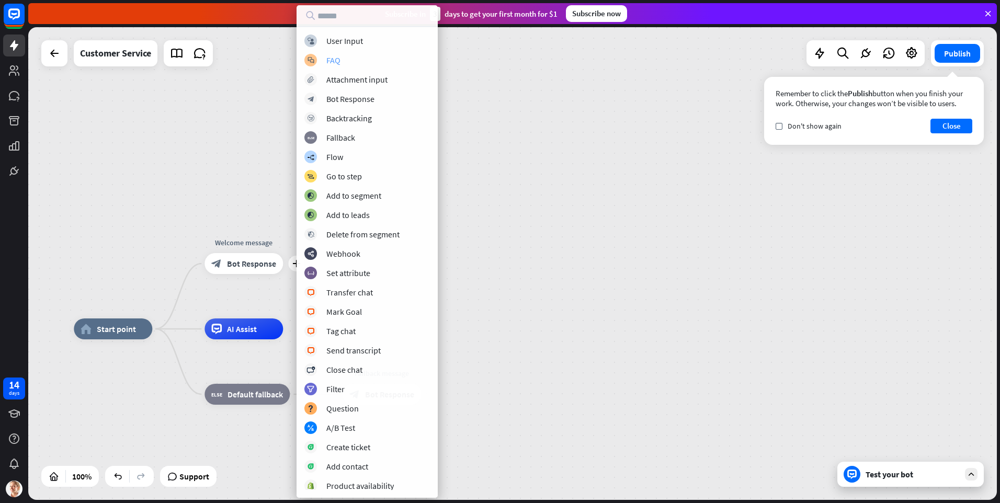
click at [335, 59] on div "FAQ" at bounding box center [333, 60] width 14 height 10
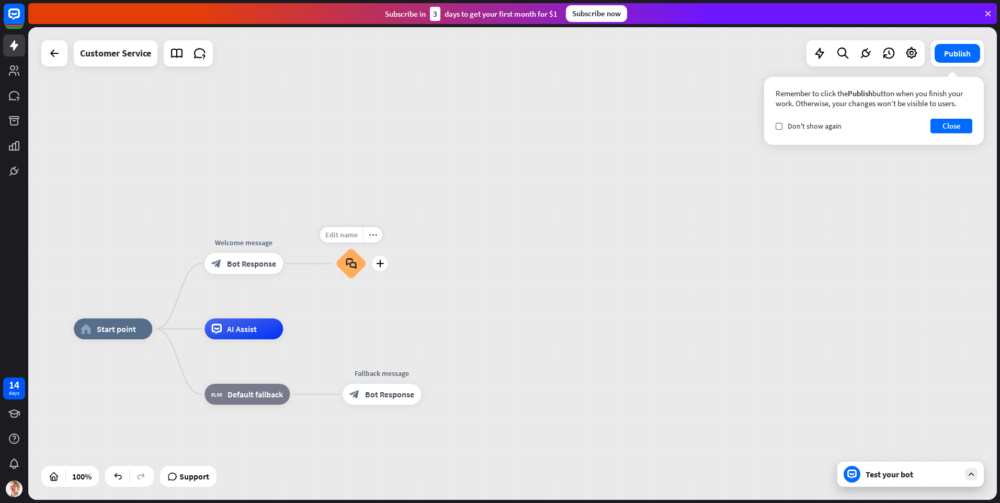
click at [346, 237] on span "Edit name" at bounding box center [341, 234] width 32 height 9
type input "**********"
click at [453, 263] on div "home_2 Start point Welcome message block_bot_response Bot Response Small Talk b…" at bounding box center [512, 263] width 968 height 473
click at [295, 267] on icon "plus" at bounding box center [296, 263] width 8 height 7
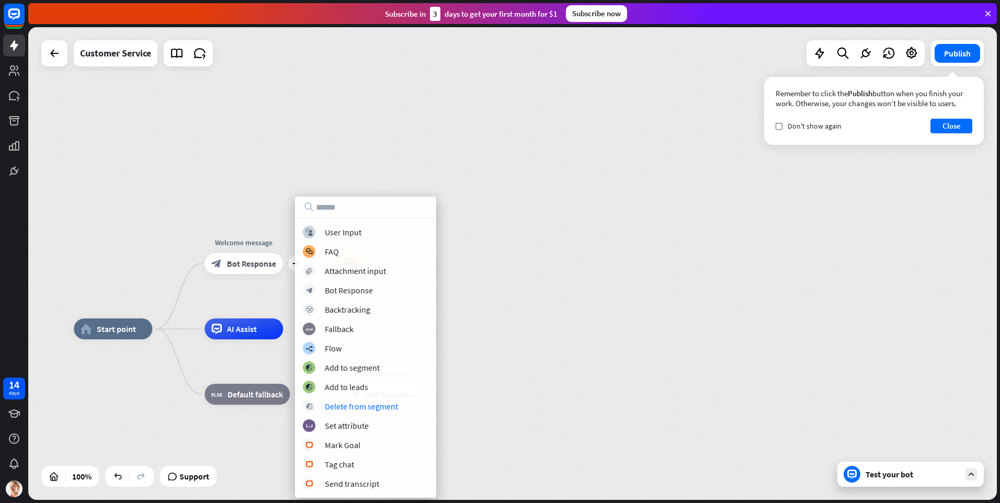
click at [522, 327] on div "home_2 Start point plus Welcome message block_bot_response Bot Response Small T…" at bounding box center [512, 263] width 968 height 473
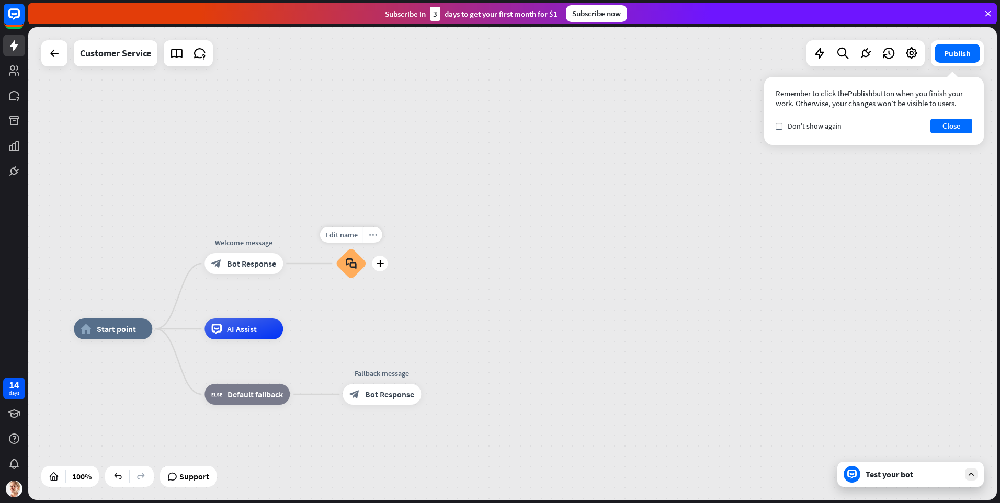
click at [373, 233] on icon "more_horiz" at bounding box center [373, 235] width 8 height 8
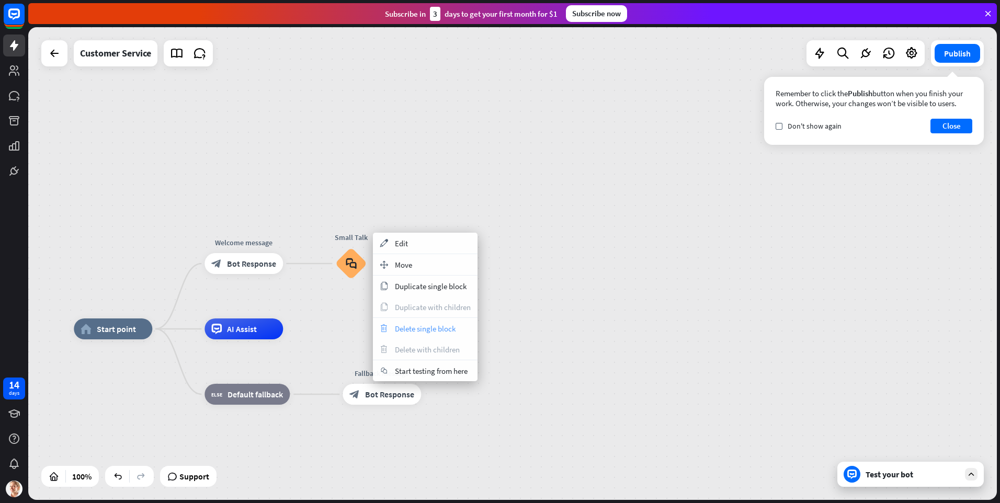
click at [421, 328] on span "Delete single block" at bounding box center [425, 329] width 61 height 10
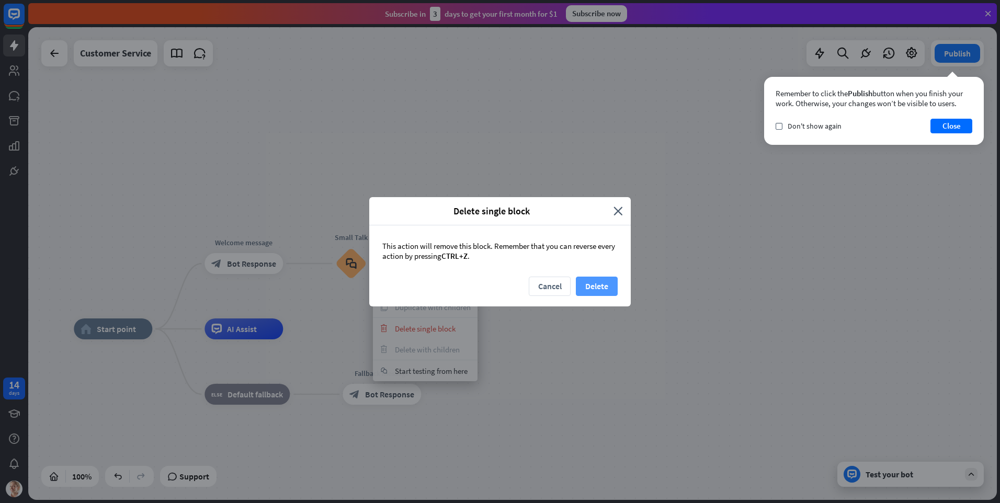
click at [583, 283] on button "Delete" at bounding box center [597, 286] width 42 height 19
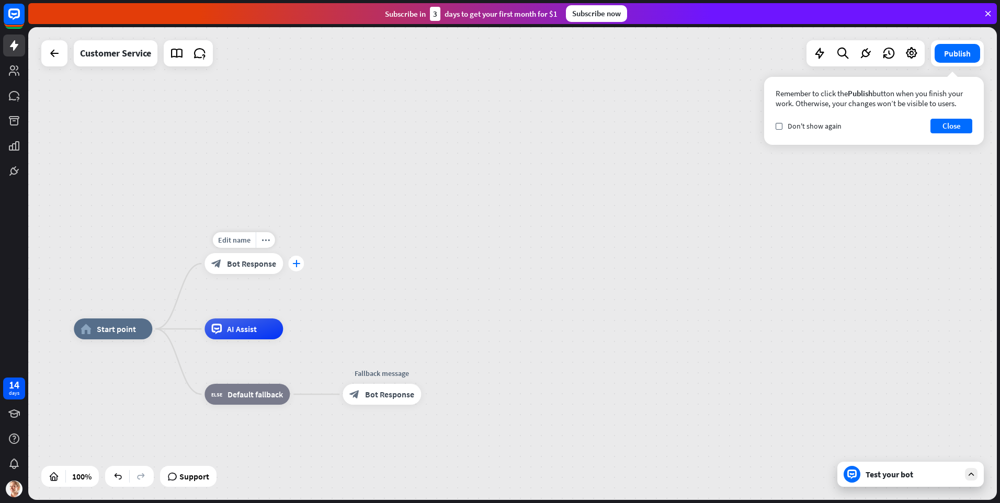
click at [293, 264] on icon "plus" at bounding box center [296, 263] width 8 height 7
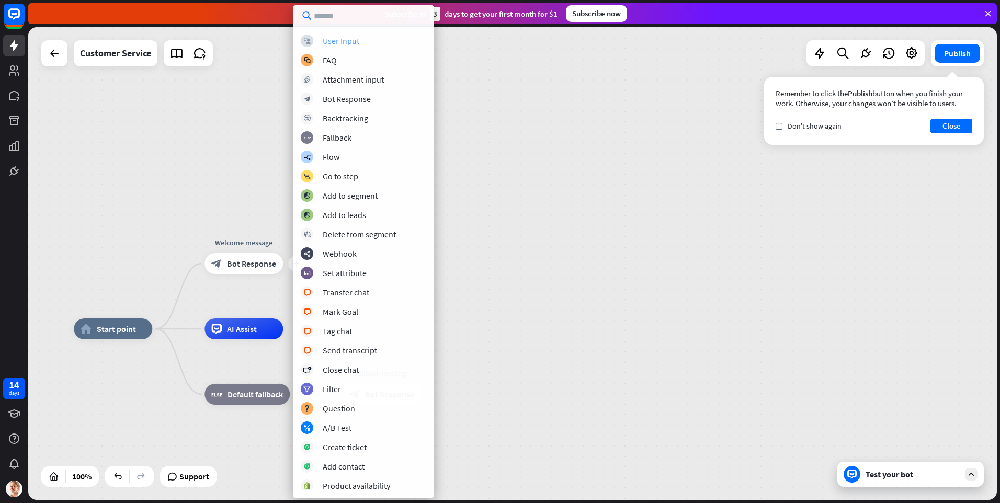
click at [359, 42] on div "User Input" at bounding box center [341, 41] width 37 height 10
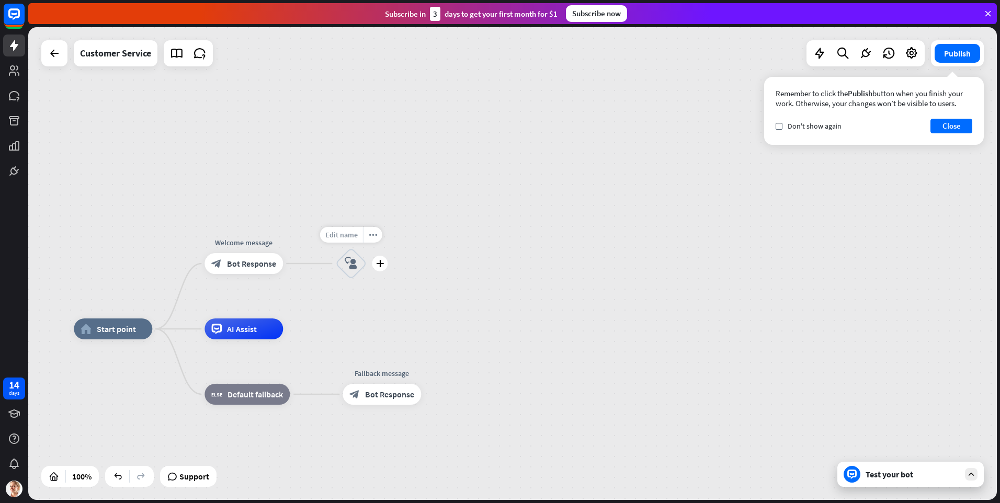
click at [348, 237] on span "Edit name" at bounding box center [341, 234] width 32 height 9
type input "**********"
click at [355, 262] on icon "block_user_input" at bounding box center [350, 263] width 13 height 13
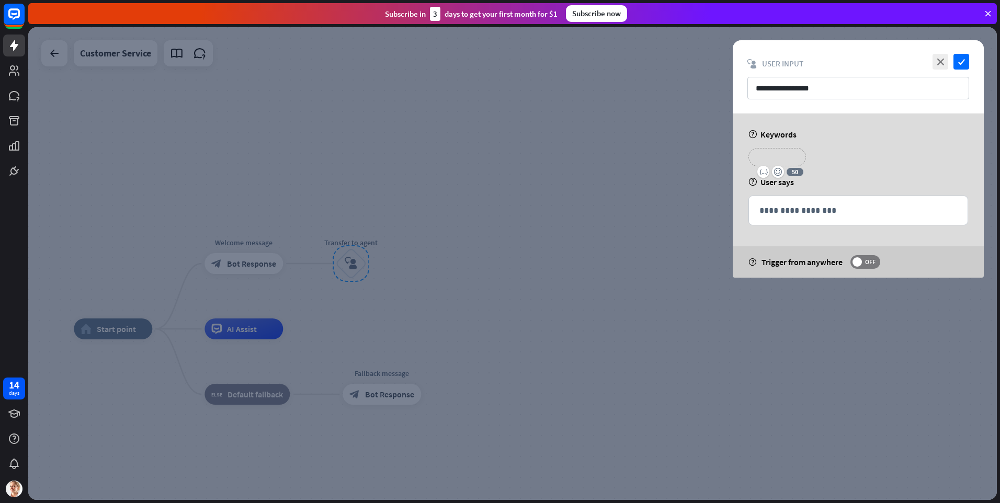
click at [784, 156] on p "**********" at bounding box center [777, 157] width 42 height 13
click at [850, 152] on div "**********" at bounding box center [858, 161] width 226 height 26
click at [817, 211] on p "**********" at bounding box center [858, 210] width 198 height 13
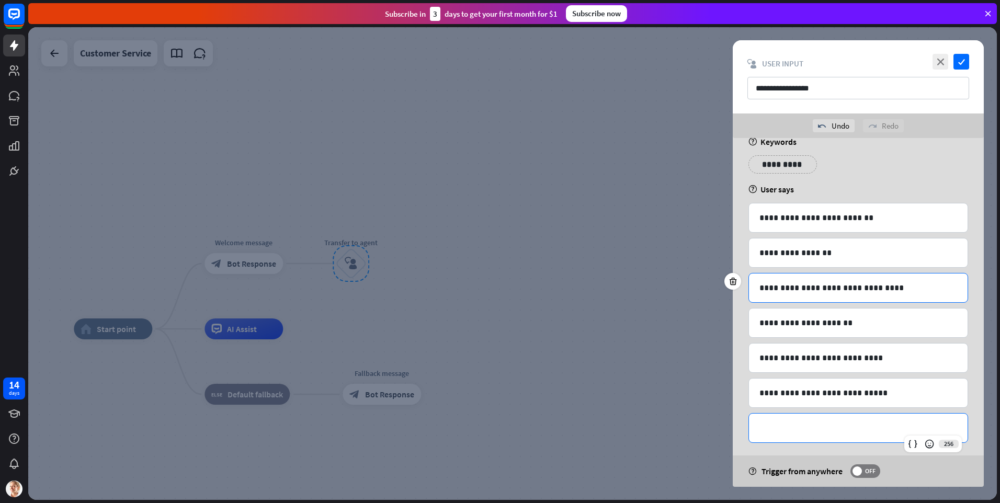
scroll to position [26, 0]
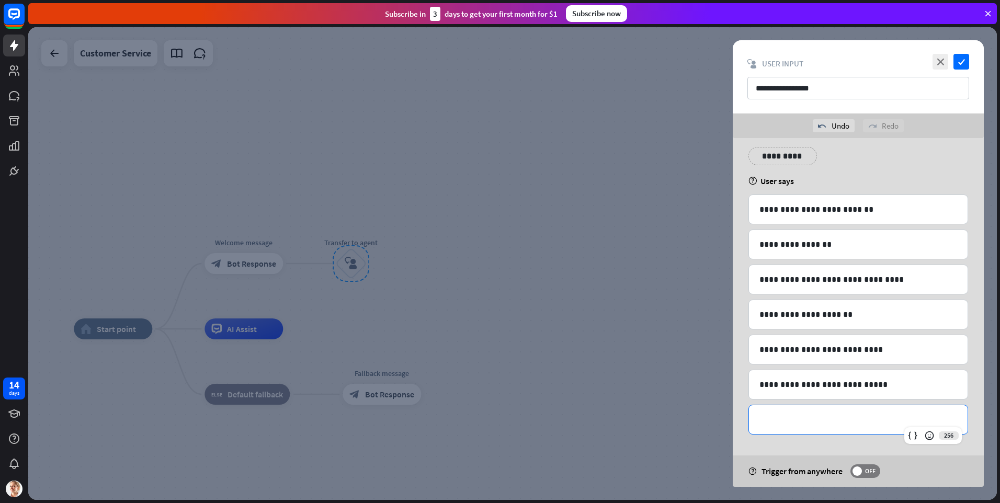
click at [885, 171] on div "**********" at bounding box center [858, 160] width 226 height 26
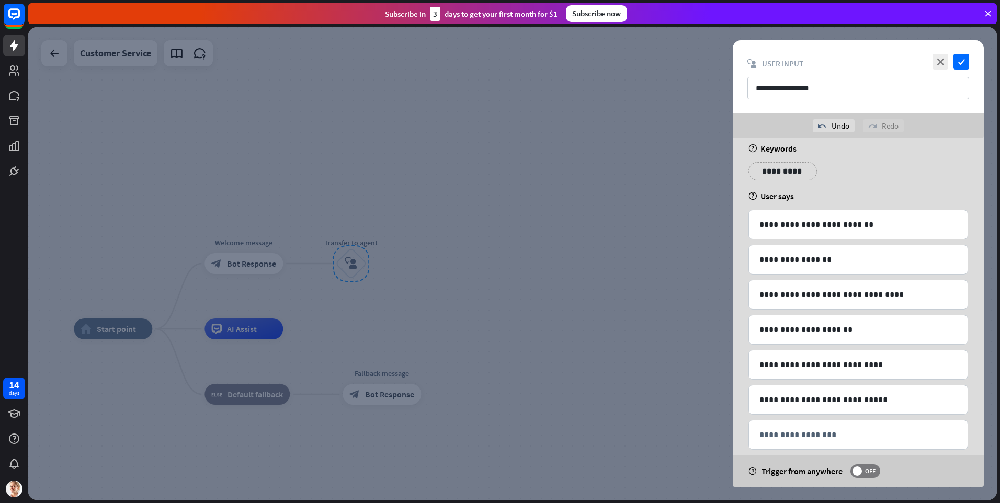
scroll to position [0, 0]
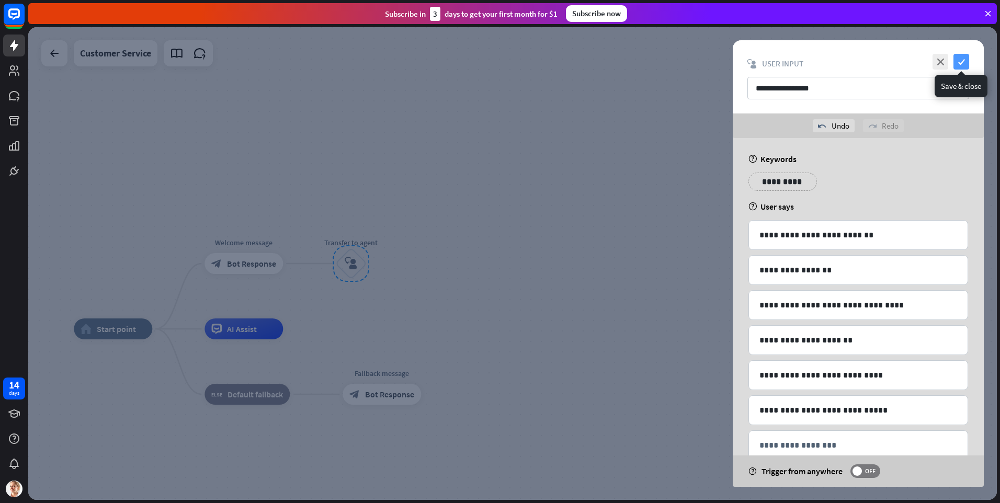
click at [963, 60] on icon "check" at bounding box center [961, 62] width 16 height 16
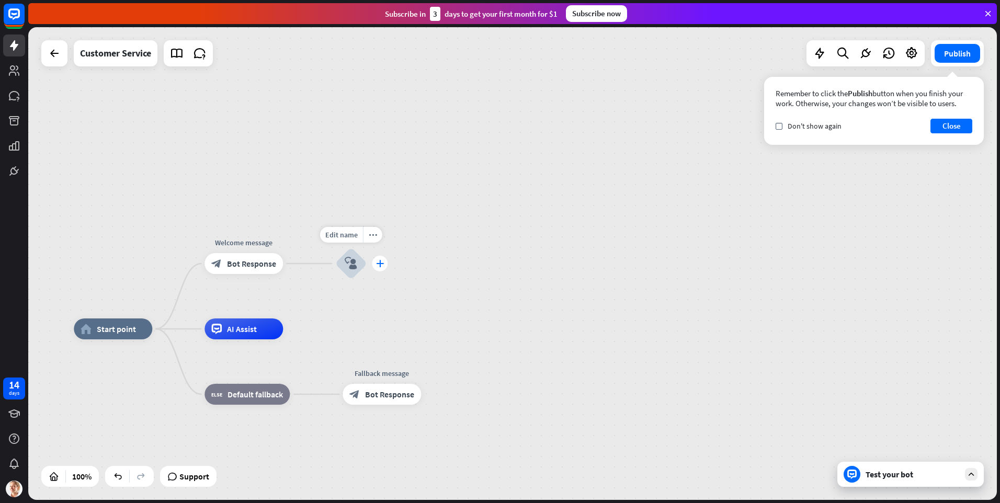
click at [385, 267] on div "plus" at bounding box center [380, 264] width 16 height 16
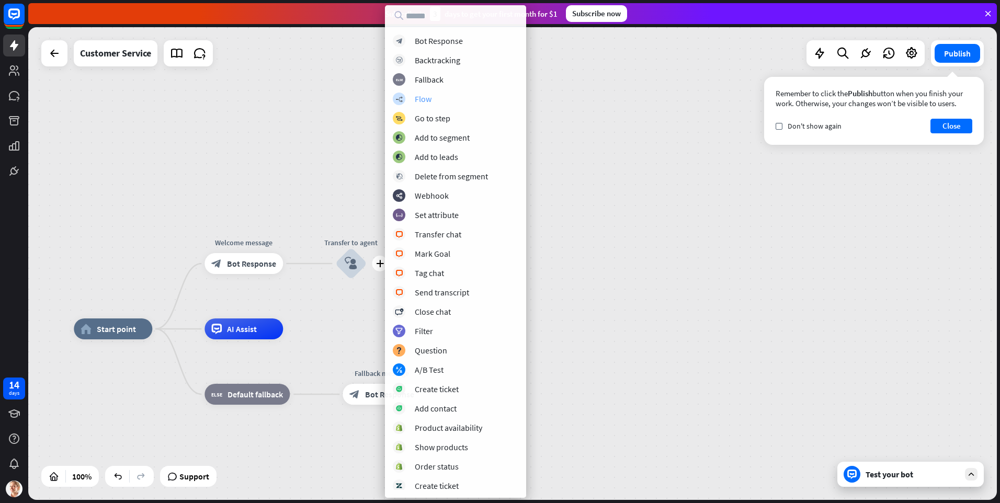
click at [448, 96] on div "builder_tree Flow" at bounding box center [455, 99] width 125 height 13
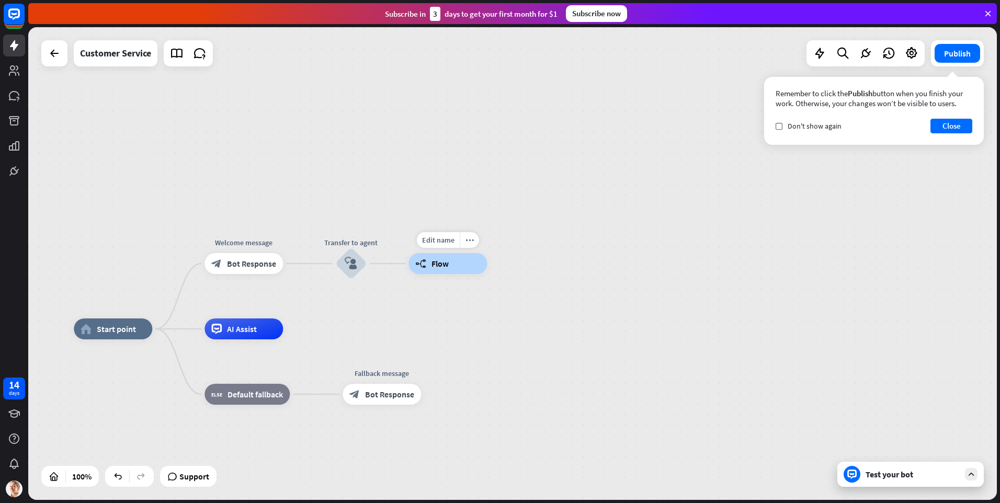
click at [436, 262] on span "Flow" at bounding box center [439, 263] width 17 height 10
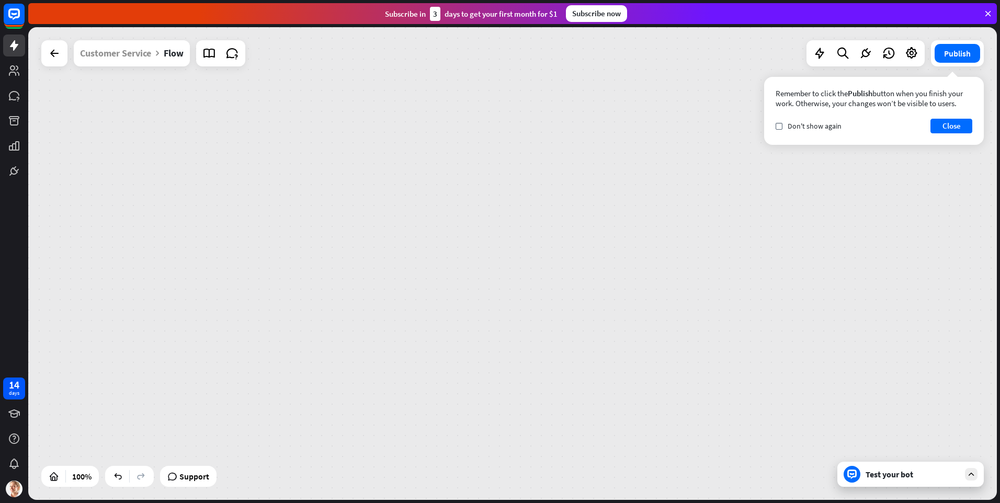
click at [436, 262] on div "home_2 Start point Welcome message block_bot_response Bot Response Transfer to …" at bounding box center [512, 263] width 968 height 473
click at [403, 270] on div "plus" at bounding box center [403, 264] width 16 height 16
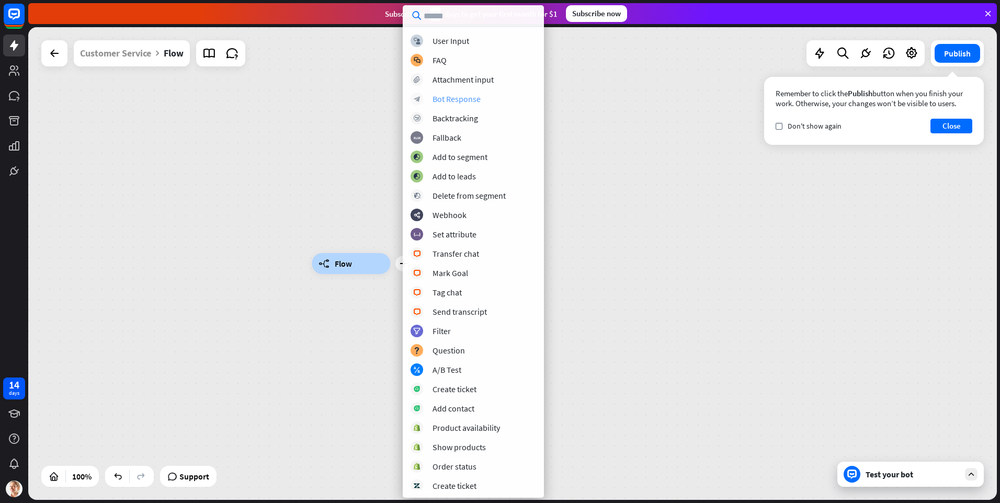
click at [472, 102] on div "Bot Response" at bounding box center [456, 99] width 48 height 10
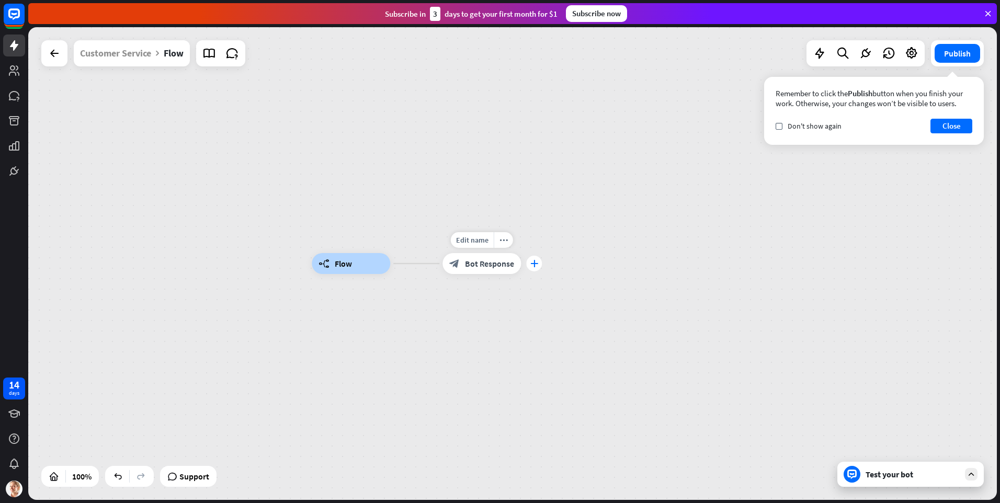
click at [537, 264] on icon "plus" at bounding box center [534, 263] width 8 height 7
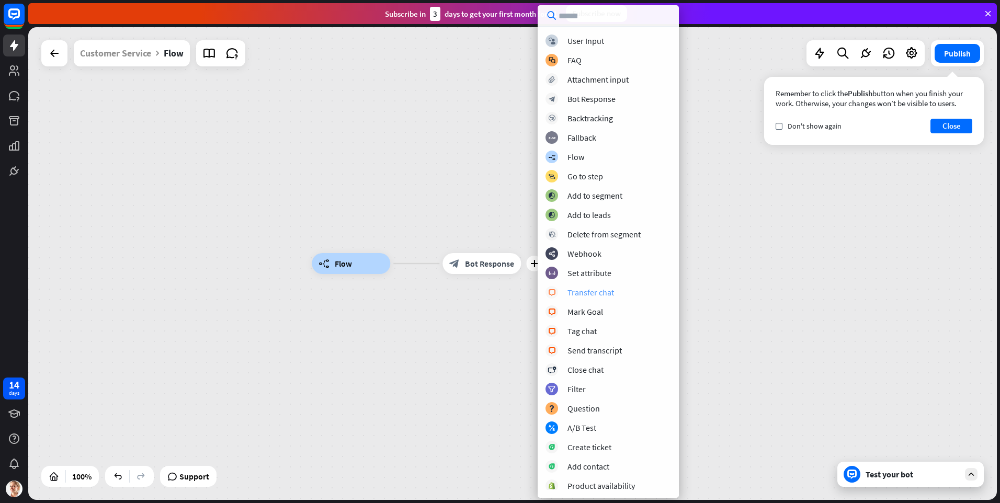
click at [608, 290] on div "Transfer chat" at bounding box center [590, 292] width 47 height 10
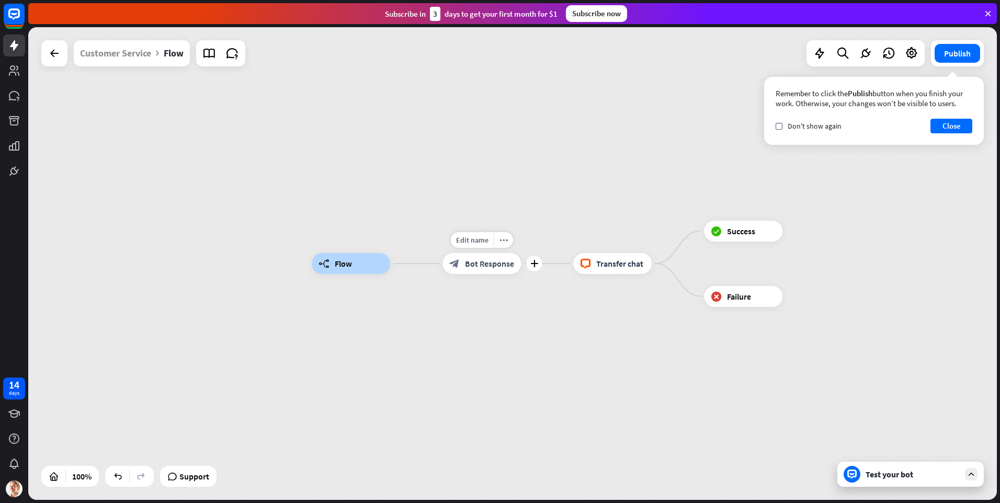
click at [473, 259] on span "Bot Response" at bounding box center [489, 263] width 49 height 10
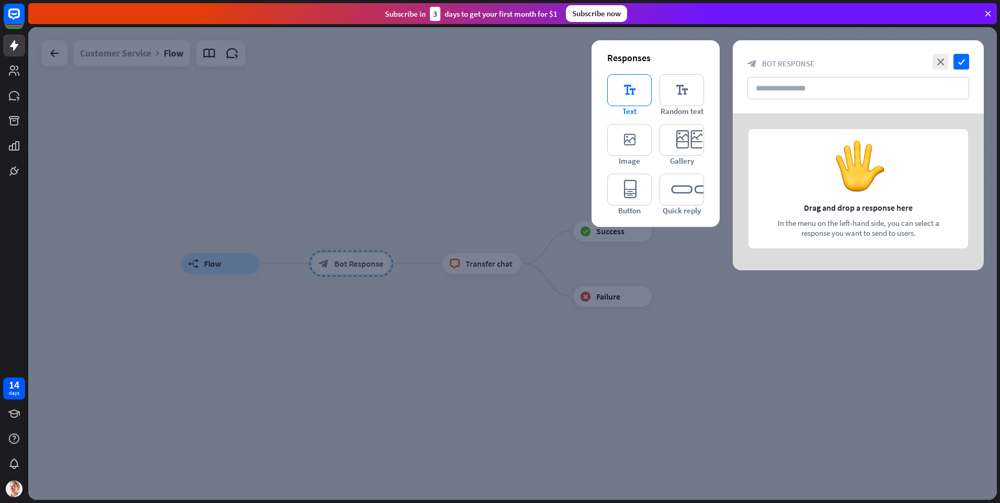
click at [629, 94] on icon "editor_text" at bounding box center [629, 90] width 44 height 32
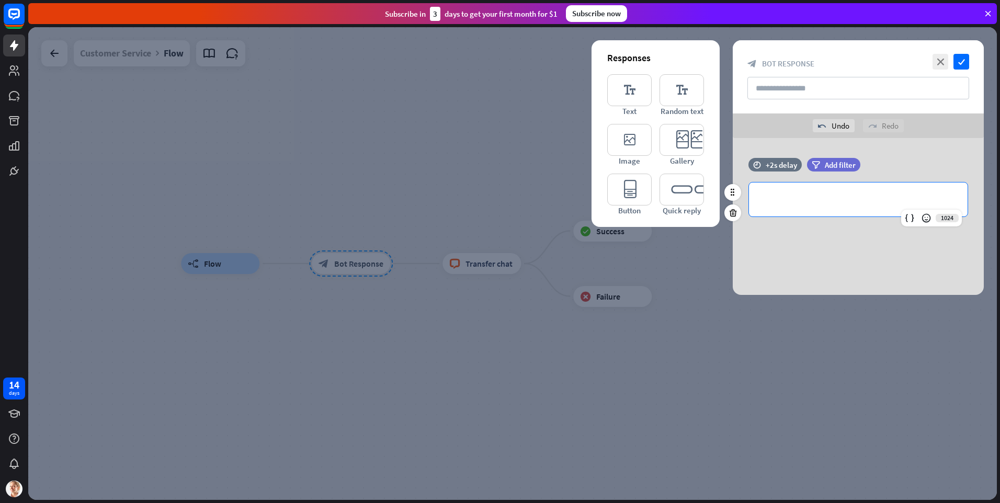
click at [842, 209] on div "**********" at bounding box center [858, 199] width 219 height 34
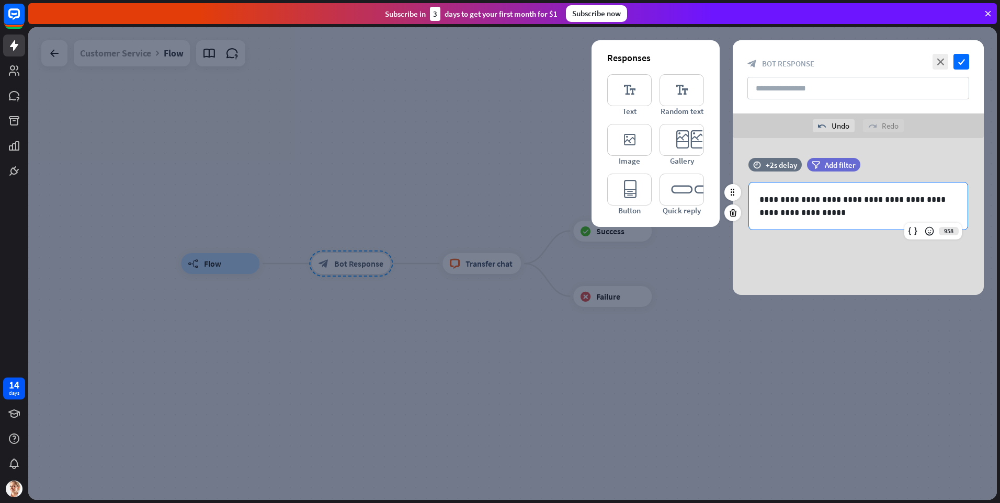
click at [839, 224] on div "**********" at bounding box center [858, 205] width 219 height 47
click at [849, 270] on div "**********" at bounding box center [857, 216] width 251 height 157
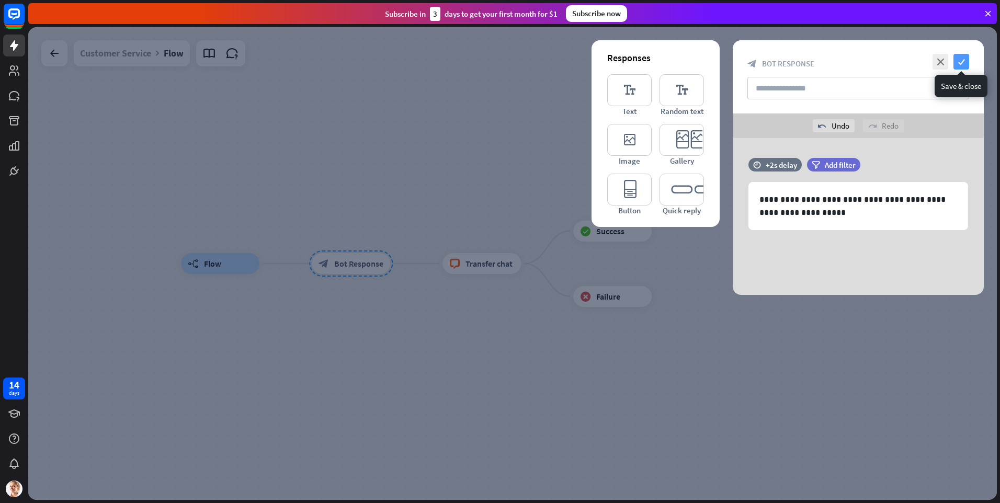
click at [956, 60] on icon "check" at bounding box center [961, 62] width 16 height 16
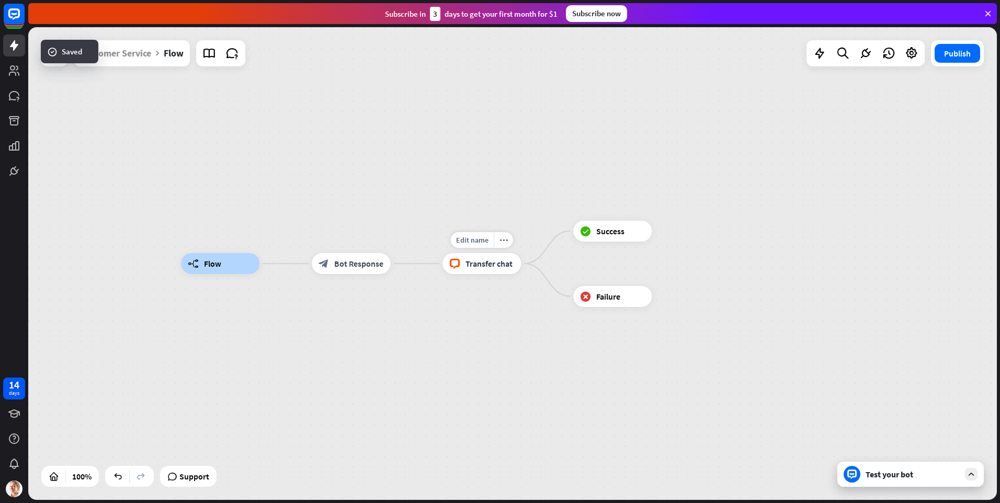
click at [469, 263] on span "Transfer chat" at bounding box center [488, 263] width 47 height 10
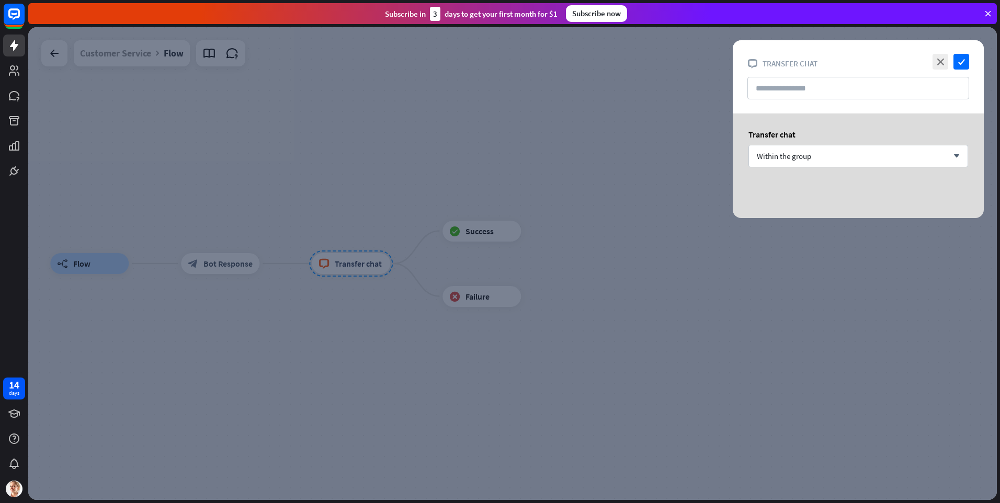
click at [672, 281] on div at bounding box center [512, 263] width 968 height 473
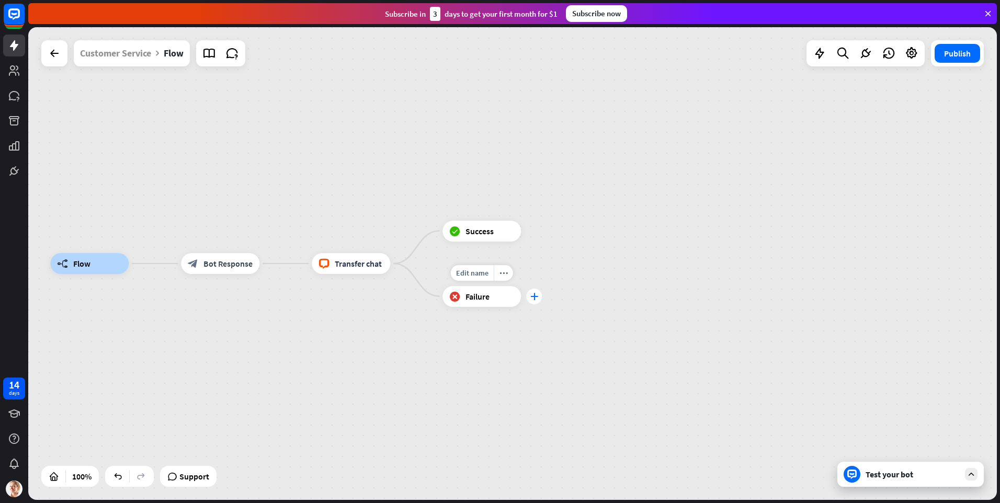
click at [535, 299] on icon "plus" at bounding box center [534, 296] width 8 height 7
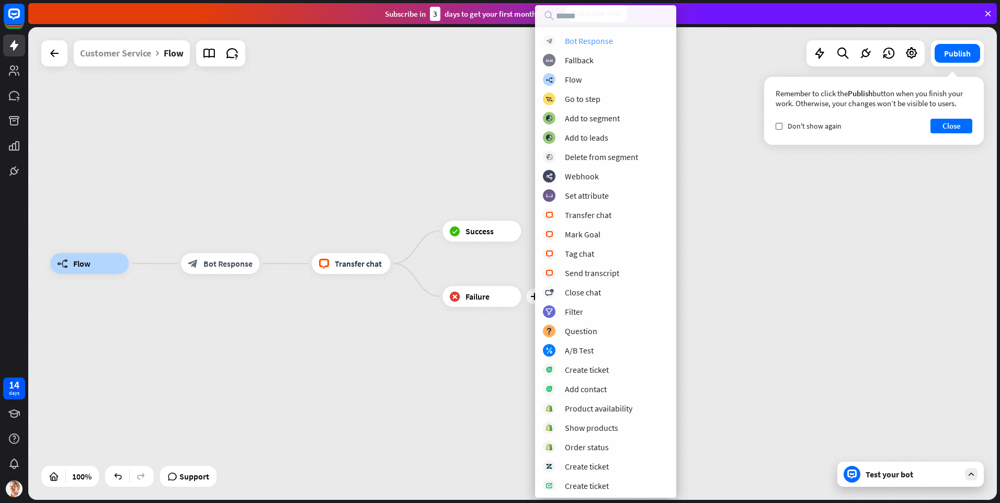
click at [599, 44] on div "Bot Response" at bounding box center [589, 41] width 48 height 10
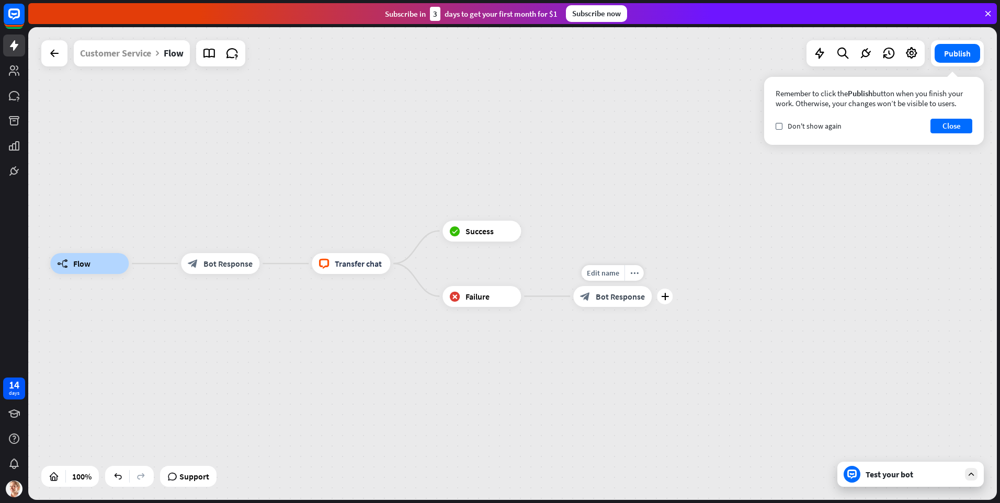
click at [615, 298] on span "Bot Response" at bounding box center [619, 296] width 49 height 10
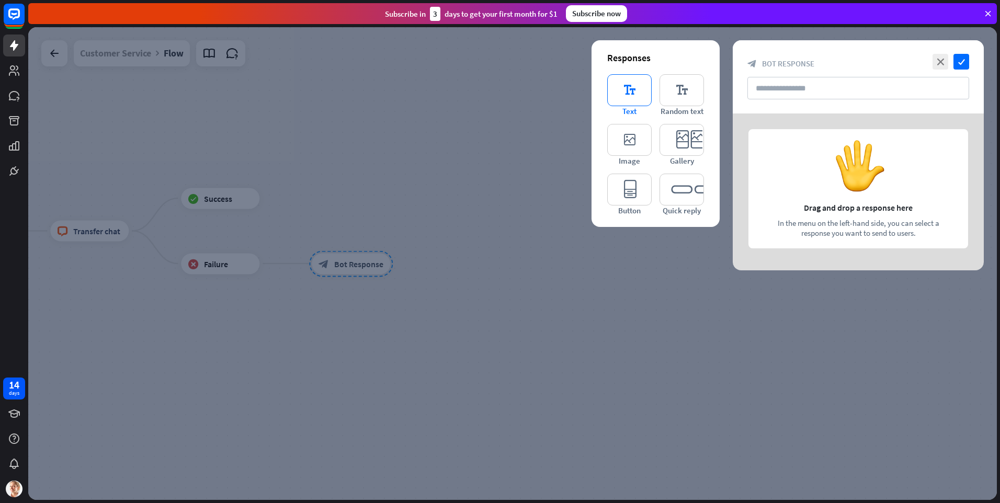
click at [623, 91] on icon "editor_text" at bounding box center [629, 90] width 44 height 32
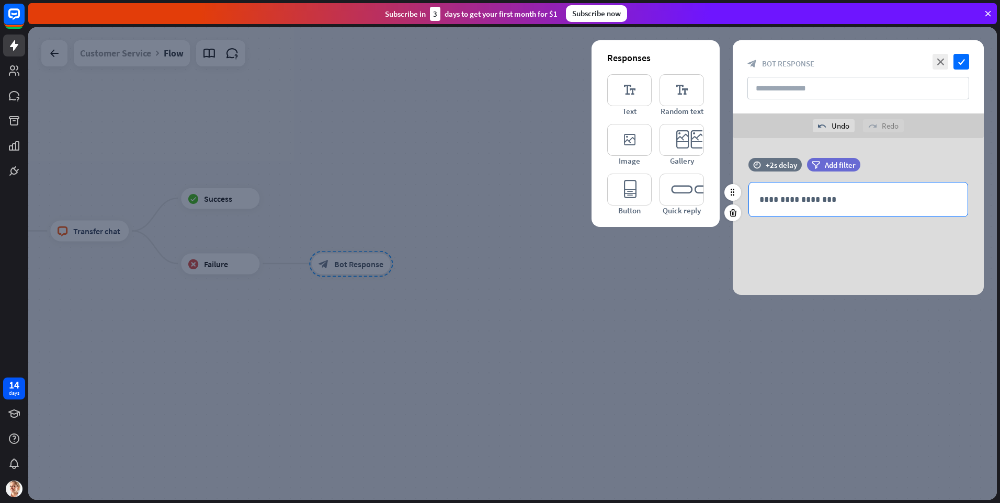
click at [853, 197] on p "**********" at bounding box center [858, 199] width 198 height 13
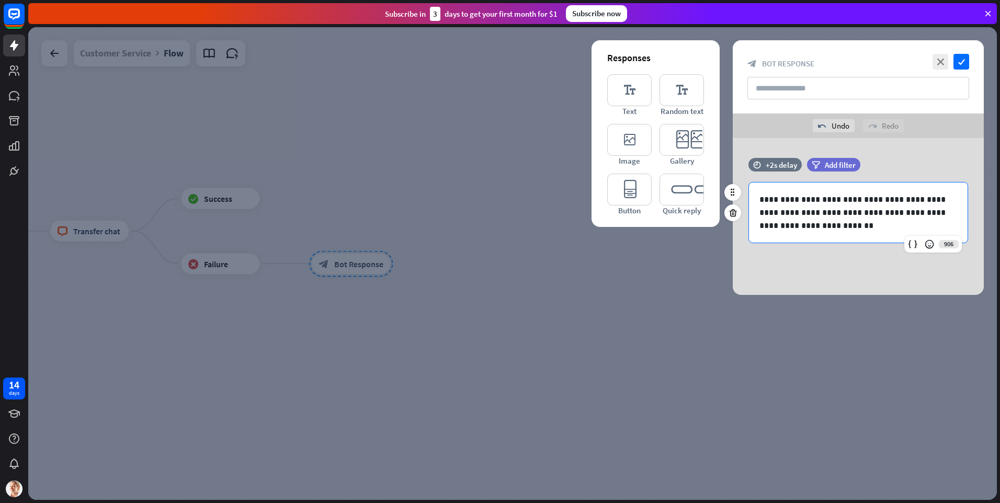
click at [799, 229] on p "**********" at bounding box center [858, 212] width 198 height 39
drag, startPoint x: 802, startPoint y: 227, endPoint x: 855, endPoint y: 221, distance: 53.1
click at [859, 223] on p "**********" at bounding box center [858, 212] width 198 height 39
drag, startPoint x: 780, startPoint y: 225, endPoint x: 771, endPoint y: 225, distance: 8.9
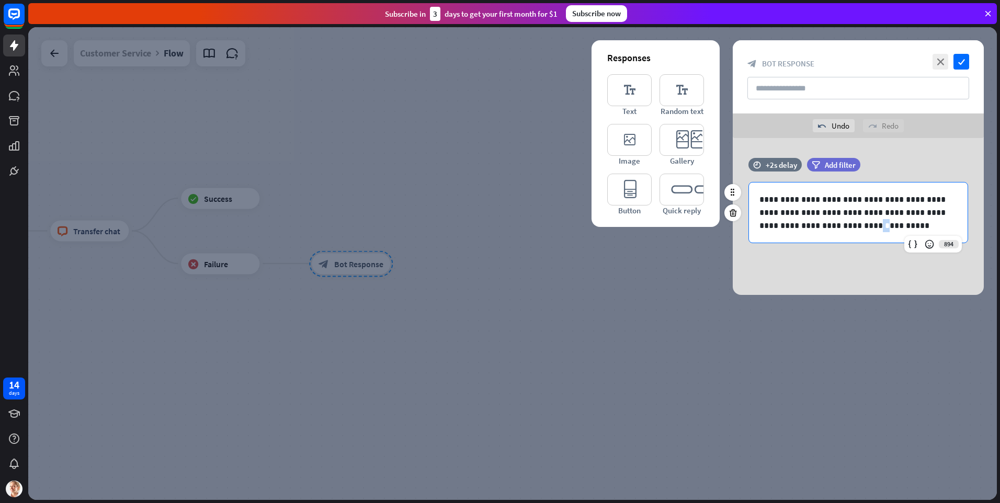
click at [771, 225] on p "**********" at bounding box center [858, 212] width 198 height 39
click at [855, 232] on p "**********" at bounding box center [858, 212] width 198 height 39
click at [963, 53] on div "close check block_bot_response Bot Response" at bounding box center [857, 76] width 251 height 73
click at [961, 61] on icon "check" at bounding box center [961, 62] width 16 height 16
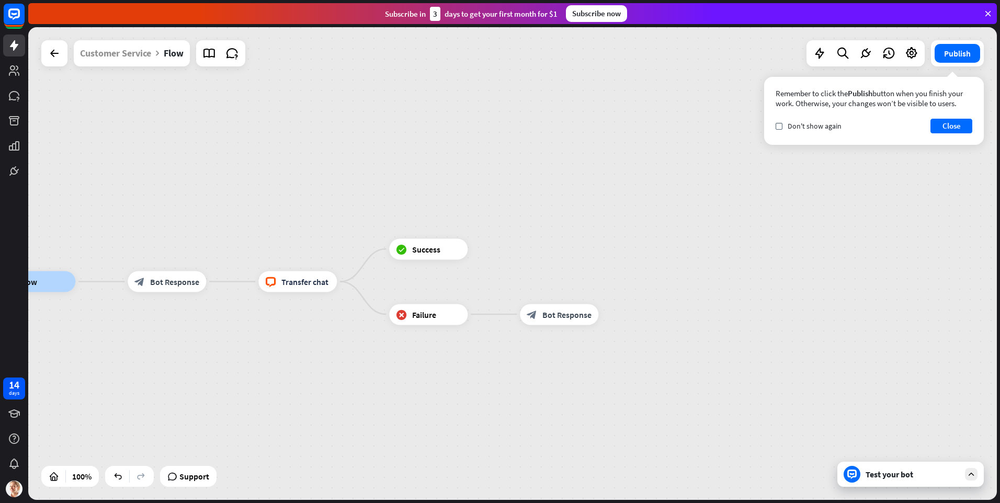
drag, startPoint x: 363, startPoint y: 384, endPoint x: 469, endPoint y: 398, distance: 106.6
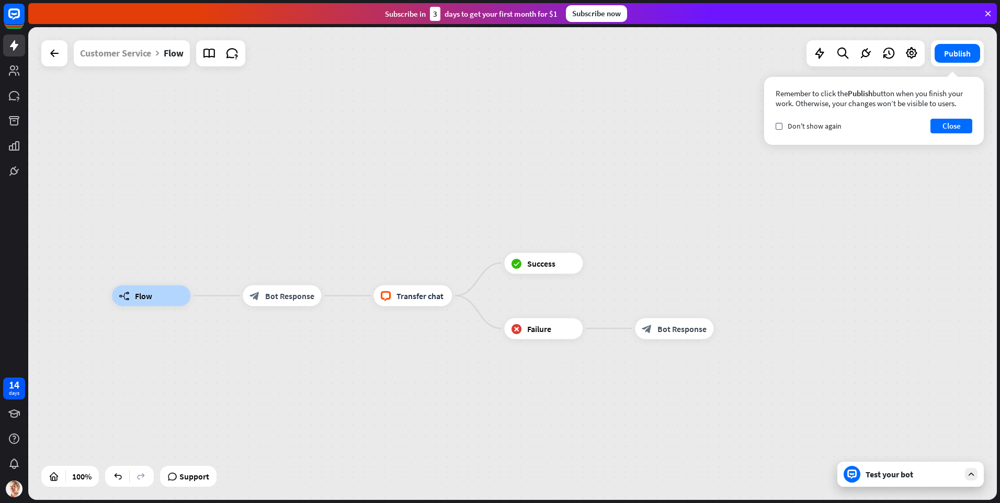
drag, startPoint x: 434, startPoint y: 386, endPoint x: 556, endPoint y: 401, distance: 122.7
drag, startPoint x: 484, startPoint y: 404, endPoint x: 566, endPoint y: 399, distance: 82.7
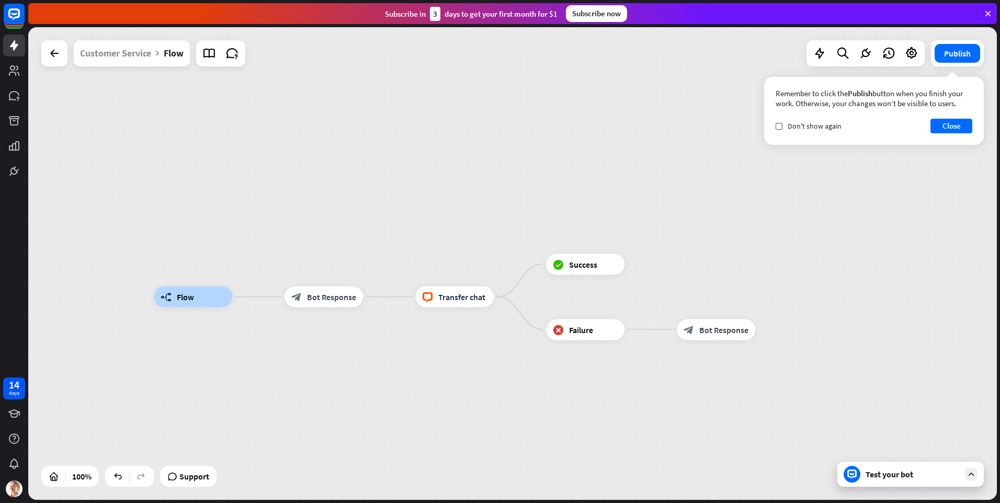
click at [889, 475] on div "Test your bot" at bounding box center [912, 474] width 94 height 10
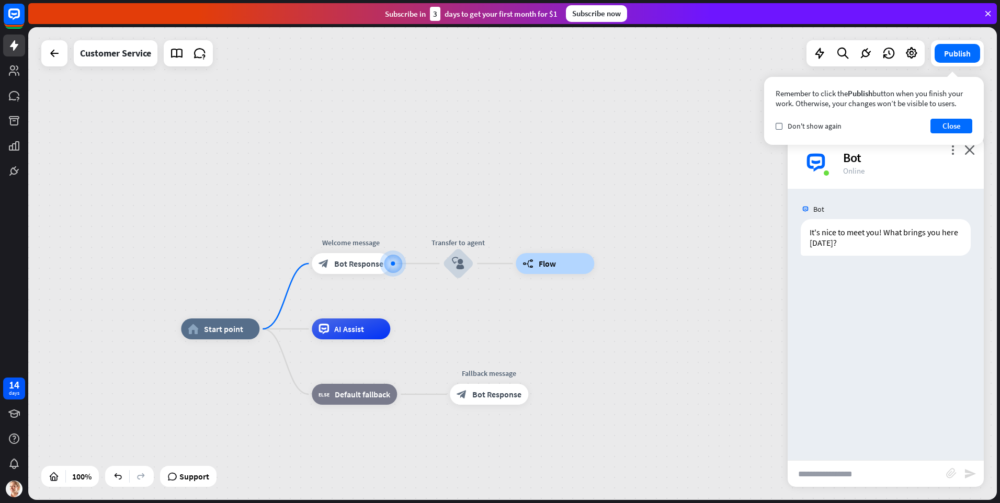
click at [887, 475] on input "text" at bounding box center [866, 474] width 158 height 26
type input "*"
type input "**********"
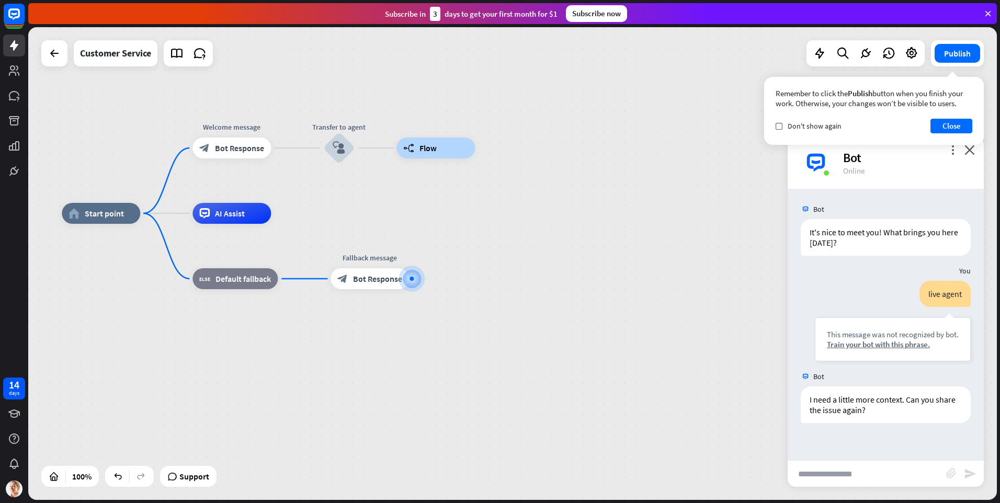
drag, startPoint x: 591, startPoint y: 301, endPoint x: 610, endPoint y: 316, distance: 24.2
click at [610, 316] on div "home_2 Start point Welcome message block_bot_response Bot Response Transfer to …" at bounding box center [546, 449] width 968 height 473
click at [335, 150] on icon "block_user_input" at bounding box center [338, 148] width 13 height 13
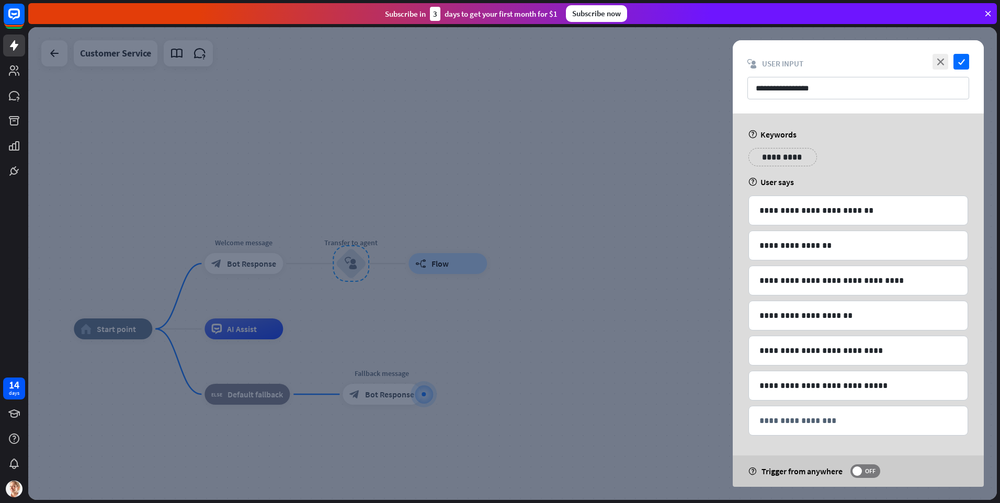
click at [651, 252] on div at bounding box center [512, 263] width 968 height 473
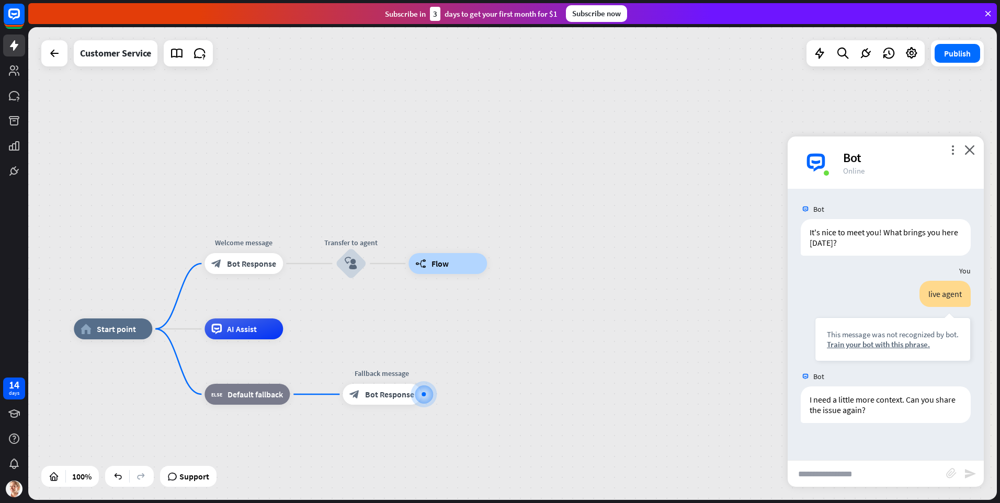
click at [880, 477] on input "text" at bounding box center [866, 474] width 158 height 26
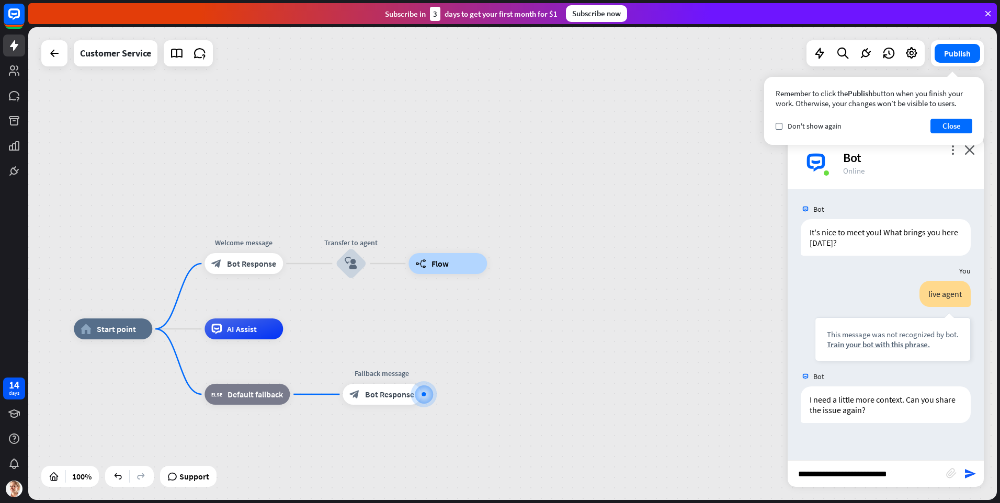
type input "**********"
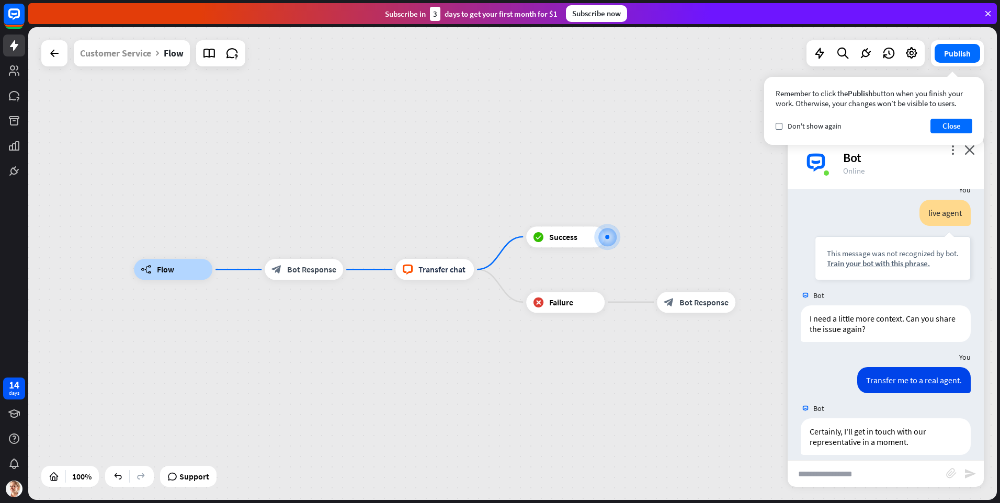
scroll to position [91, 0]
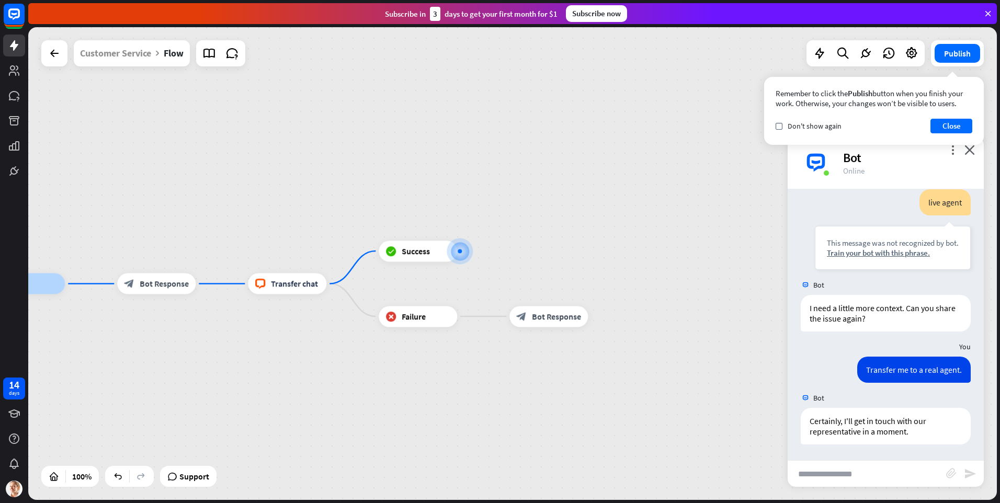
drag, startPoint x: 594, startPoint y: 294, endPoint x: 685, endPoint y: 275, distance: 93.5
click at [685, 275] on div "builder_tree Flow block_bot_response Bot Response block_livechat Transfer chat …" at bounding box center [512, 263] width 968 height 473
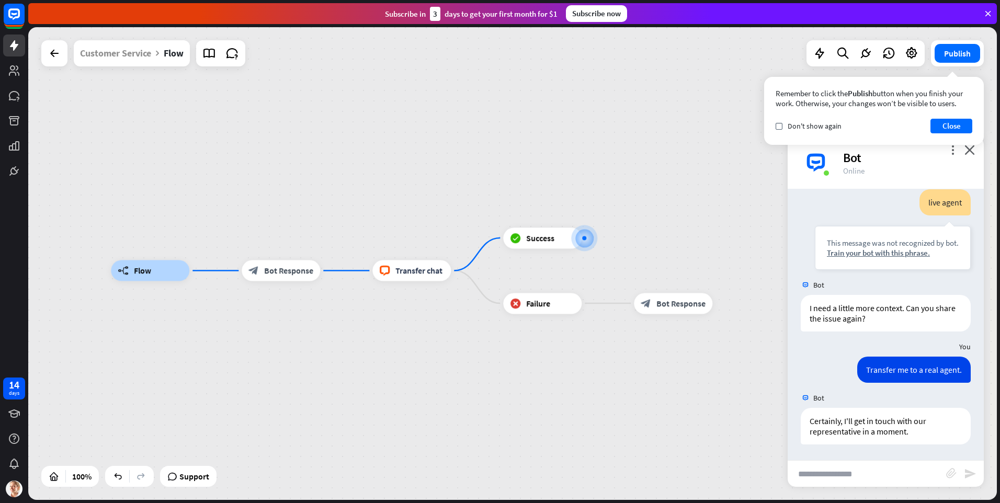
drag, startPoint x: 630, startPoint y: 272, endPoint x: 730, endPoint y: 266, distance: 100.0
click at [730, 266] on div "builder_tree Flow block_bot_response Bot Response block_livechat Transfer chat …" at bounding box center [512, 263] width 968 height 473
click at [60, 56] on icon at bounding box center [54, 53] width 13 height 13
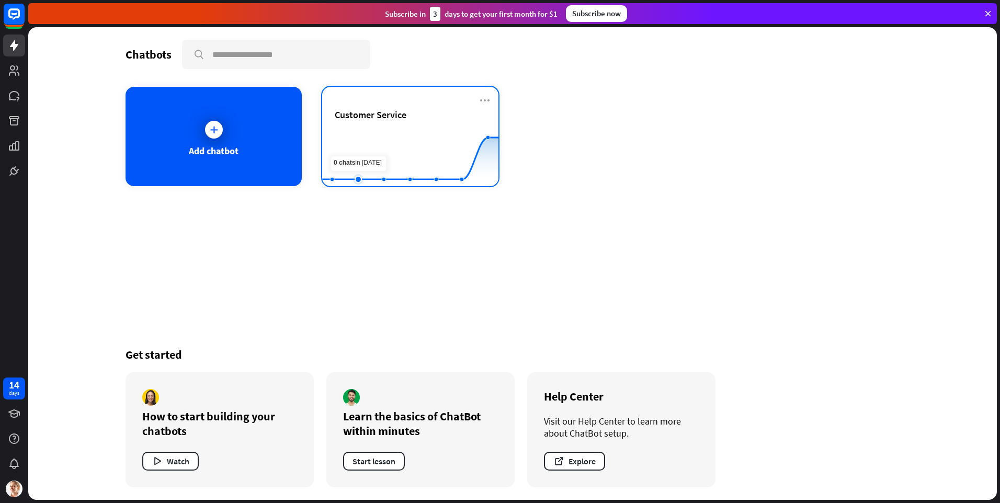
click at [366, 133] on rect at bounding box center [410, 160] width 176 height 65
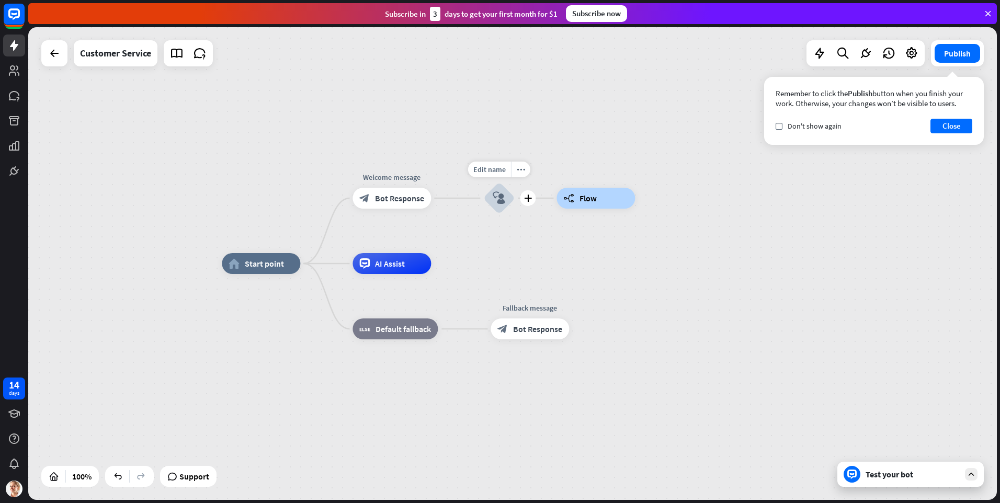
click at [506, 202] on div "block_user_input" at bounding box center [498, 197] width 31 height 31
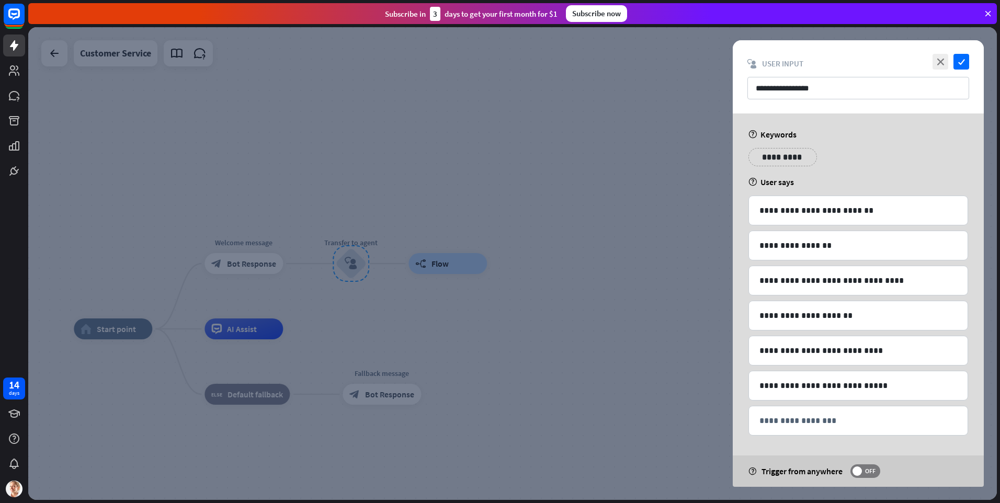
click at [785, 159] on p "**********" at bounding box center [782, 157] width 53 height 13
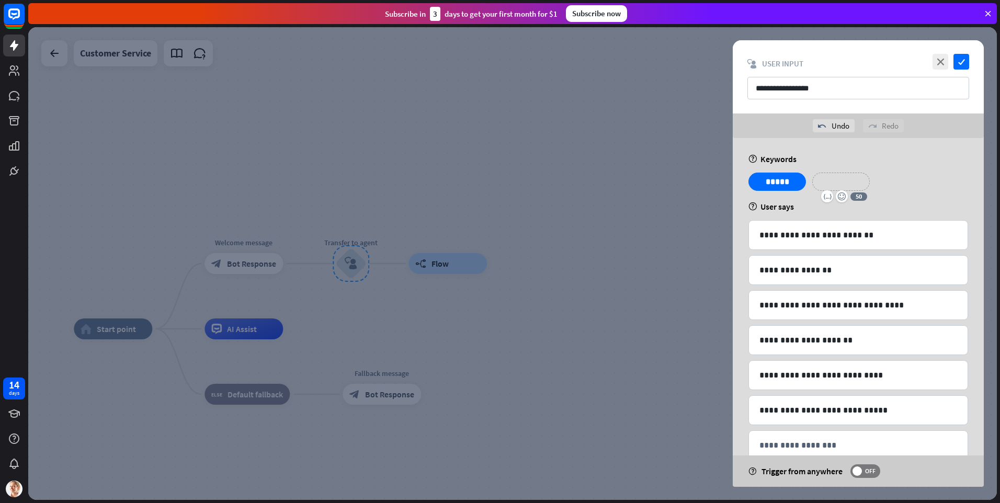
click at [826, 180] on p "**********" at bounding box center [841, 181] width 42 height 13
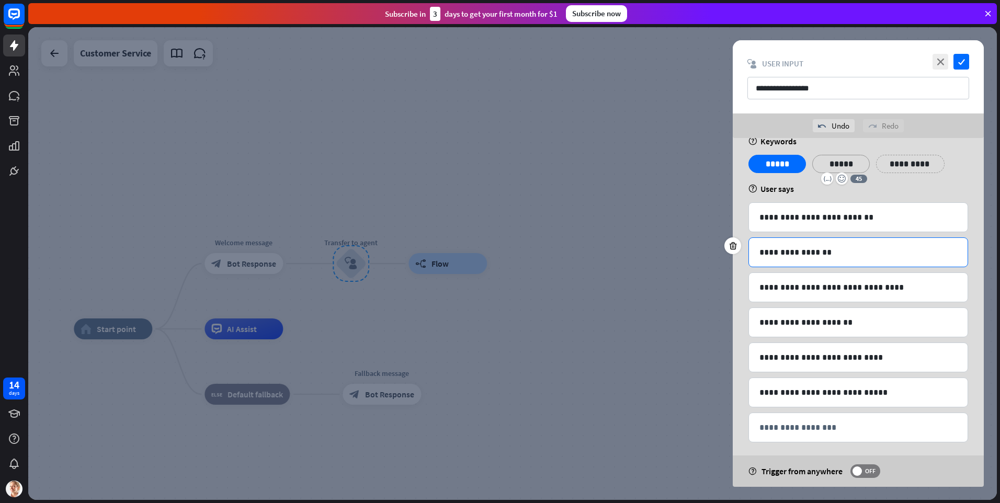
scroll to position [26, 0]
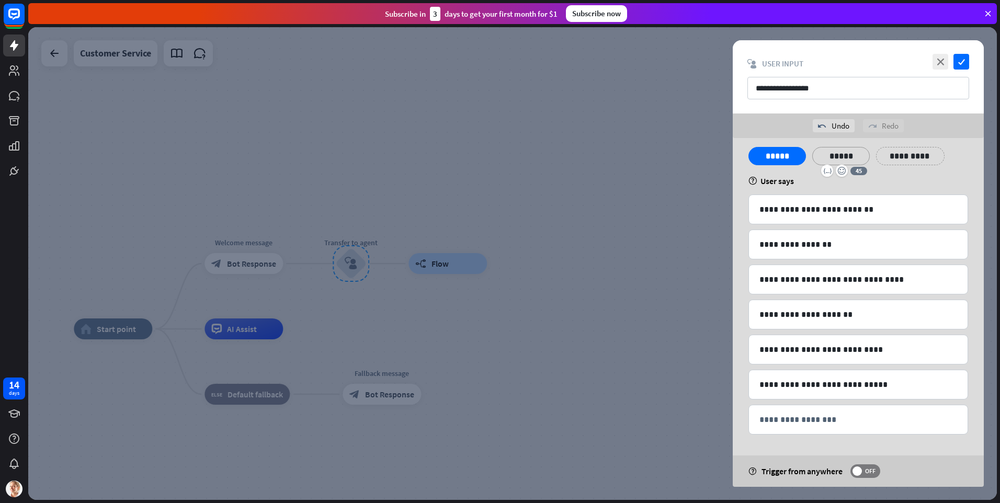
click at [909, 170] on div "**********" at bounding box center [858, 160] width 226 height 26
click at [912, 148] on div "**********" at bounding box center [910, 156] width 68 height 18
click at [913, 152] on p "**********" at bounding box center [909, 156] width 53 height 13
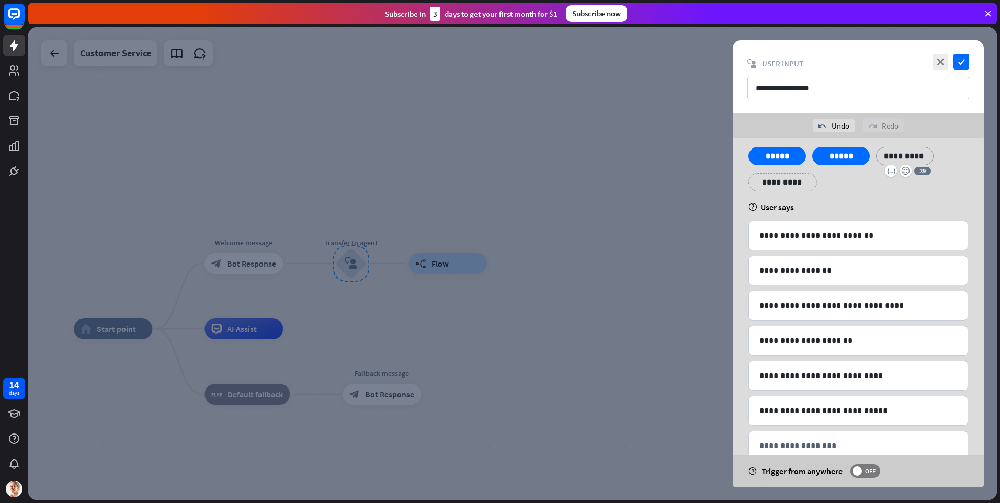
click at [916, 197] on div "**********" at bounding box center [858, 173] width 226 height 52
click at [958, 67] on icon "check" at bounding box center [961, 62] width 16 height 16
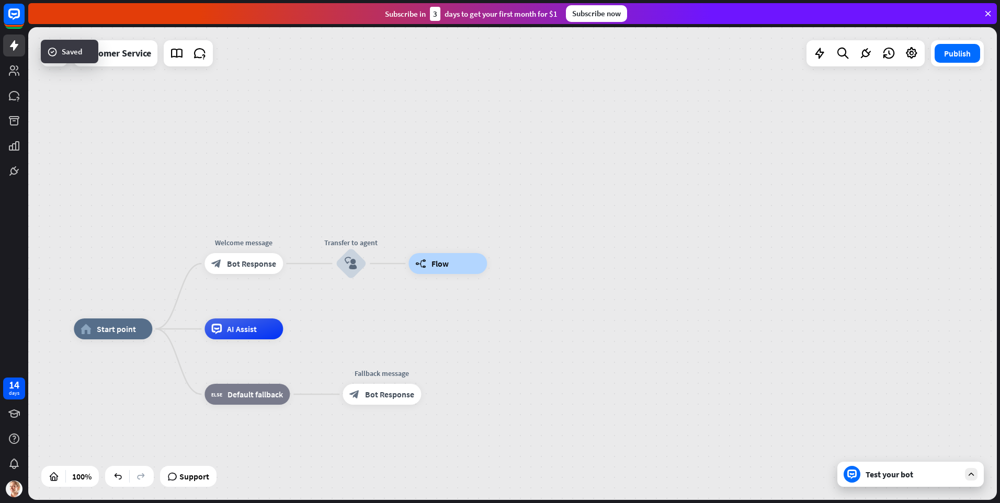
click at [883, 472] on div "Test your bot" at bounding box center [912, 474] width 94 height 10
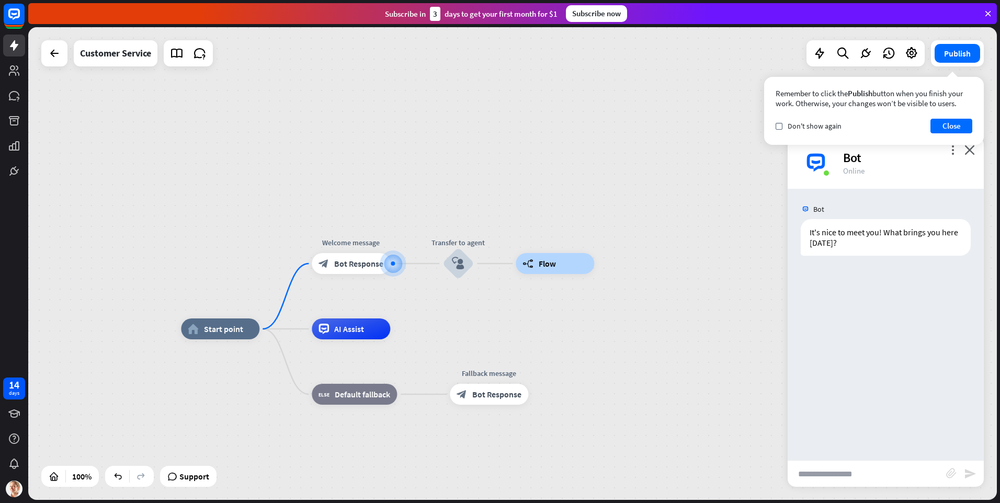
click at [882, 470] on input "text" at bounding box center [866, 474] width 158 height 26
type input "*****"
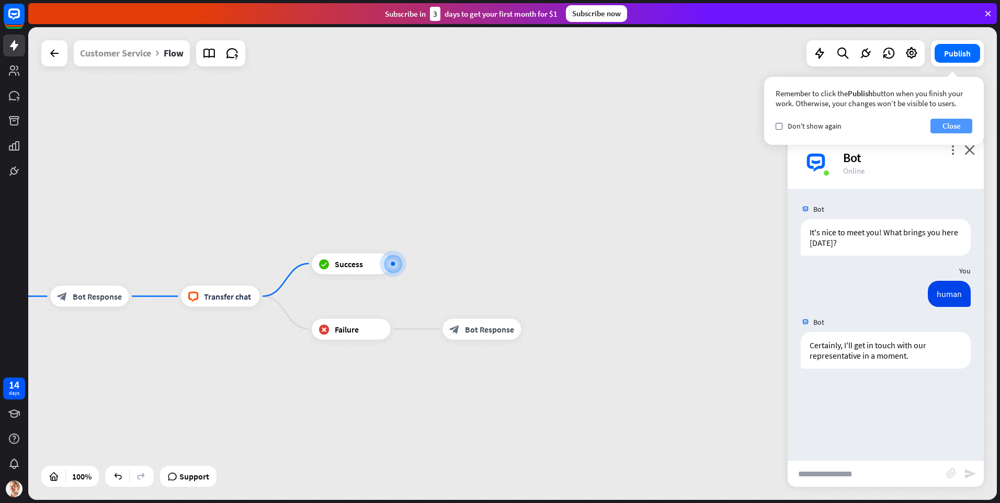
click at [956, 128] on button "Close" at bounding box center [951, 126] width 42 height 15
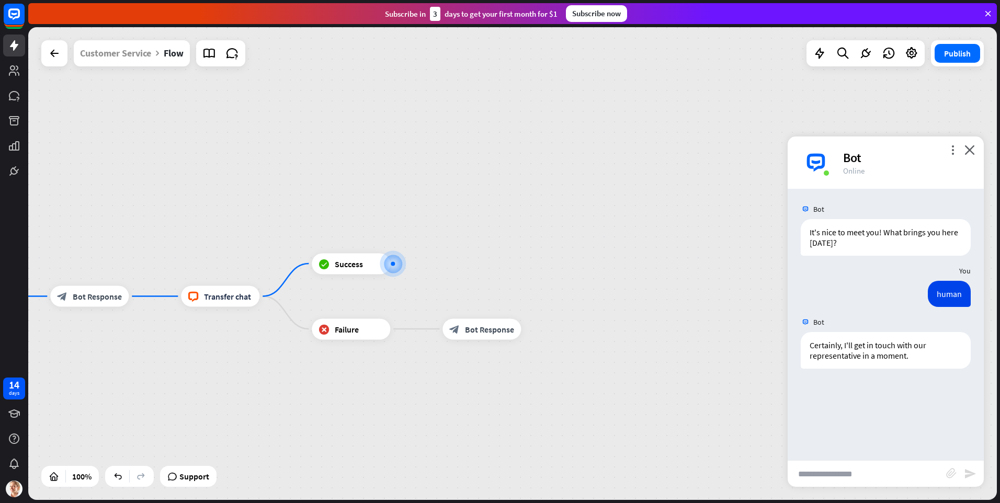
click at [975, 151] on div "more_vert close Bot Online" at bounding box center [885, 162] width 196 height 52
click at [958, 56] on button "Publish" at bounding box center [956, 53] width 45 height 19
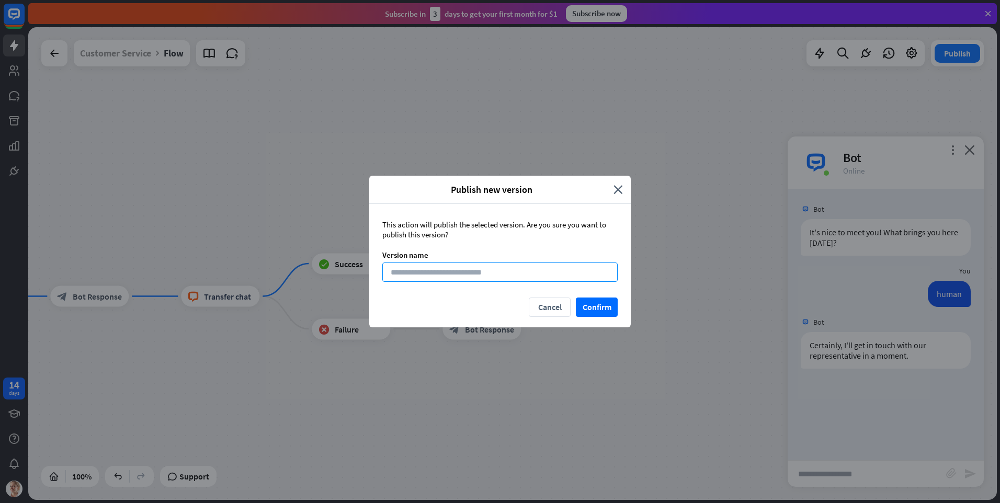
click at [547, 273] on input at bounding box center [499, 271] width 235 height 19
type input "***"
click at [608, 310] on button "Confirm" at bounding box center [597, 306] width 42 height 19
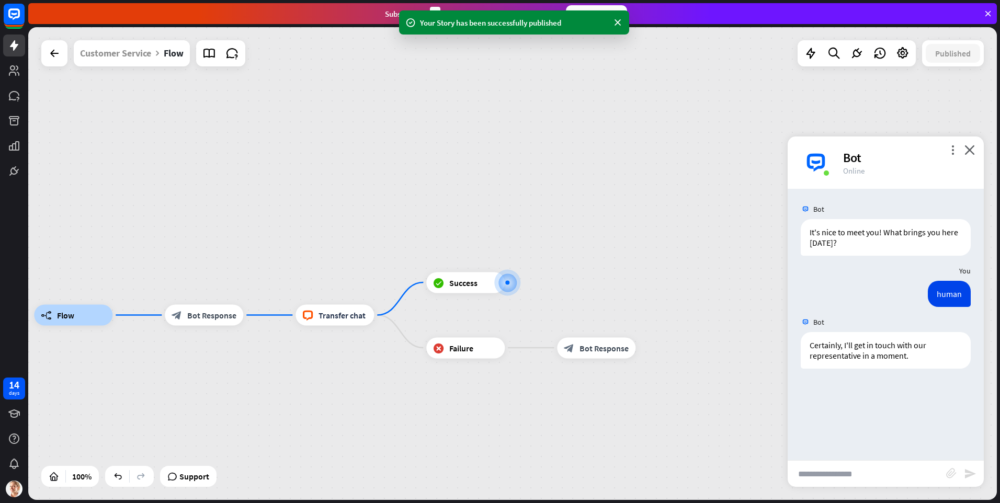
drag, startPoint x: 584, startPoint y: 214, endPoint x: 702, endPoint y: 230, distance: 118.1
click at [705, 232] on div "builder_tree Flow block_bot_response Bot Response block_livechat Transfer chat …" at bounding box center [512, 263] width 968 height 473
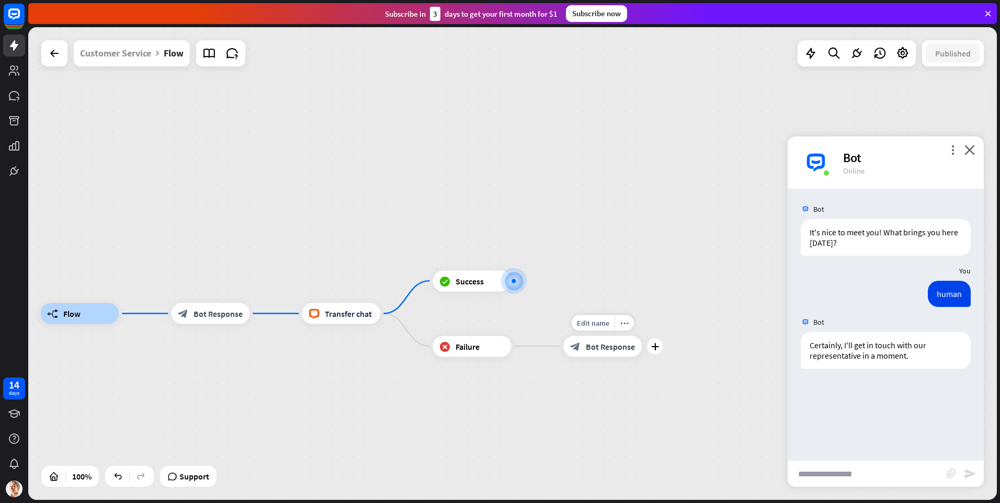
click at [610, 353] on div "block_bot_response Bot Response" at bounding box center [602, 346] width 78 height 21
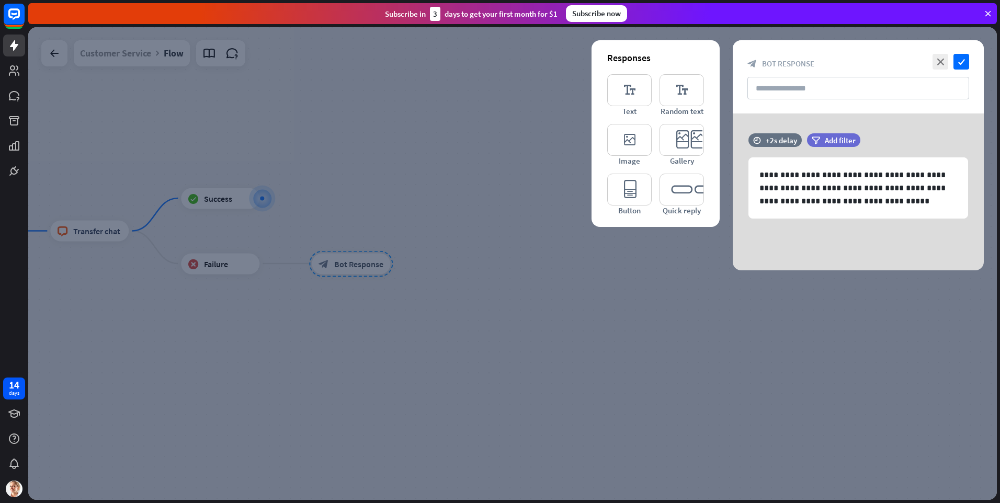
click at [464, 303] on div at bounding box center [512, 263] width 968 height 473
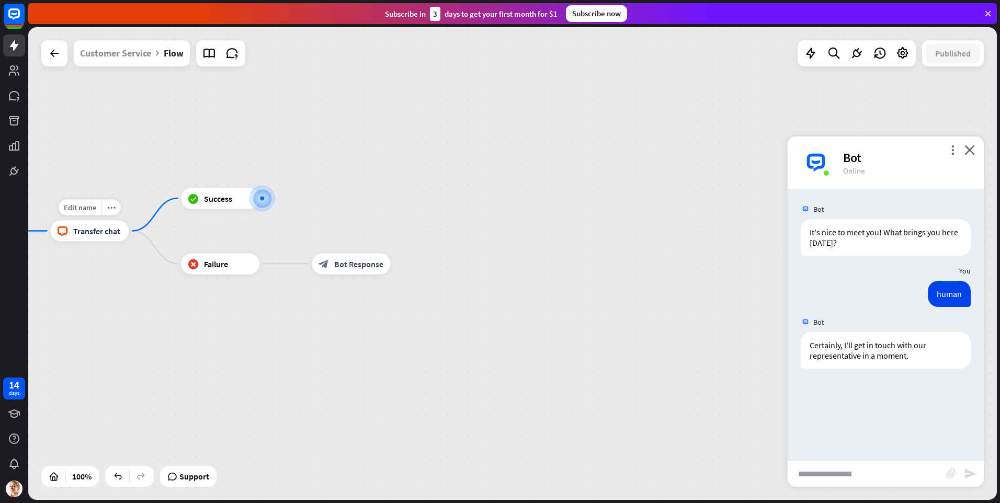
click at [93, 233] on span "Transfer chat" at bounding box center [96, 231] width 47 height 10
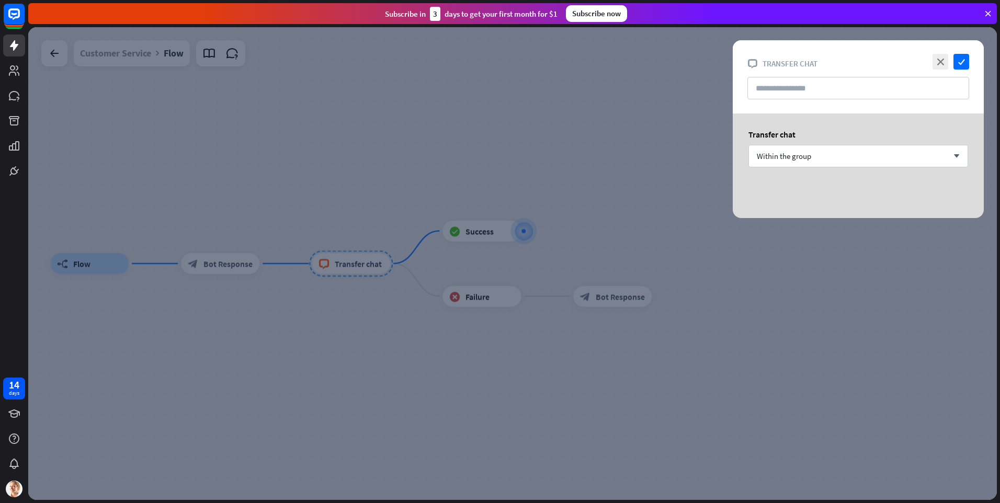
click at [568, 312] on div at bounding box center [512, 263] width 968 height 473
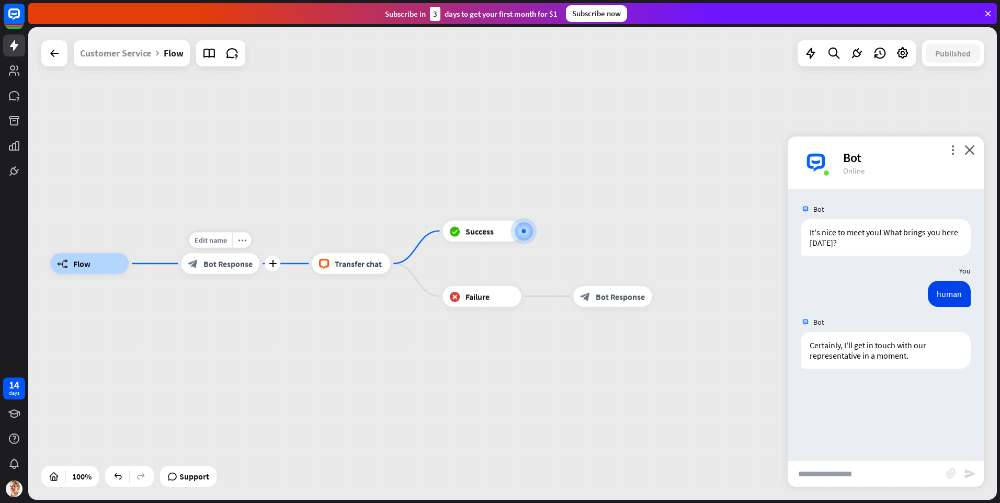
click at [210, 268] on span "Bot Response" at bounding box center [227, 263] width 49 height 10
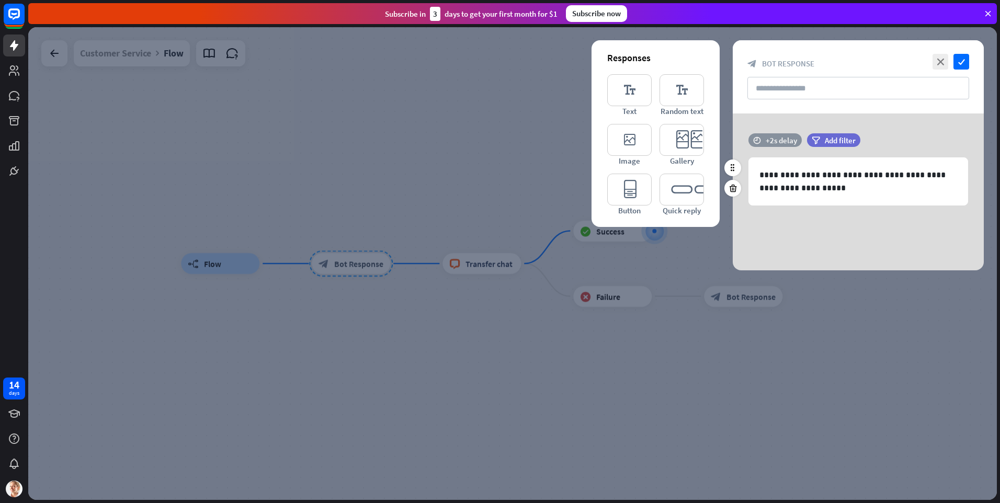
click at [774, 143] on div "+2s delay" at bounding box center [780, 140] width 31 height 10
click at [826, 139] on div at bounding box center [865, 140] width 167 height 3
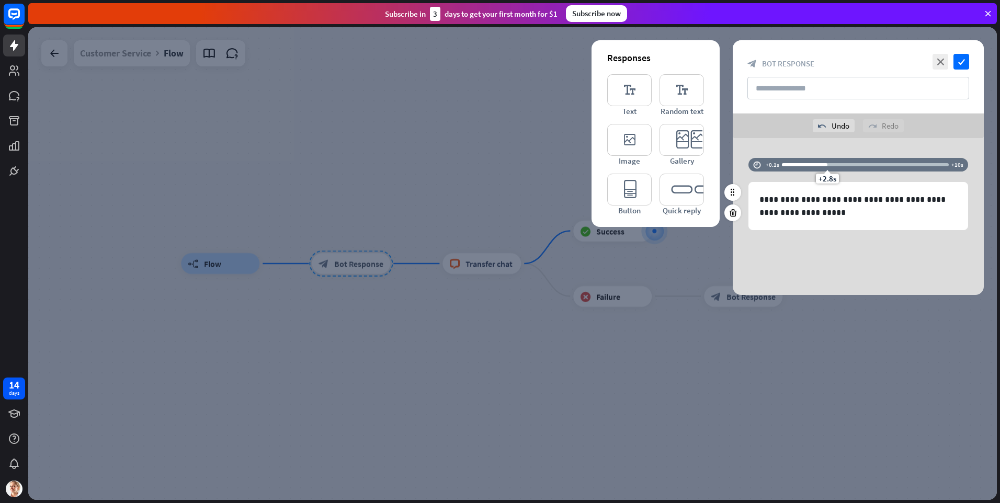
click at [839, 166] on div at bounding box center [865, 164] width 167 height 3
click at [854, 361] on div at bounding box center [512, 263] width 968 height 473
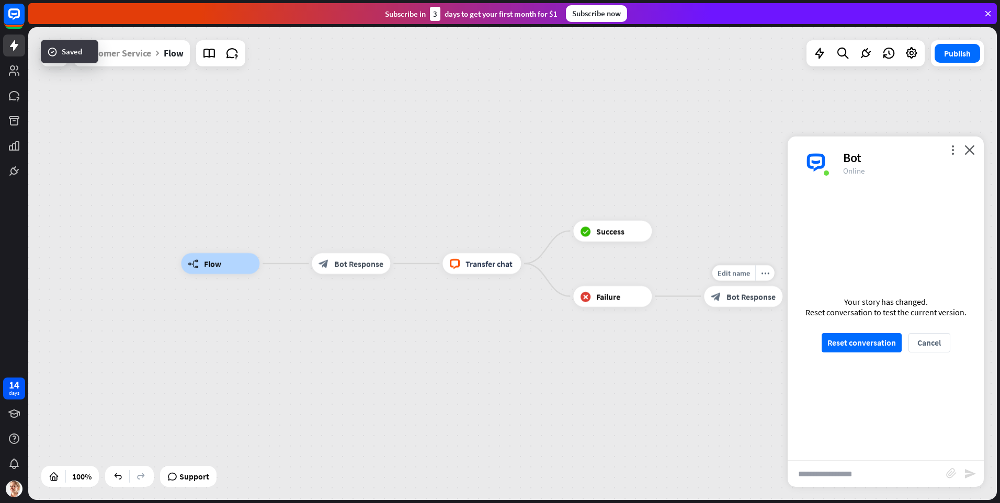
click at [745, 303] on div "block_bot_response Bot Response" at bounding box center [743, 296] width 78 height 21
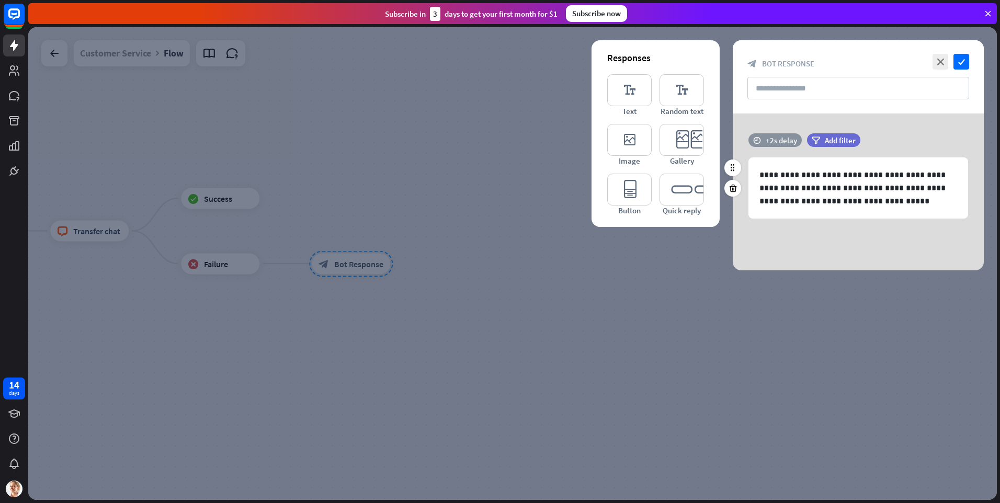
click at [782, 141] on div "+2s delay" at bounding box center [780, 140] width 31 height 10
click at [842, 141] on div at bounding box center [865, 140] width 167 height 3
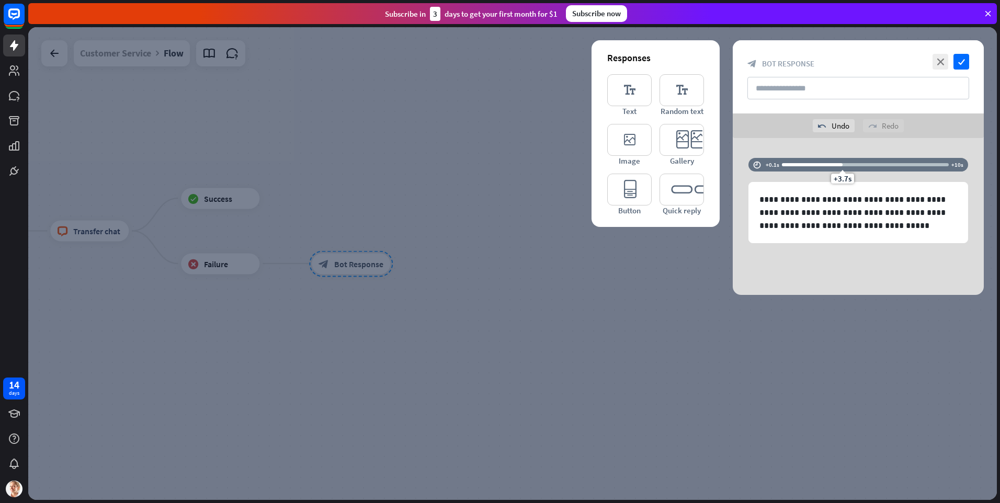
click at [856, 357] on div at bounding box center [512, 263] width 968 height 473
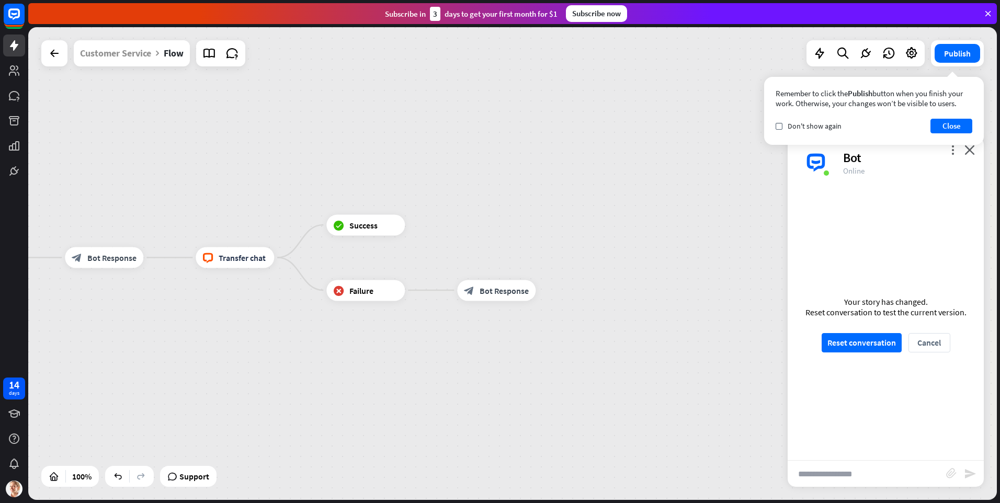
drag, startPoint x: 389, startPoint y: 172, endPoint x: 598, endPoint y: 208, distance: 211.6
click at [596, 207] on div "builder_tree Flow block_bot_response Bot Response block_livechat Transfer chat …" at bounding box center [512, 263] width 968 height 473
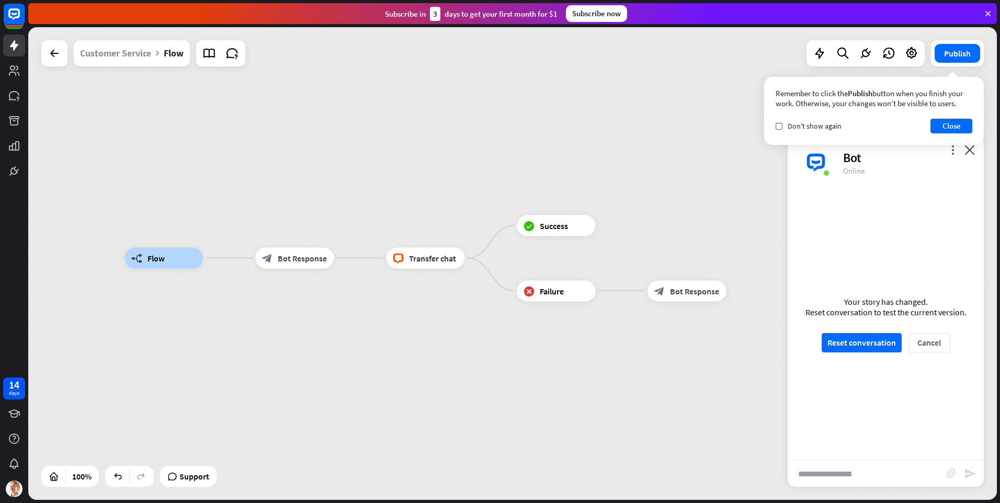
drag, startPoint x: 498, startPoint y: 173, endPoint x: 546, endPoint y: 157, distance: 50.6
click at [559, 164] on div "builder_tree Flow block_bot_response Bot Response block_livechat Transfer chat …" at bounding box center [512, 263] width 968 height 473
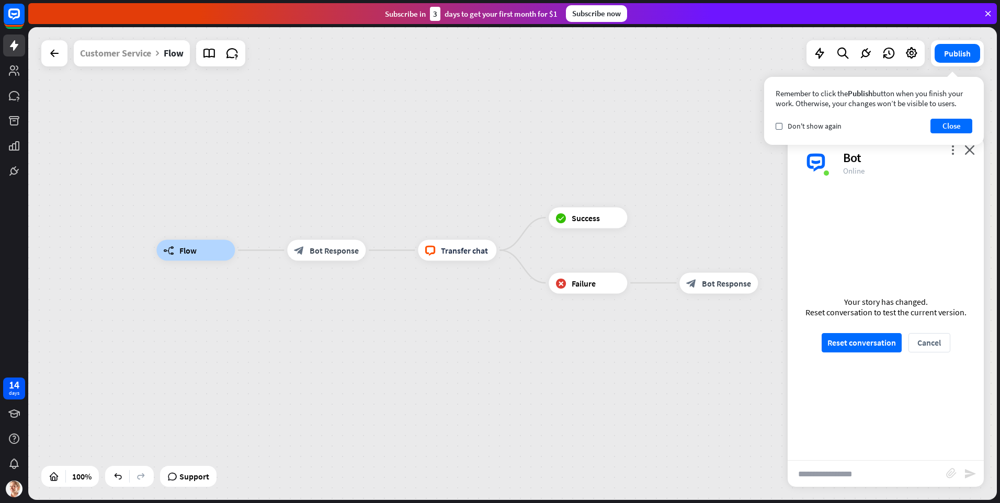
drag, startPoint x: 570, startPoint y: 150, endPoint x: 745, endPoint y: 136, distance: 175.6
click at [613, 139] on div "builder_tree Flow block_bot_response Bot Response block_livechat Transfer chat …" at bounding box center [512, 263] width 968 height 473
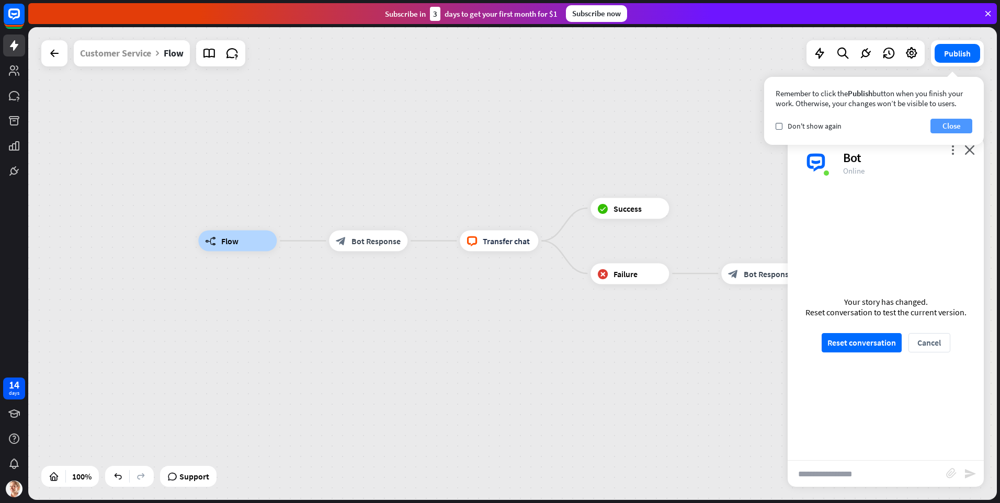
click at [944, 128] on button "Close" at bounding box center [951, 126] width 42 height 15
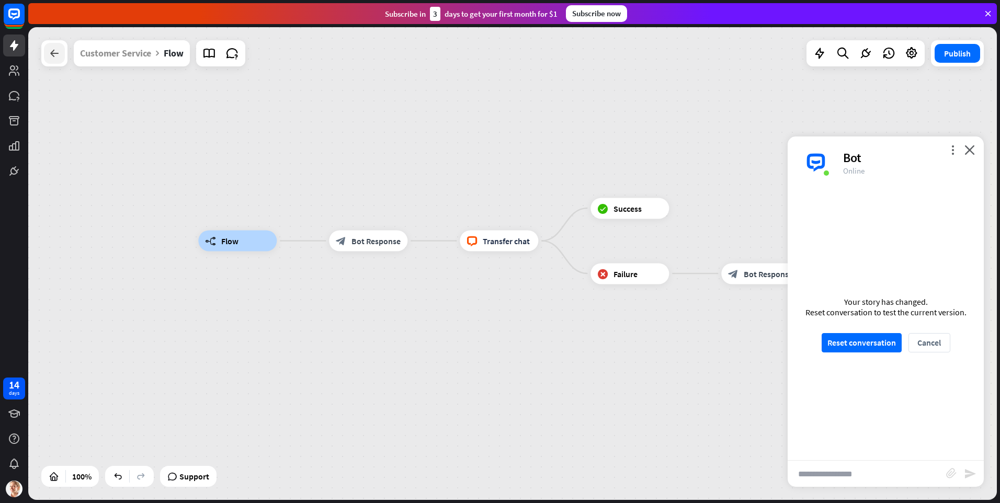
click at [54, 61] on div at bounding box center [54, 53] width 21 height 21
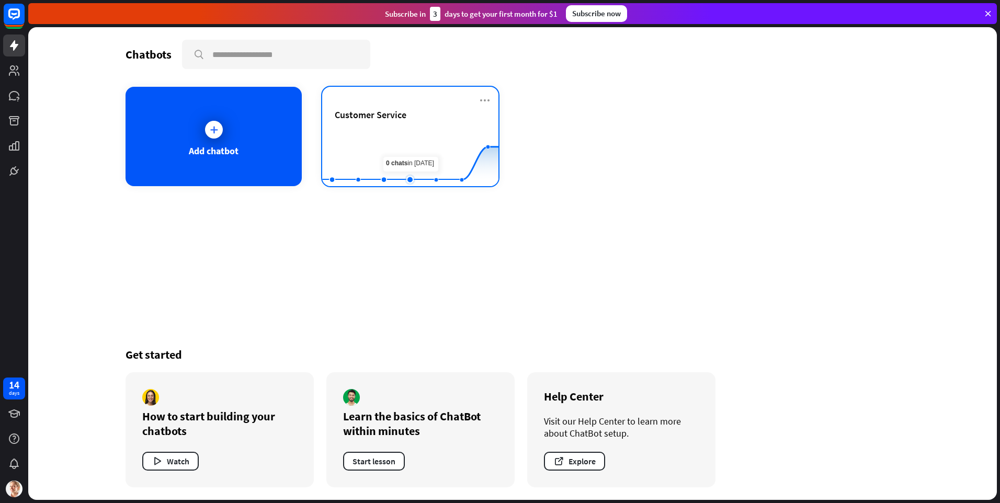
click at [419, 154] on rect at bounding box center [410, 160] width 176 height 65
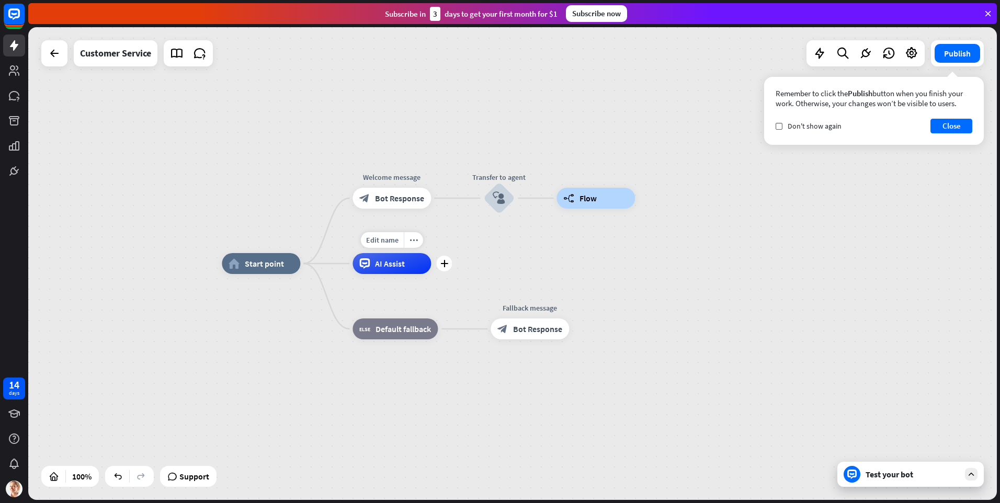
click at [386, 270] on div "AI Assist" at bounding box center [391, 263] width 78 height 21
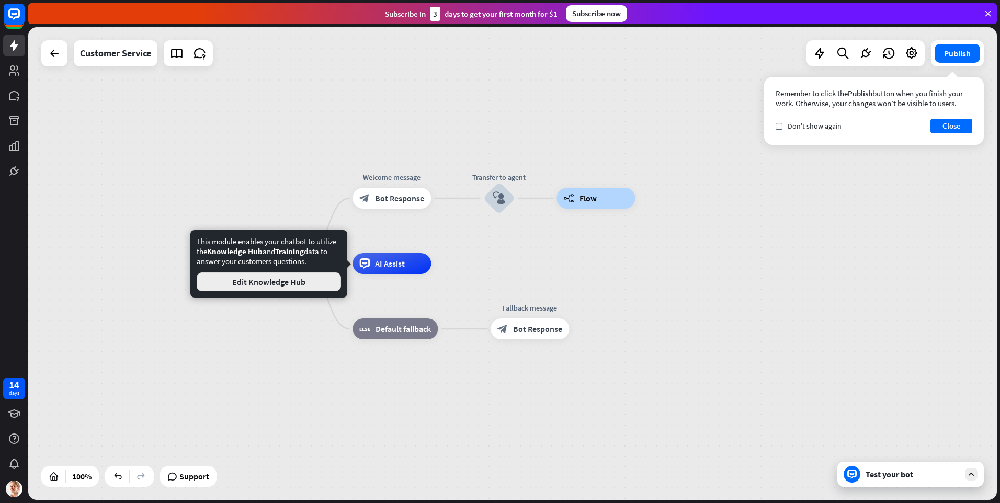
click at [302, 281] on button "Edit Knowledge Hub" at bounding box center [269, 281] width 144 height 19
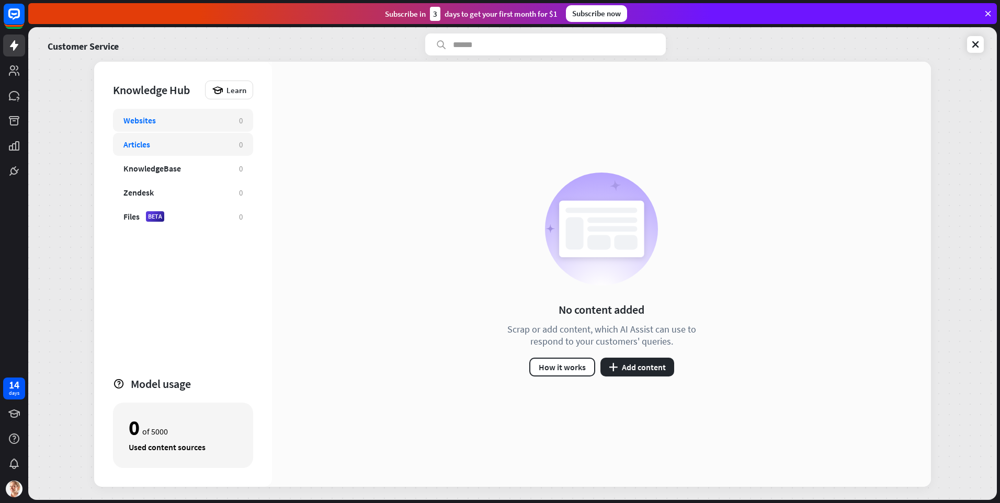
click at [201, 152] on div "Articles 0" at bounding box center [183, 144] width 140 height 23
click at [203, 130] on div "Websites 0" at bounding box center [183, 120] width 140 height 23
click at [643, 363] on button "plus Add content" at bounding box center [637, 367] width 74 height 19
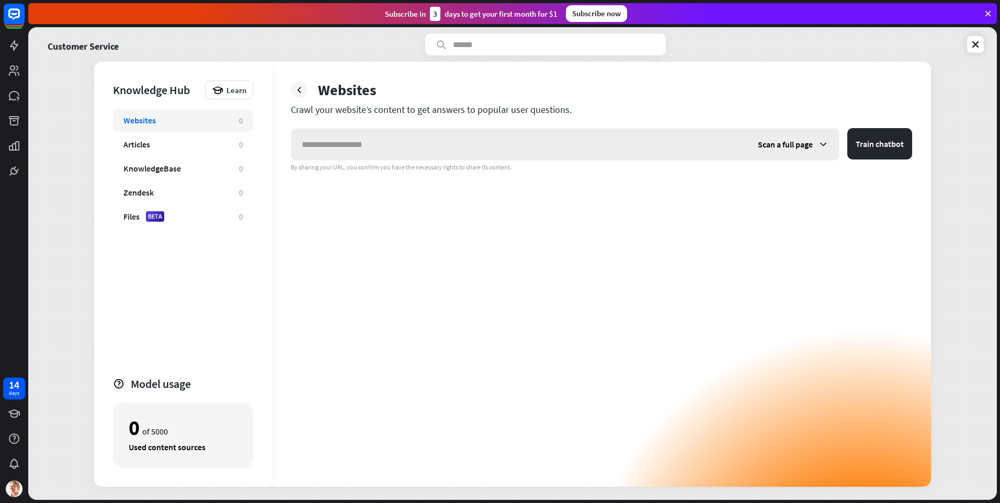
click at [805, 151] on div "Scan a full page" at bounding box center [792, 144] width 91 height 31
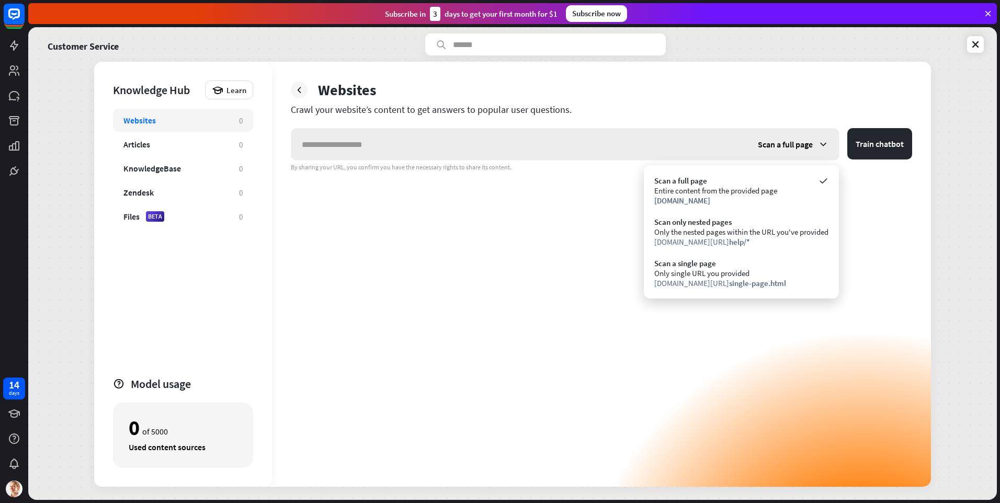
click at [805, 151] on div "Scan a full page" at bounding box center [792, 144] width 91 height 31
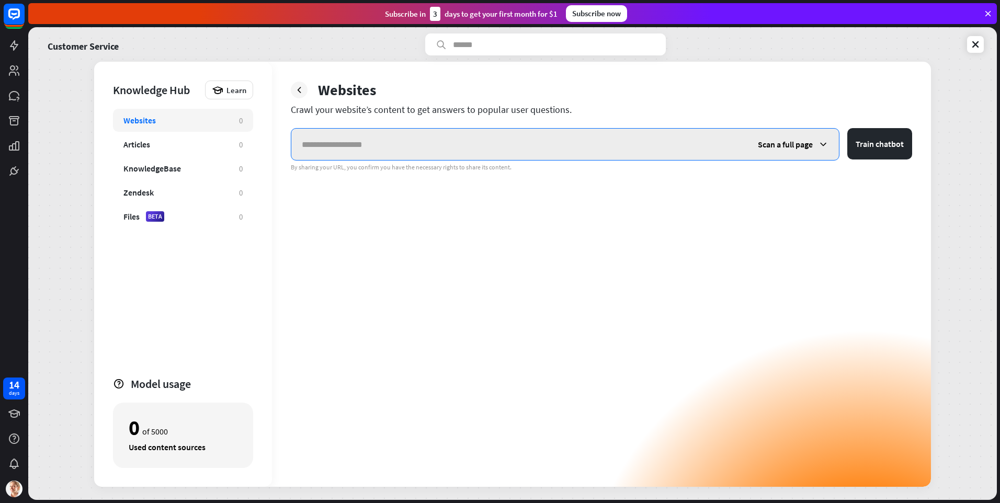
click at [602, 142] on input "text" at bounding box center [519, 144] width 456 height 31
type input "**********"
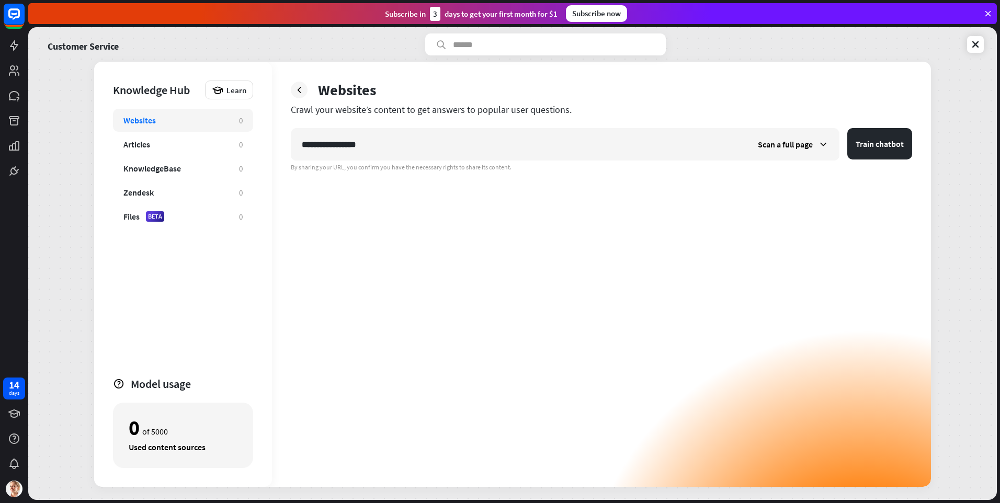
click at [674, 194] on div "**********" at bounding box center [601, 307] width 621 height 359
click at [868, 147] on button "Train chatbot" at bounding box center [879, 143] width 65 height 31
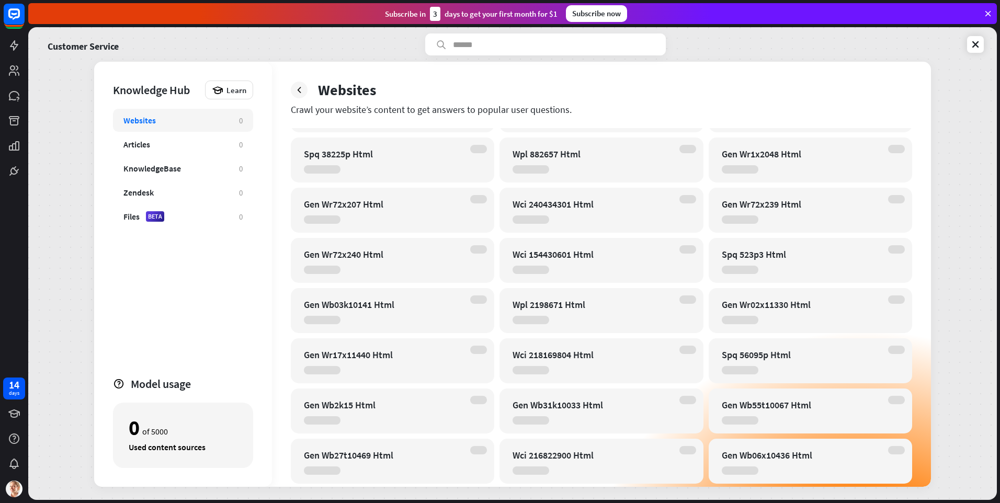
scroll to position [849, 0]
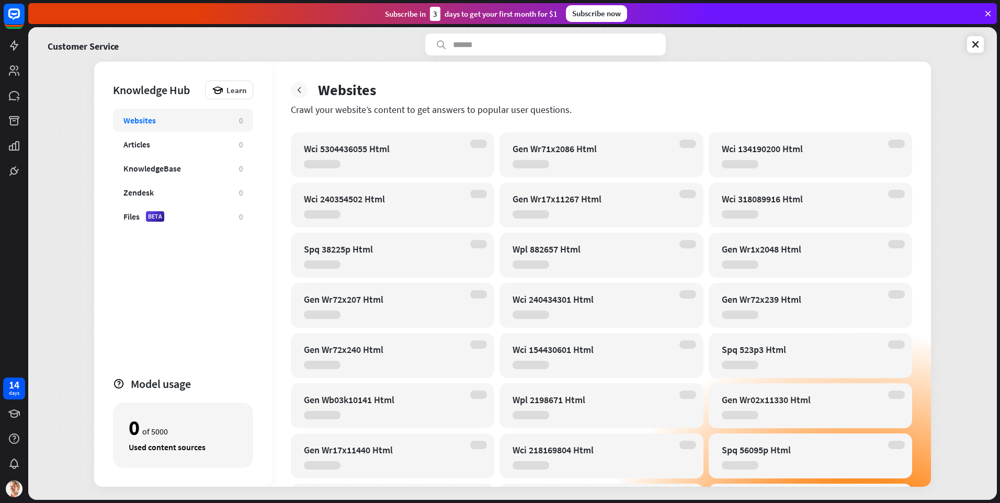
click at [300, 91] on icon at bounding box center [299, 90] width 10 height 10
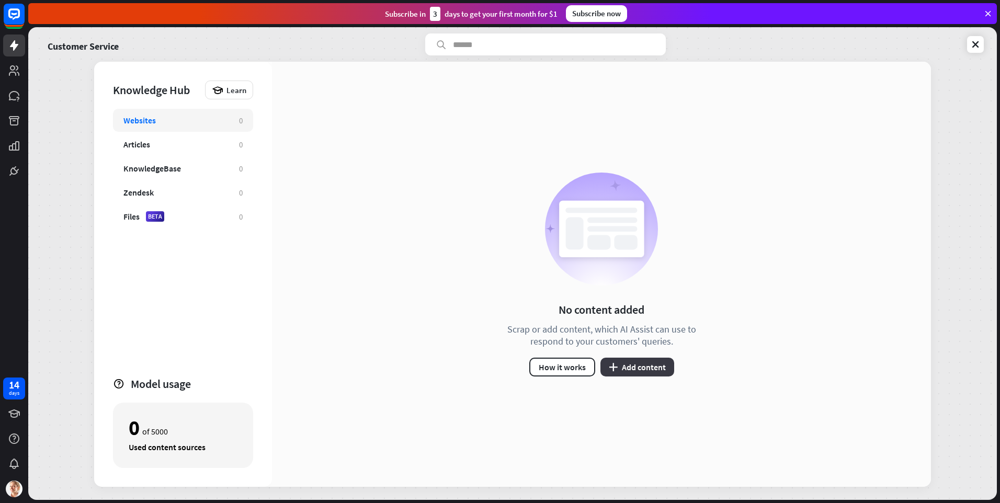
click at [623, 370] on button "plus Add content" at bounding box center [637, 367] width 74 height 19
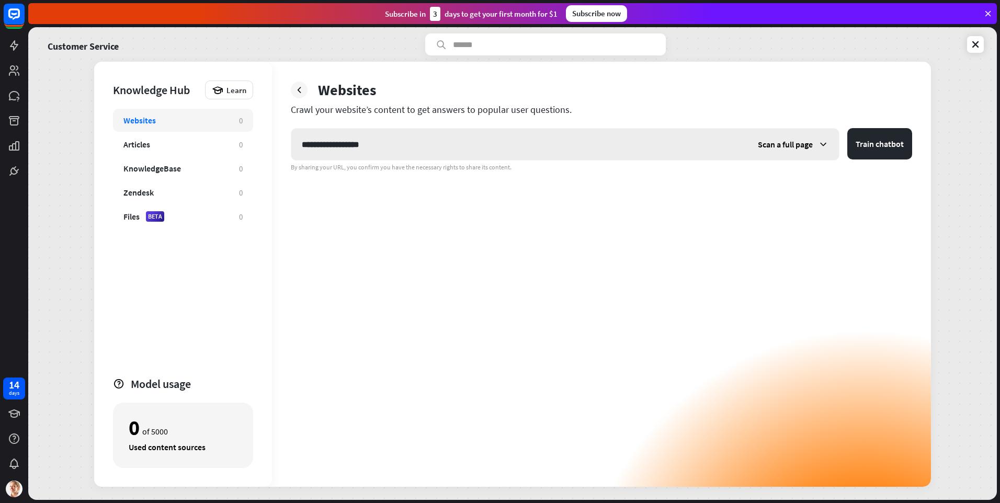
click at [355, 143] on input "**********" at bounding box center [519, 144] width 456 height 31
type input "**********"
click at [791, 147] on span "Scan a full page" at bounding box center [784, 144] width 55 height 10
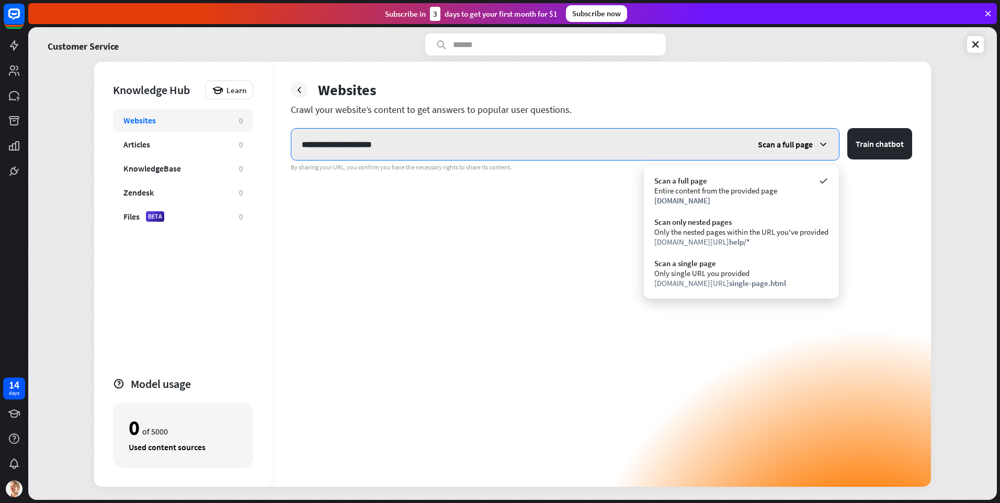
click at [698, 146] on input "**********" at bounding box center [519, 144] width 456 height 31
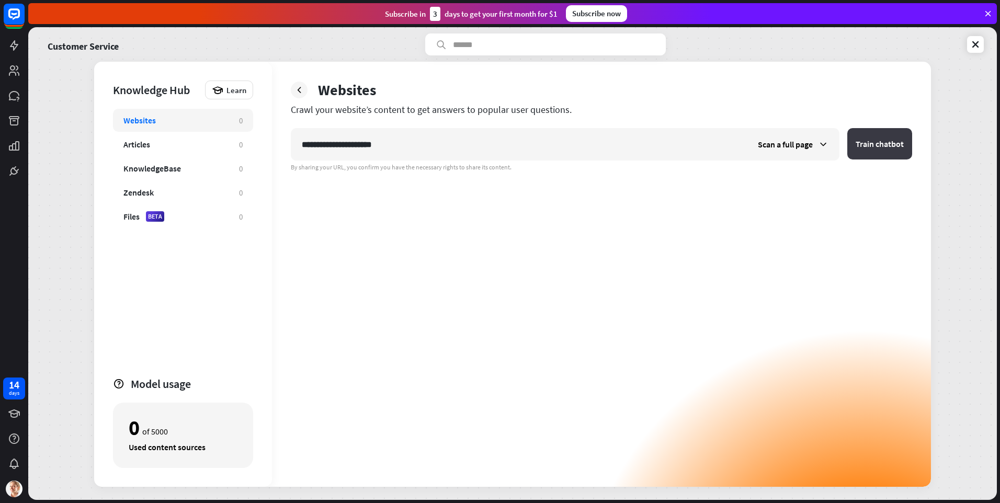
click at [884, 144] on button "Train chatbot" at bounding box center [879, 143] width 65 height 31
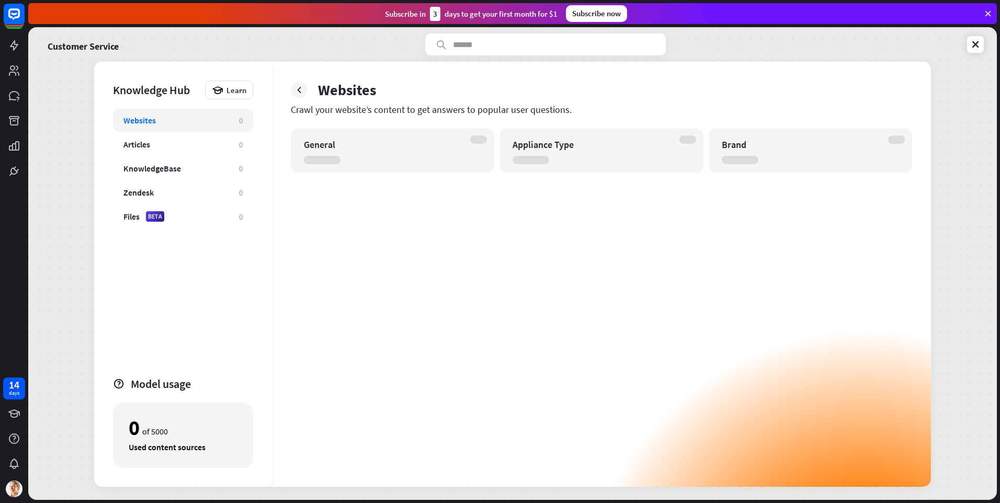
click at [301, 91] on icon at bounding box center [299, 90] width 10 height 10
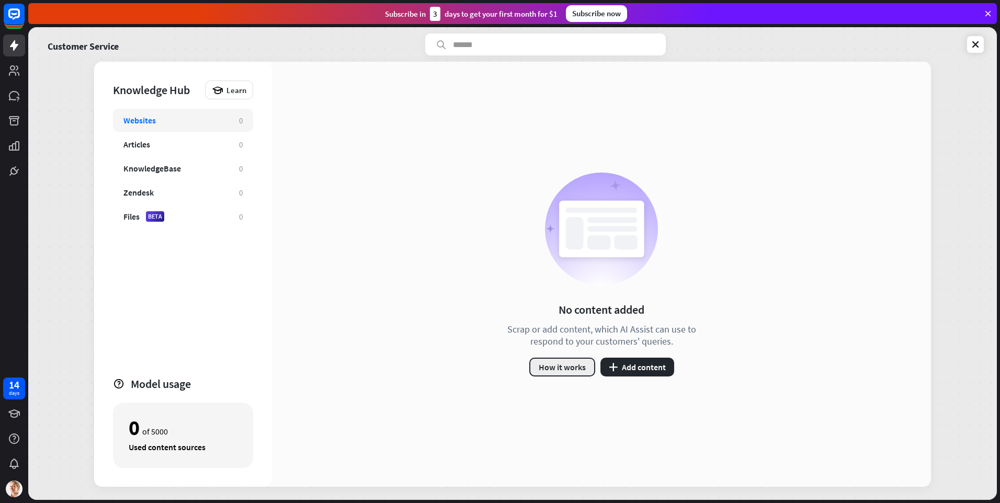
click at [573, 371] on button "How it works" at bounding box center [562, 367] width 66 height 19
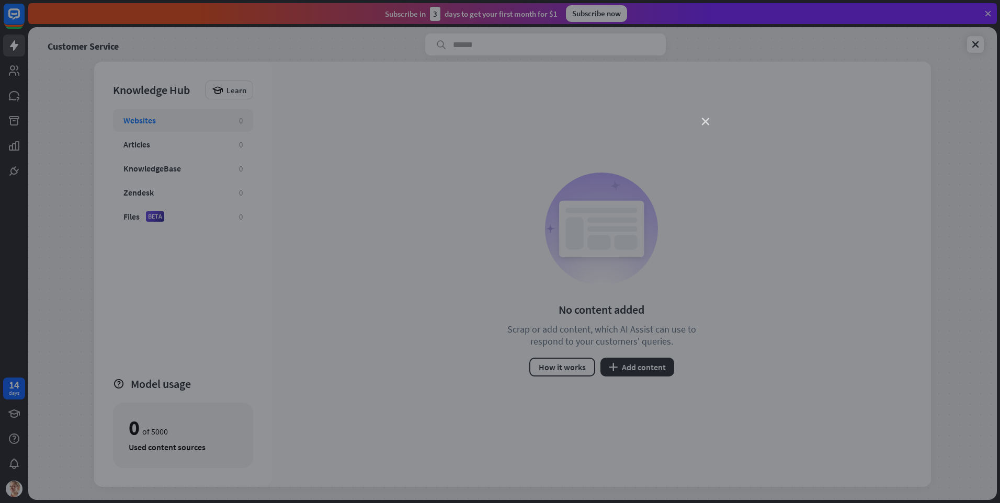
click at [703, 120] on icon "close" at bounding box center [705, 121] width 7 height 7
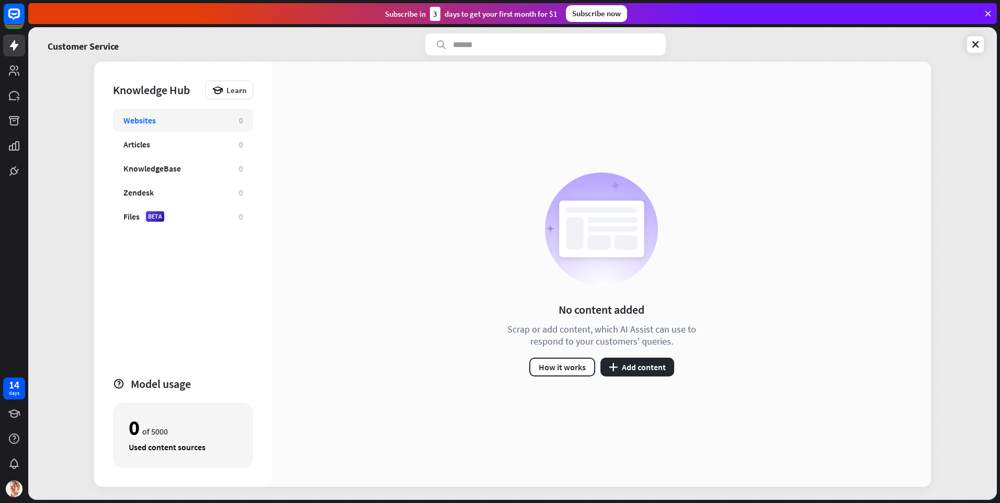
click at [630, 355] on div "No content added Scrap or add content, which AI Assist can use to respond to yo…" at bounding box center [601, 275] width 214 height 204
click at [634, 360] on button "plus Add content" at bounding box center [637, 367] width 74 height 19
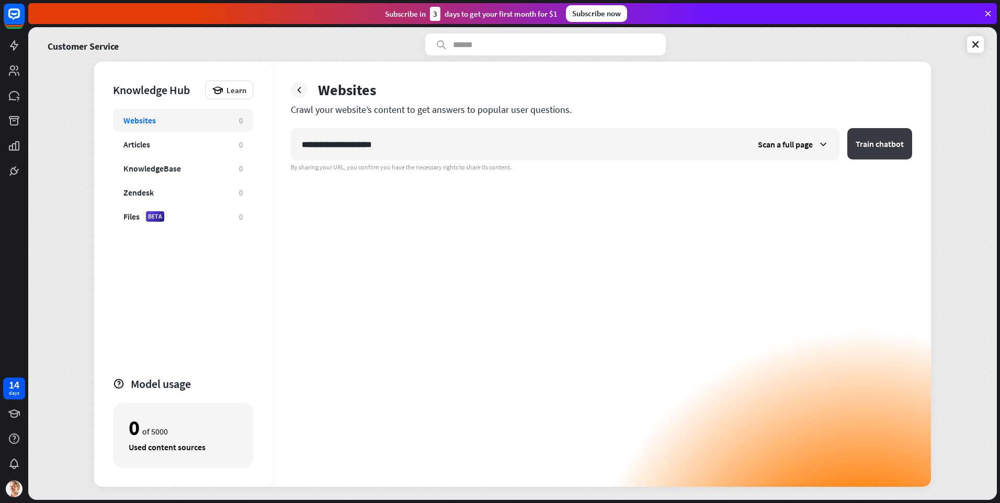
click at [871, 146] on button "Train chatbot" at bounding box center [879, 143] width 65 height 31
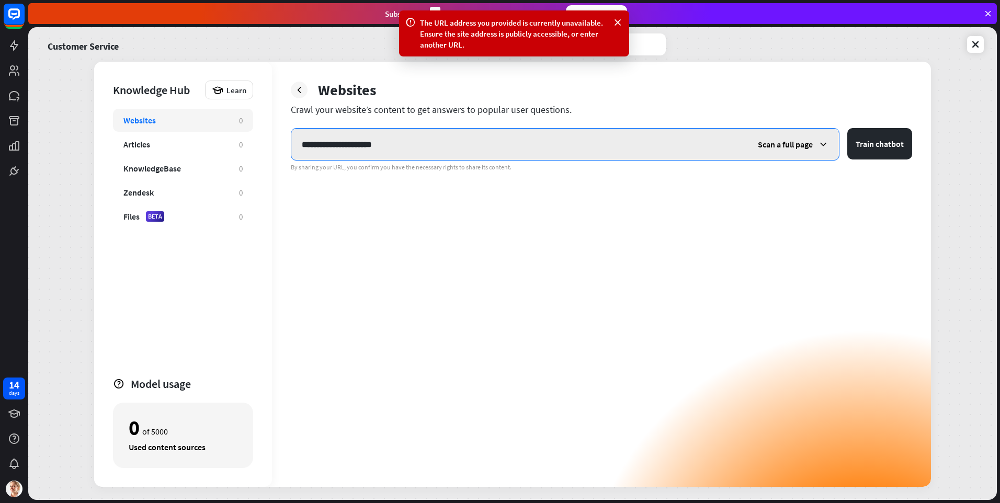
click at [537, 140] on input "**********" at bounding box center [519, 144] width 456 height 31
click at [649, 141] on input "**********" at bounding box center [519, 144] width 456 height 31
paste input "**********"
type input "**********"
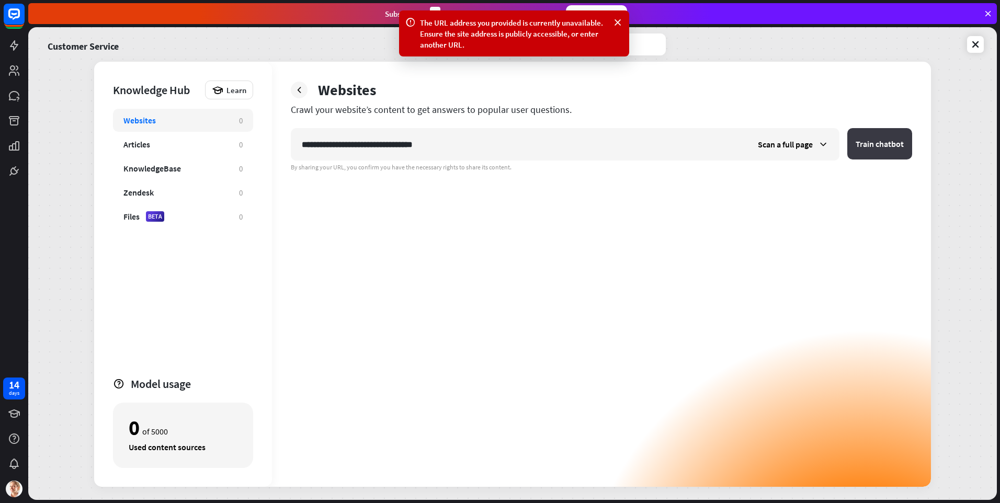
click at [890, 150] on button "Train chatbot" at bounding box center [879, 143] width 65 height 31
click at [170, 141] on div "Articles" at bounding box center [175, 144] width 105 height 10
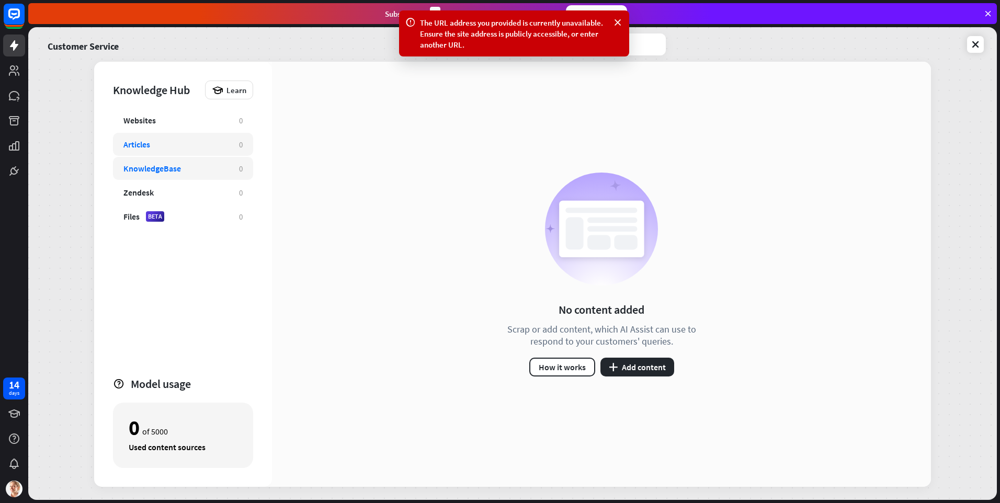
click at [193, 167] on div "KnowledgeBase" at bounding box center [175, 168] width 105 height 10
click at [202, 184] on div "Zendesk 0" at bounding box center [183, 192] width 140 height 23
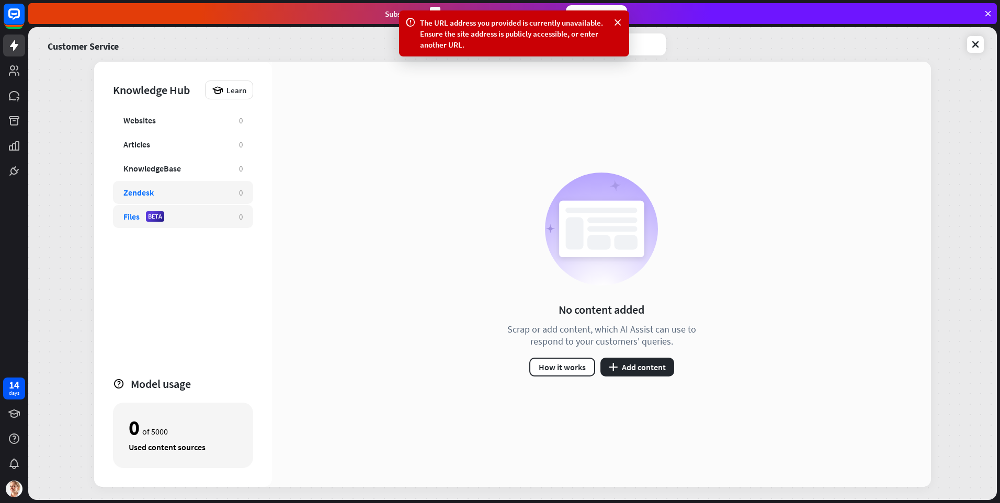
click at [210, 212] on div "Files BETA" at bounding box center [175, 216] width 105 height 10
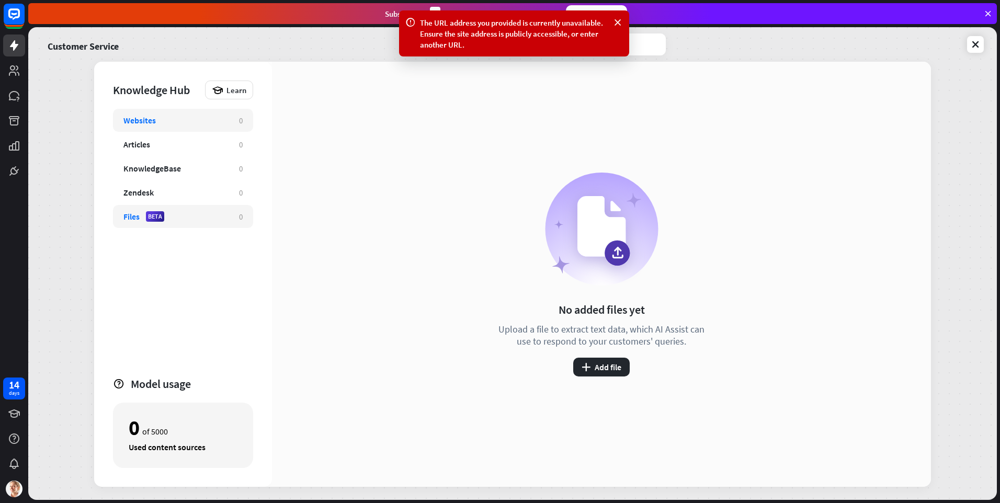
click at [194, 121] on div "Websites" at bounding box center [175, 120] width 105 height 10
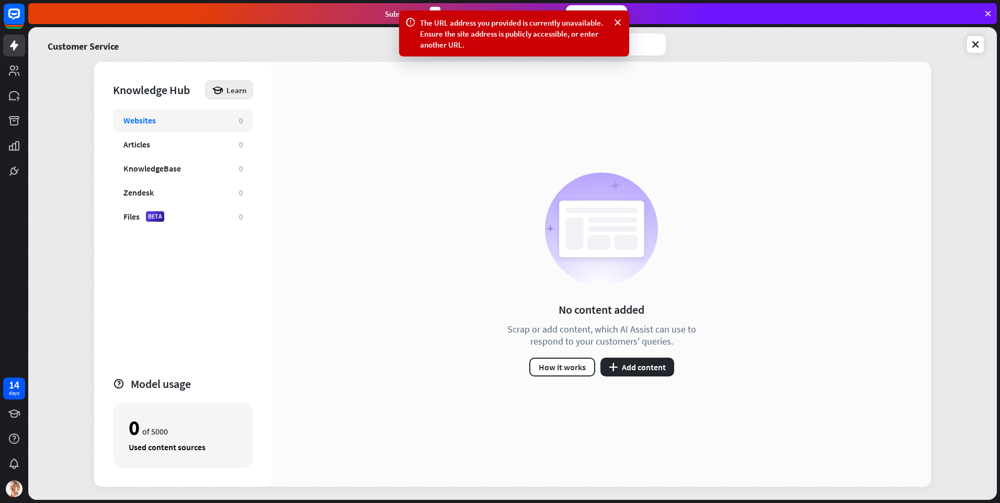
click at [234, 92] on span "Learn" at bounding box center [236, 90] width 20 height 10
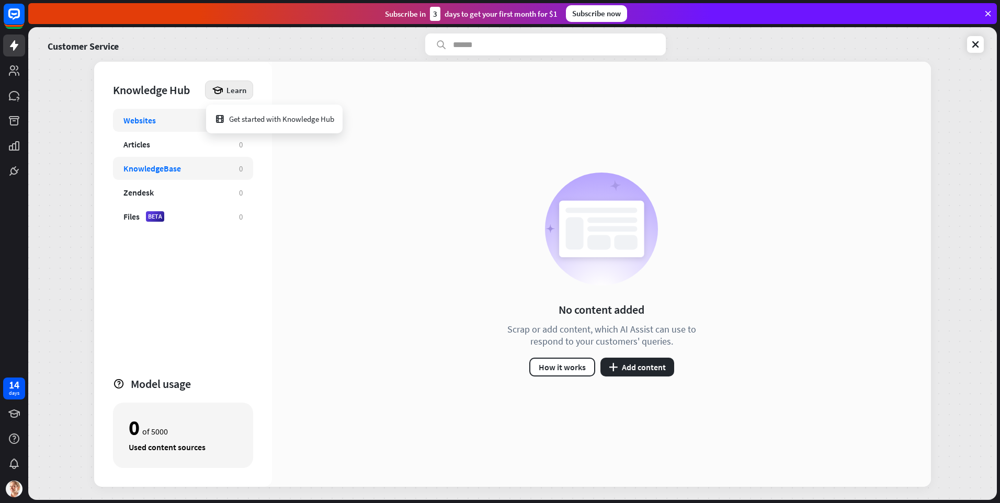
click at [206, 173] on div "KnowledgeBase" at bounding box center [175, 168] width 105 height 10
click at [200, 124] on div "Websites" at bounding box center [175, 120] width 105 height 10
click at [635, 360] on button "plus Add content" at bounding box center [637, 367] width 74 height 19
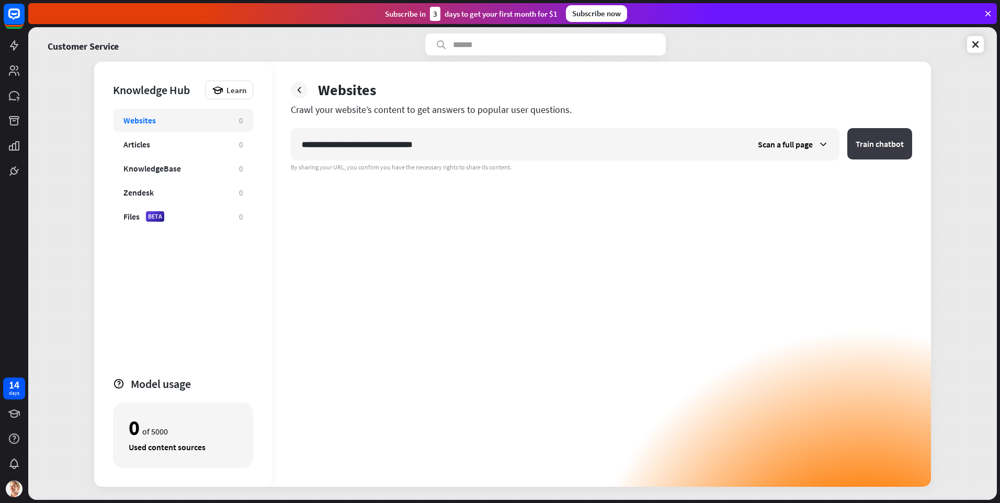
click at [872, 143] on button "Train chatbot" at bounding box center [879, 143] width 65 height 31
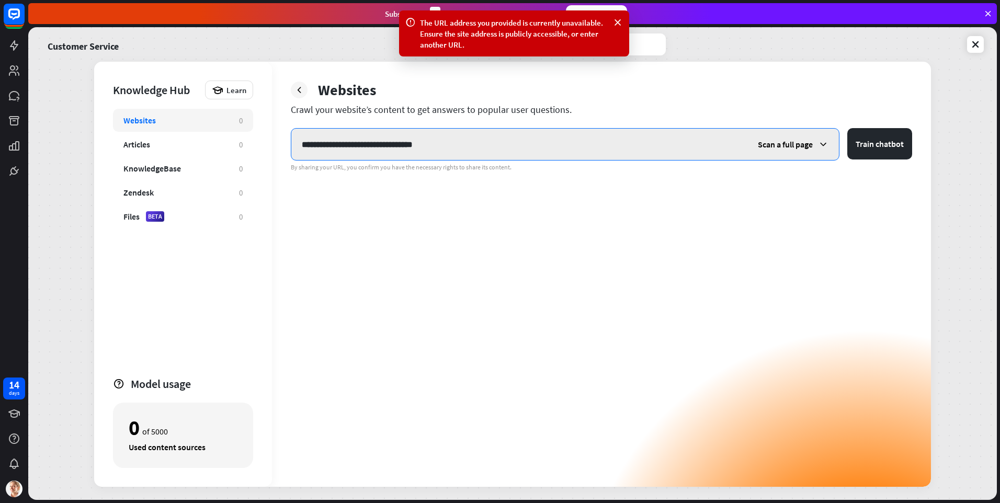
click at [523, 144] on input "**********" at bounding box center [519, 144] width 456 height 31
drag, startPoint x: 348, startPoint y: 141, endPoint x: 483, endPoint y: 143, distance: 134.9
click at [481, 143] on input "**********" at bounding box center [519, 144] width 456 height 31
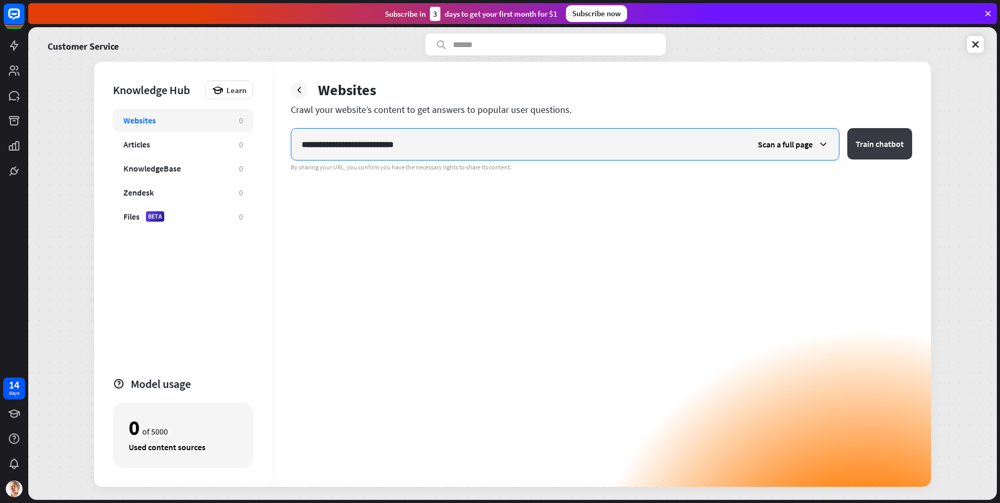
type input "**********"
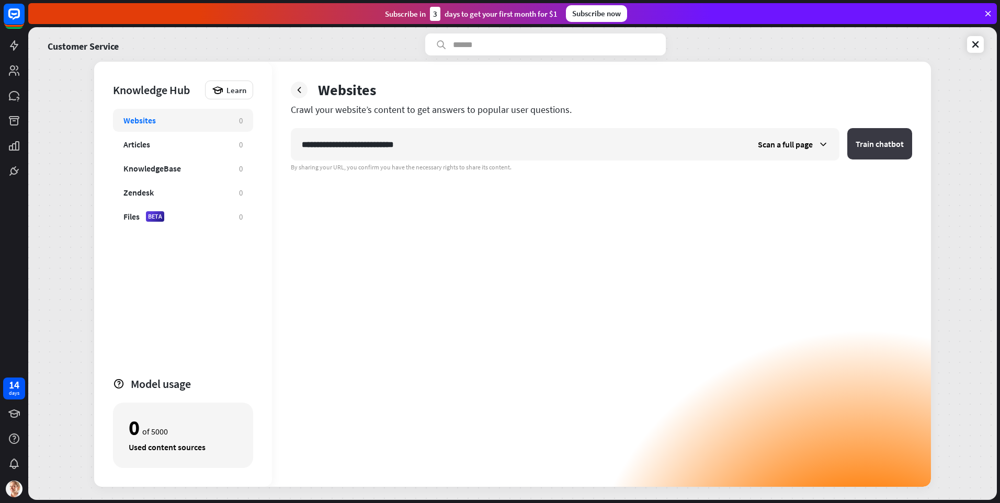
click at [871, 136] on button "Train chatbot" at bounding box center [879, 143] width 65 height 31
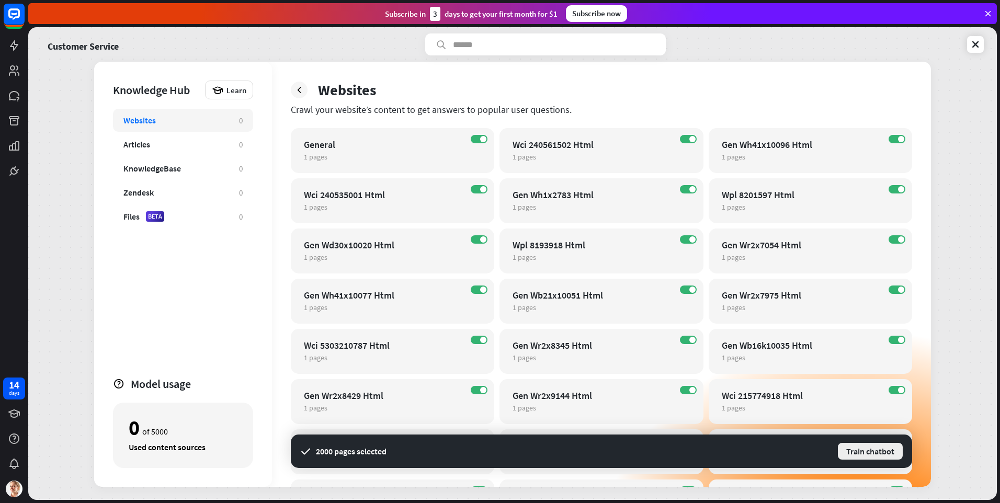
click at [883, 453] on button "Train chatbot" at bounding box center [869, 451] width 67 height 19
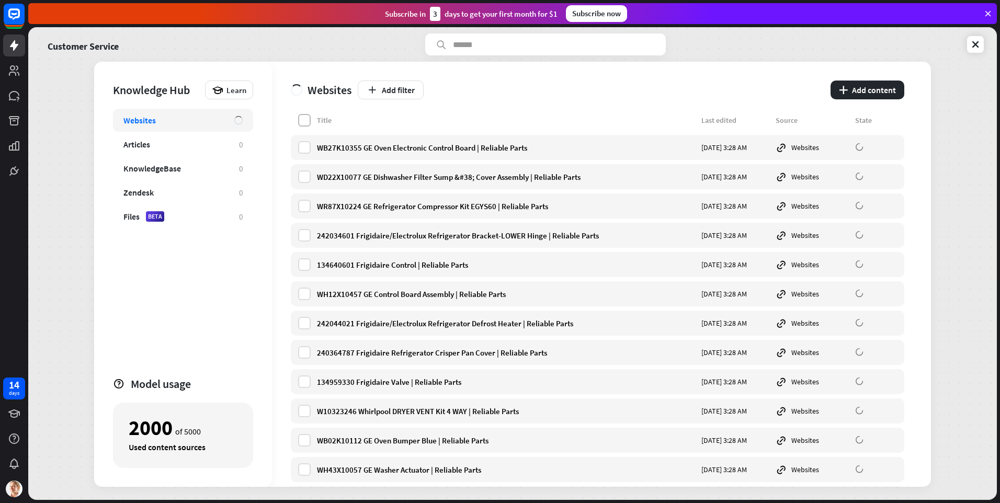
click at [302, 117] on label at bounding box center [304, 120] width 13 height 13
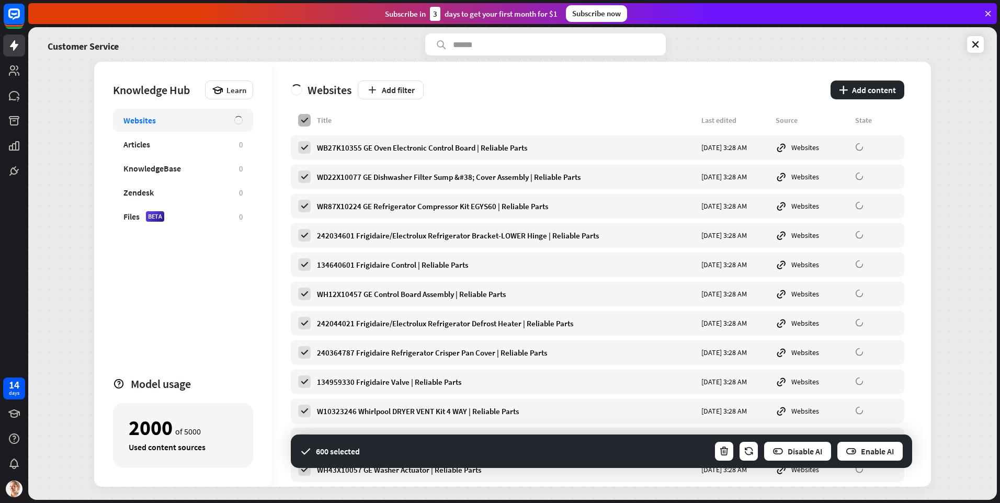
click at [303, 120] on icon at bounding box center [304, 120] width 9 height 9
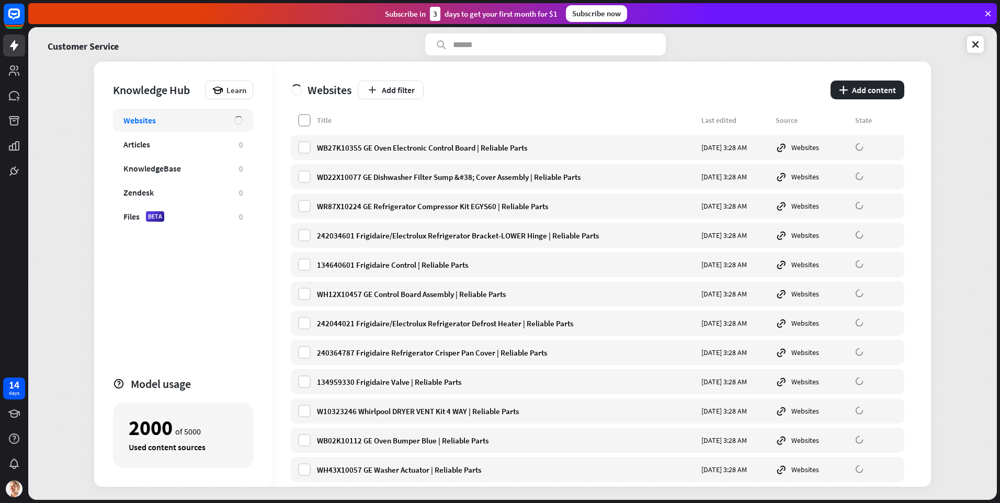
click at [305, 117] on label at bounding box center [304, 120] width 13 height 13
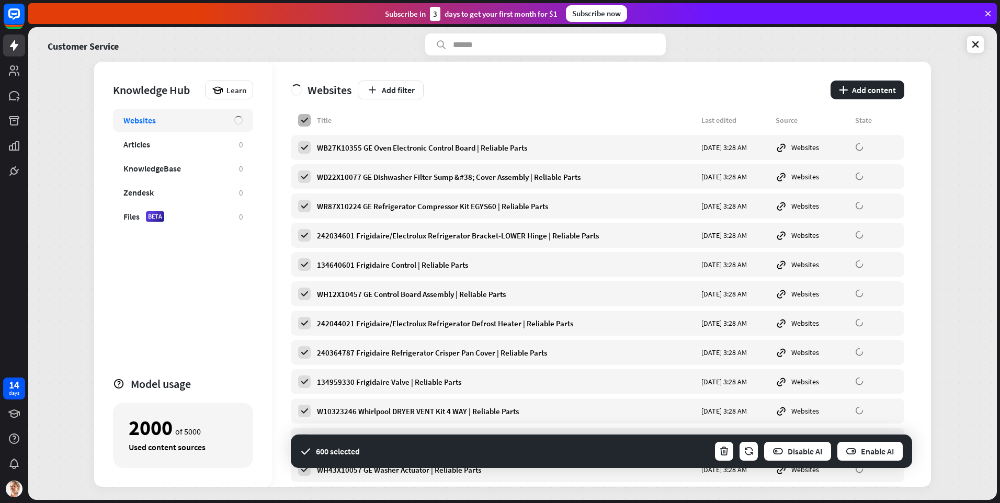
click at [305, 117] on icon at bounding box center [304, 120] width 9 height 9
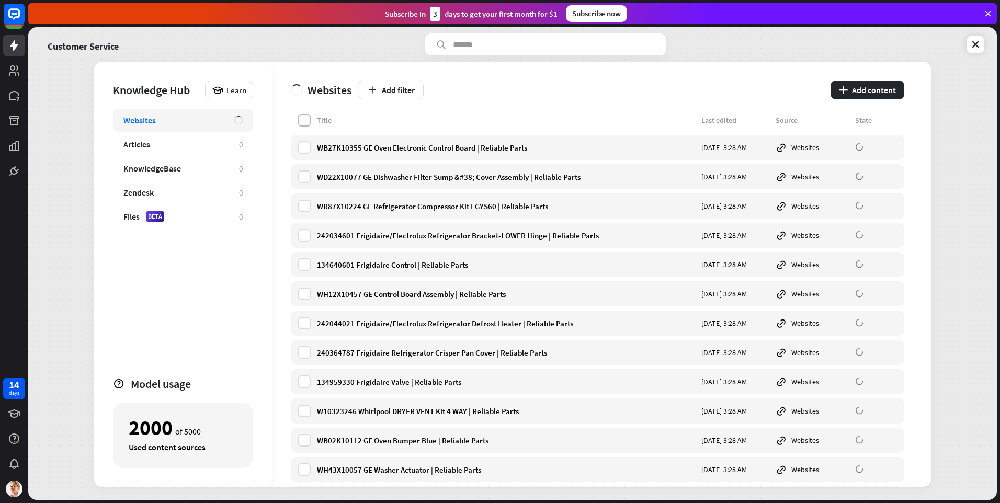
click at [305, 117] on label at bounding box center [304, 120] width 13 height 13
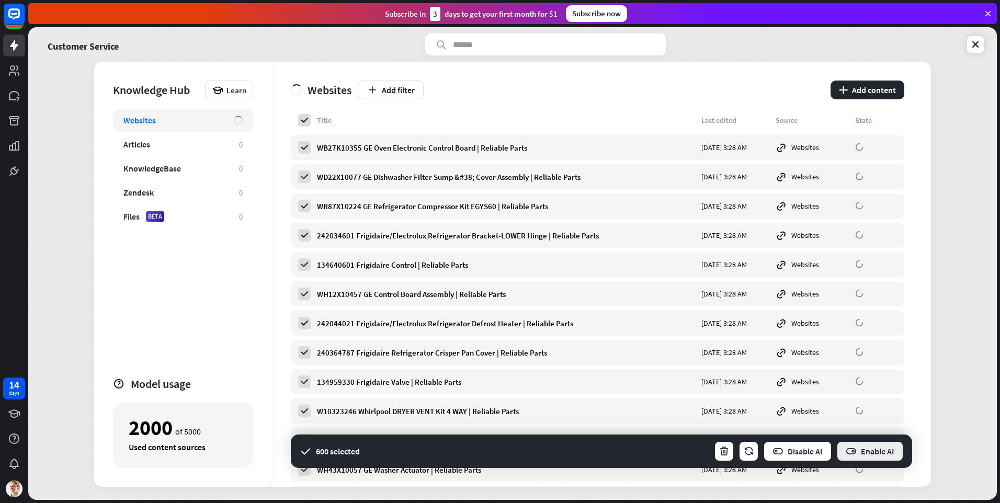
click at [866, 452] on button "Enable AI" at bounding box center [869, 451] width 67 height 21
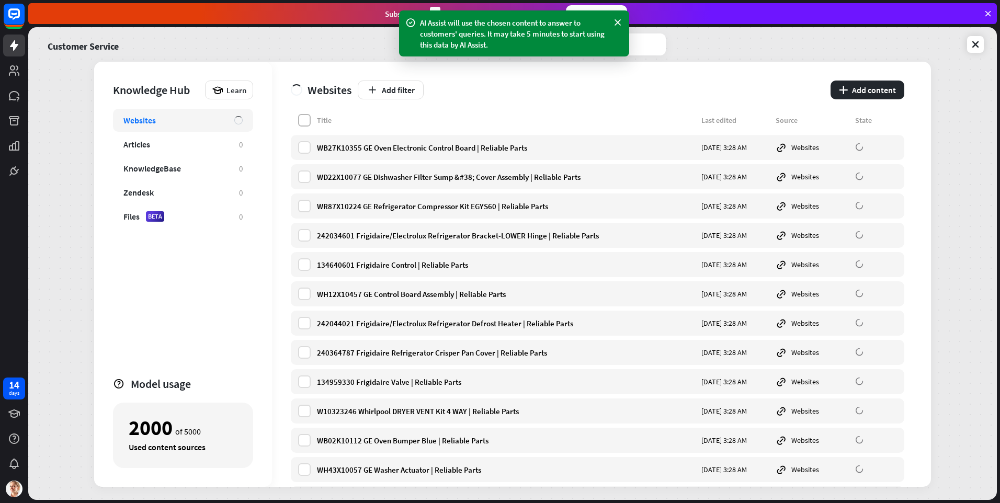
click at [307, 118] on label at bounding box center [304, 120] width 13 height 13
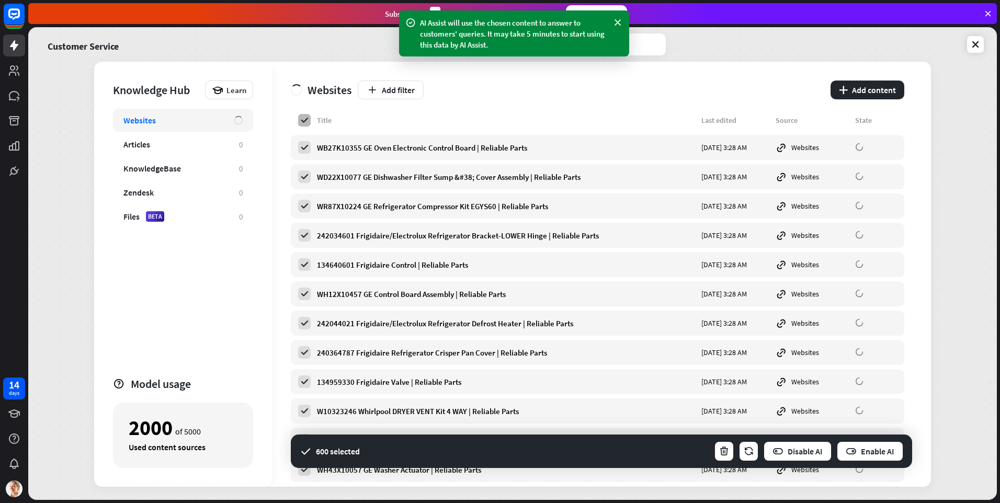
click at [307, 118] on icon at bounding box center [304, 120] width 9 height 9
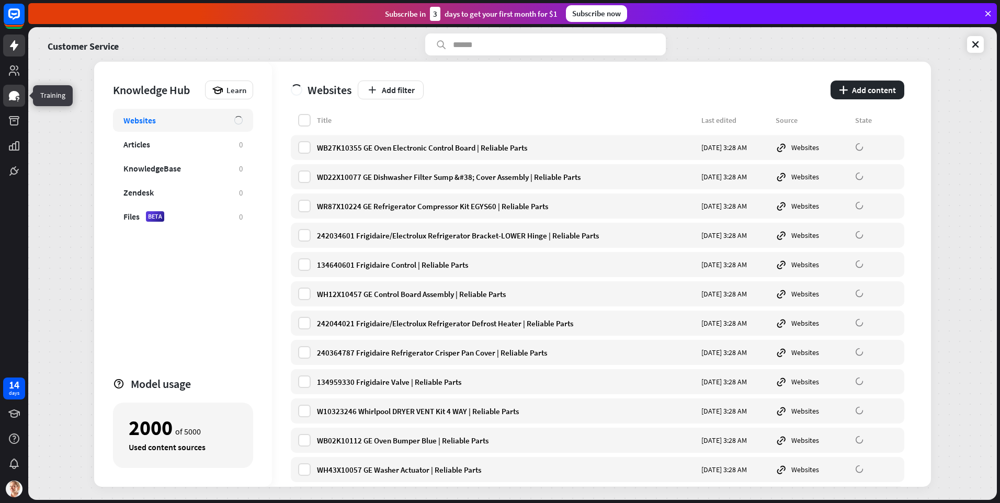
click at [17, 96] on icon at bounding box center [14, 95] width 13 height 13
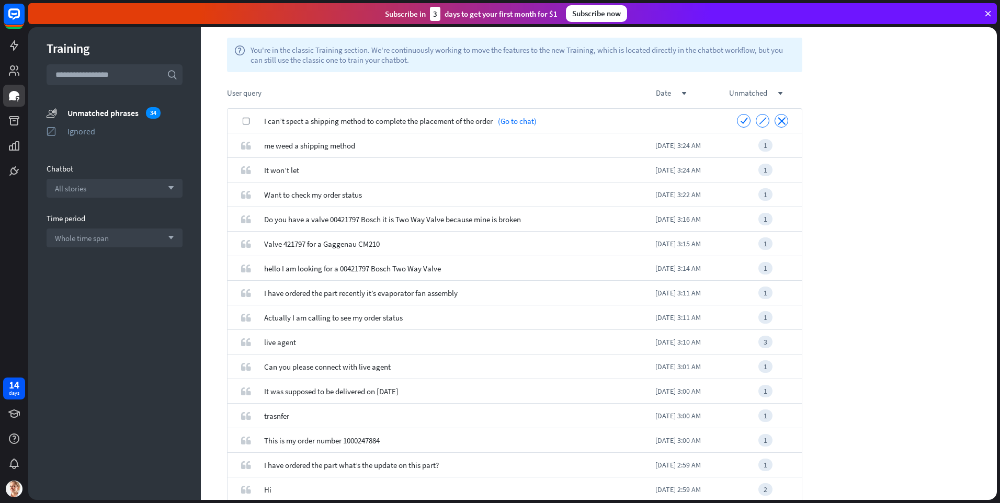
click at [423, 121] on span "I can’t spect a shipping method to complete the placement of the order" at bounding box center [378, 121] width 228 height 25
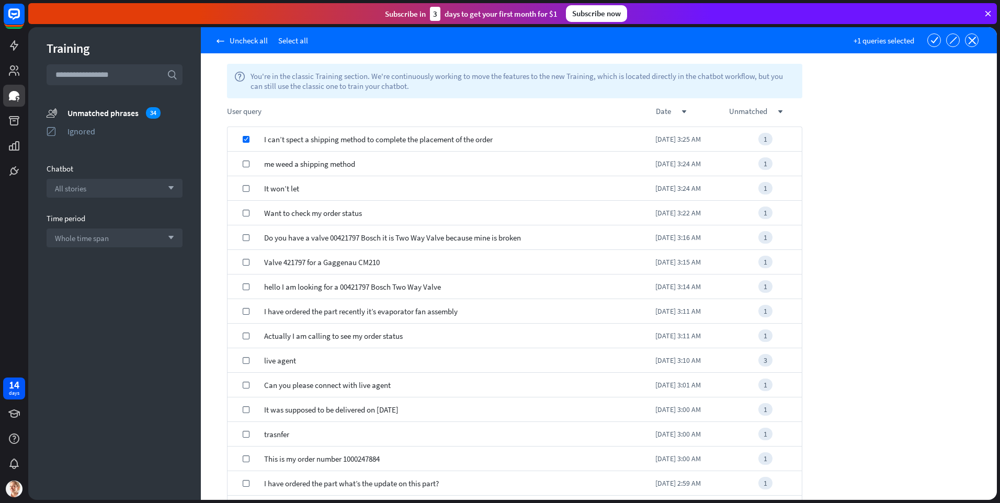
click at [422, 131] on span "I can’t spect a shipping method to complete the placement of the order" at bounding box center [378, 139] width 228 height 25
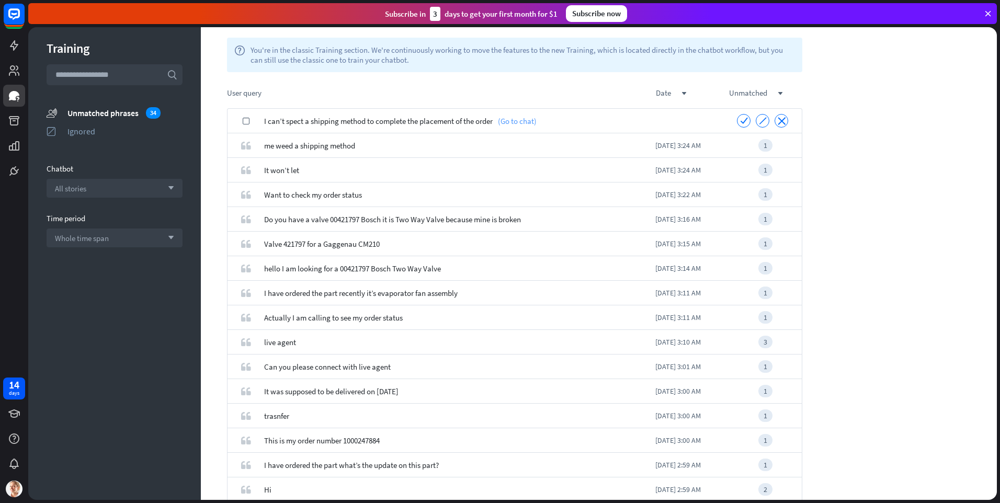
click at [509, 120] on link "(Go to chat)" at bounding box center [514, 121] width 44 height 25
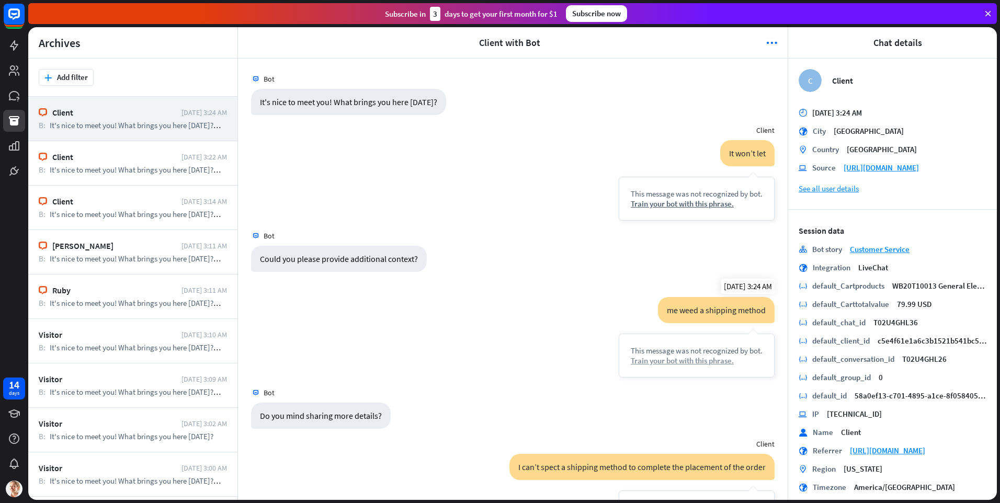
click at [676, 362] on div "Train your bot with this phrase." at bounding box center [696, 360] width 132 height 10
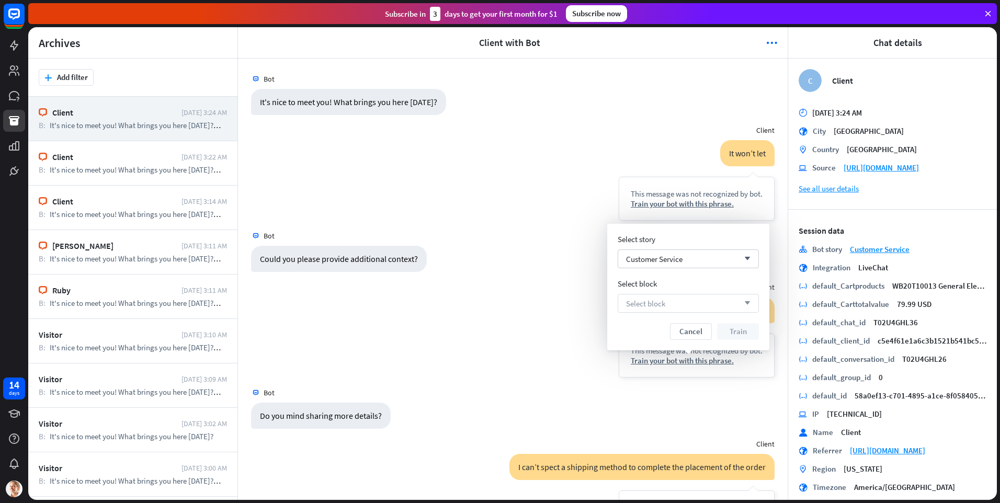
click at [675, 302] on div "Select block arrow_down" at bounding box center [687, 303] width 141 height 19
click at [684, 285] on div "Select block" at bounding box center [687, 284] width 141 height 10
click at [683, 304] on div "Select block arrow_down" at bounding box center [687, 303] width 141 height 19
click at [687, 288] on div "Select block" at bounding box center [687, 284] width 141 height 10
click at [684, 298] on div "Select block arrow_down" at bounding box center [687, 303] width 141 height 19
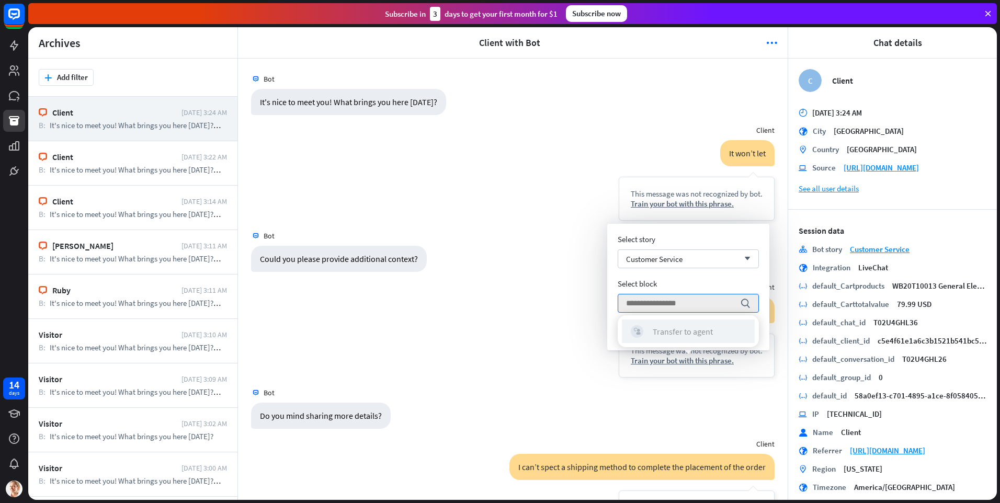
click at [676, 332] on div "Transfer to agent" at bounding box center [682, 331] width 60 height 10
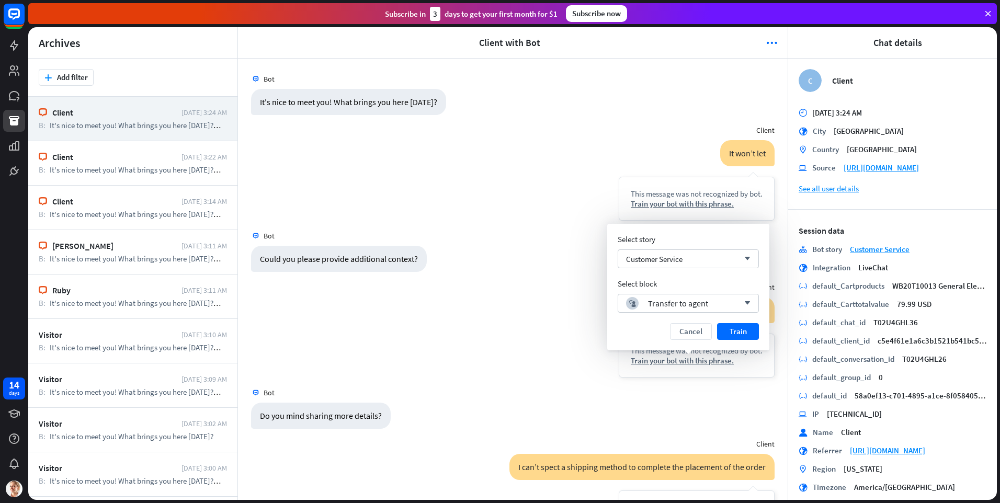
click at [694, 280] on div "Select block" at bounding box center [687, 284] width 141 height 10
click at [733, 334] on button "Train" at bounding box center [738, 331] width 42 height 17
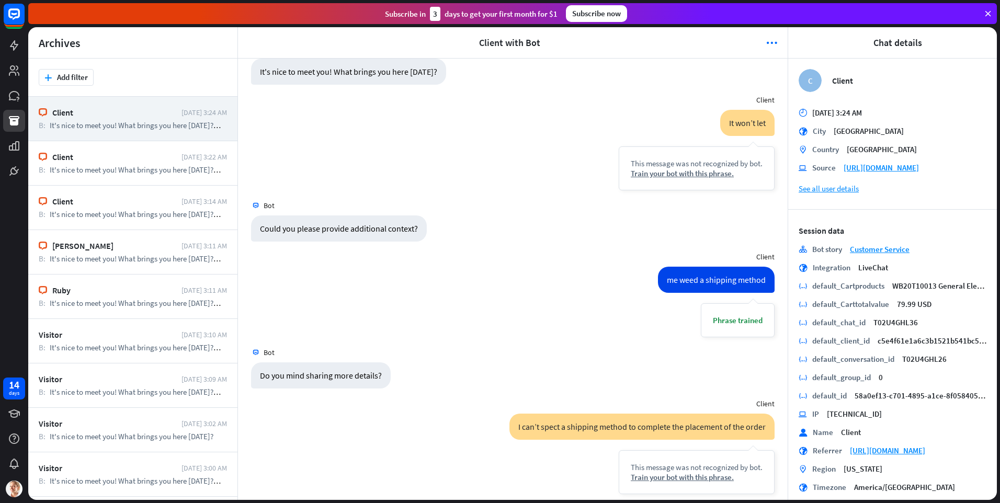
scroll to position [91, 0]
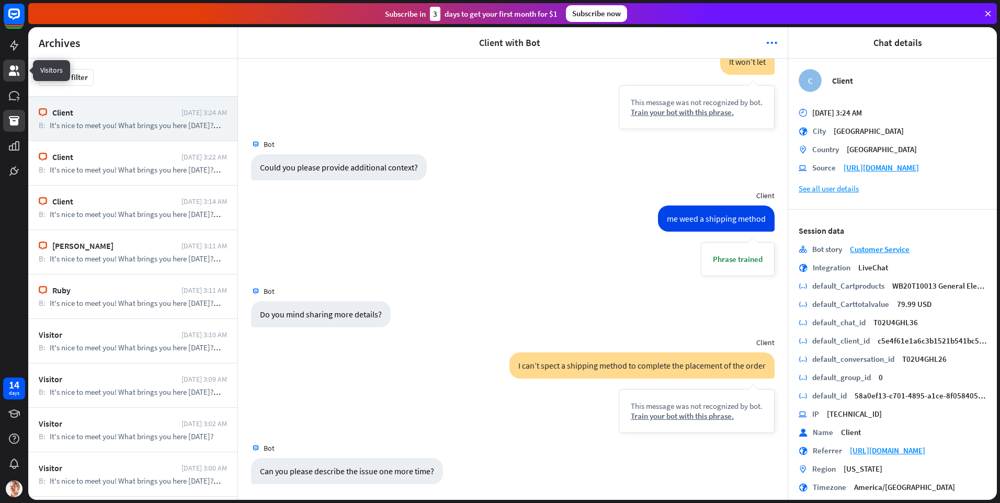
click at [14, 65] on icon at bounding box center [14, 70] width 13 height 13
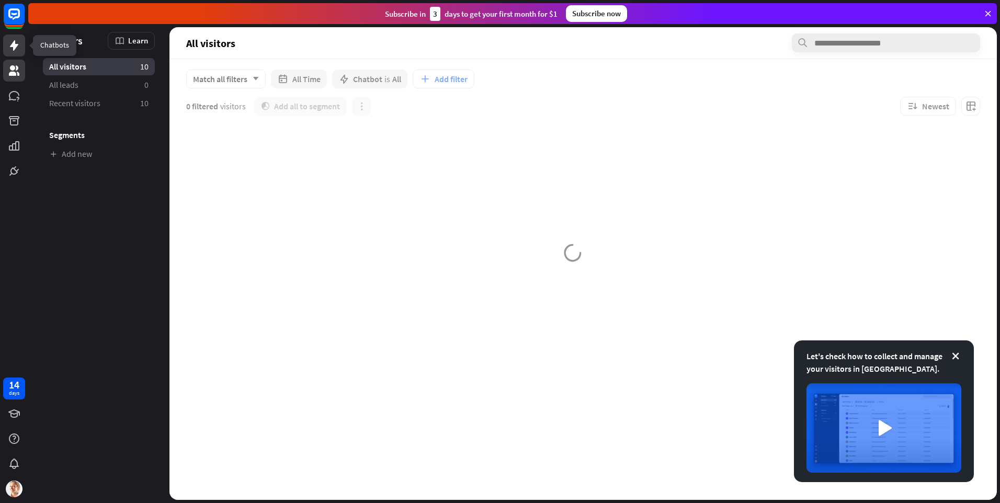
click at [16, 45] on icon at bounding box center [14, 45] width 8 height 10
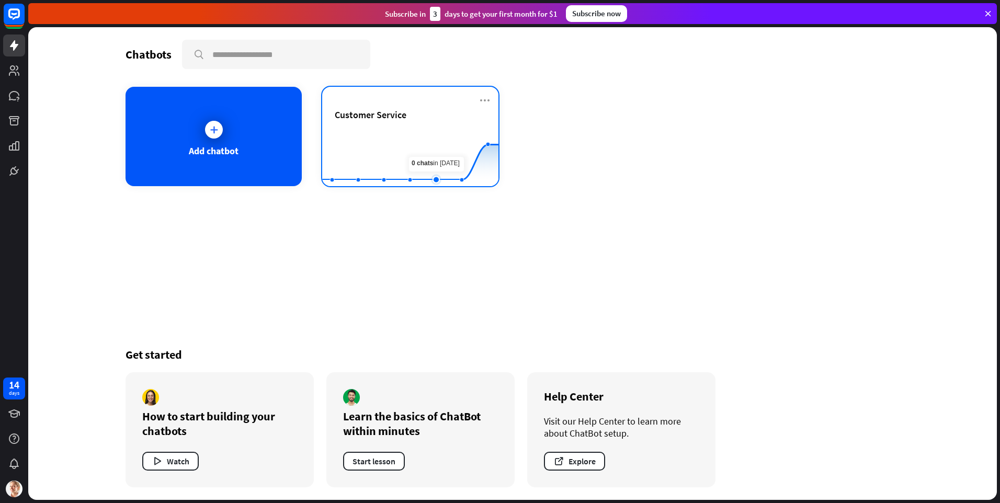
click at [432, 145] on rect at bounding box center [410, 160] width 176 height 65
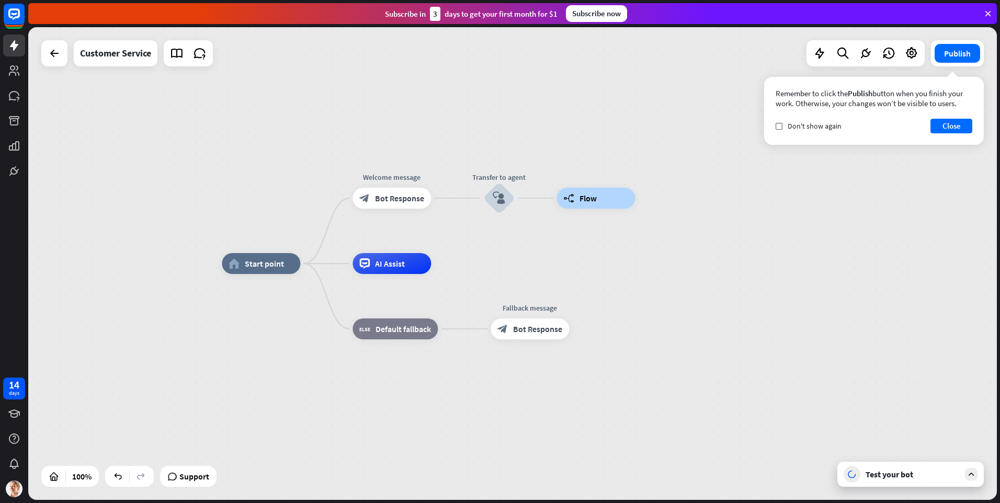
click at [905, 474] on div "Test your bot" at bounding box center [912, 474] width 94 height 10
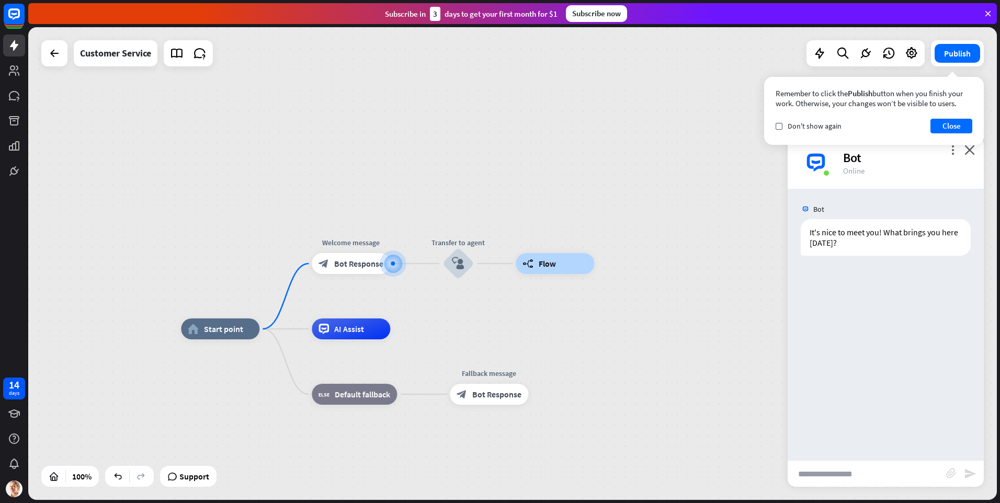
click at [848, 479] on input "text" at bounding box center [866, 474] width 158 height 26
type input "*****"
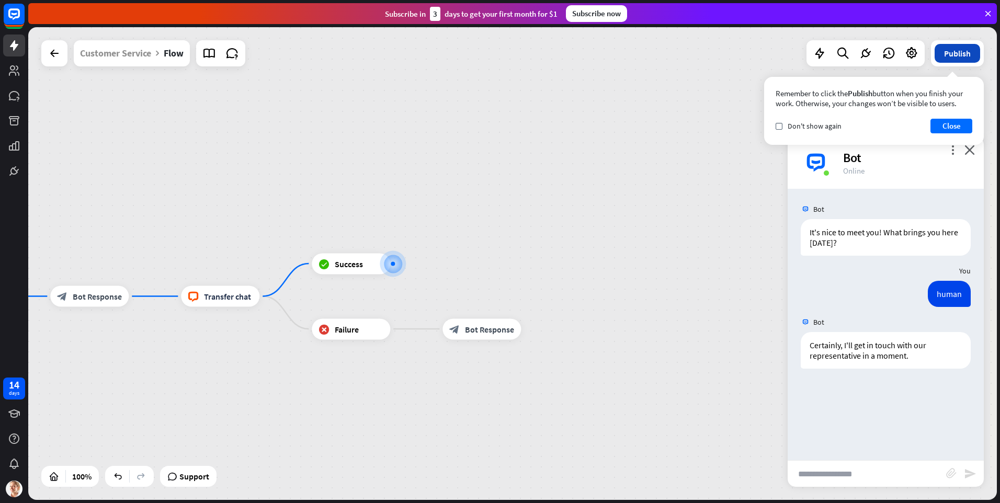
click at [953, 60] on button "Publish" at bounding box center [956, 53] width 45 height 19
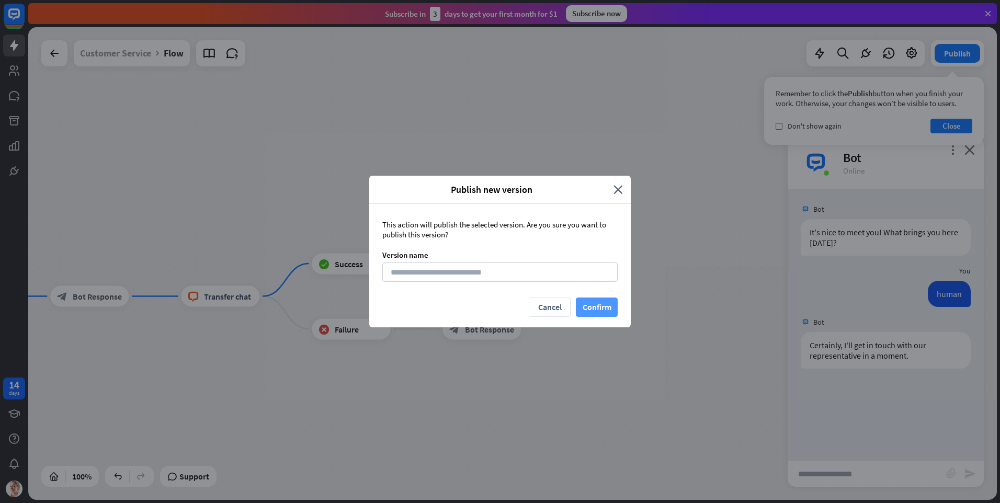
click at [602, 306] on button "Confirm" at bounding box center [597, 306] width 42 height 19
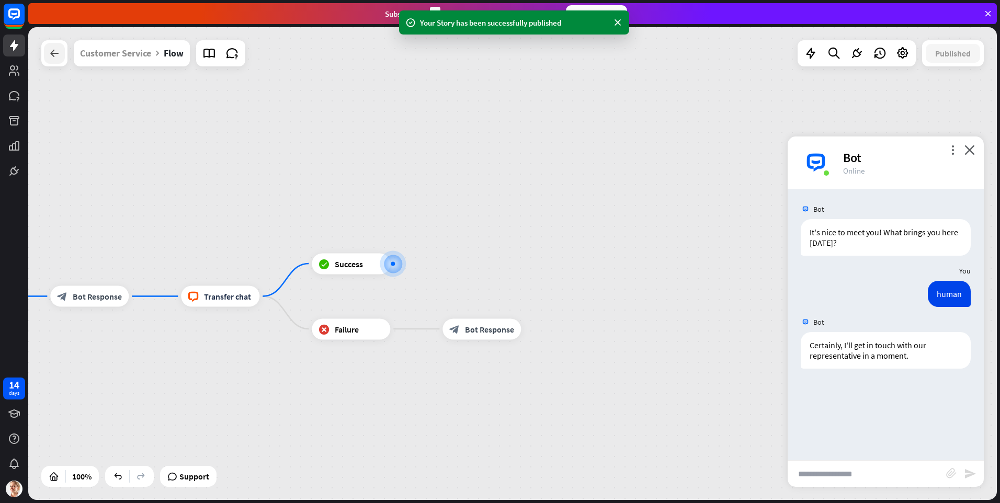
click at [50, 56] on icon at bounding box center [54, 53] width 13 height 13
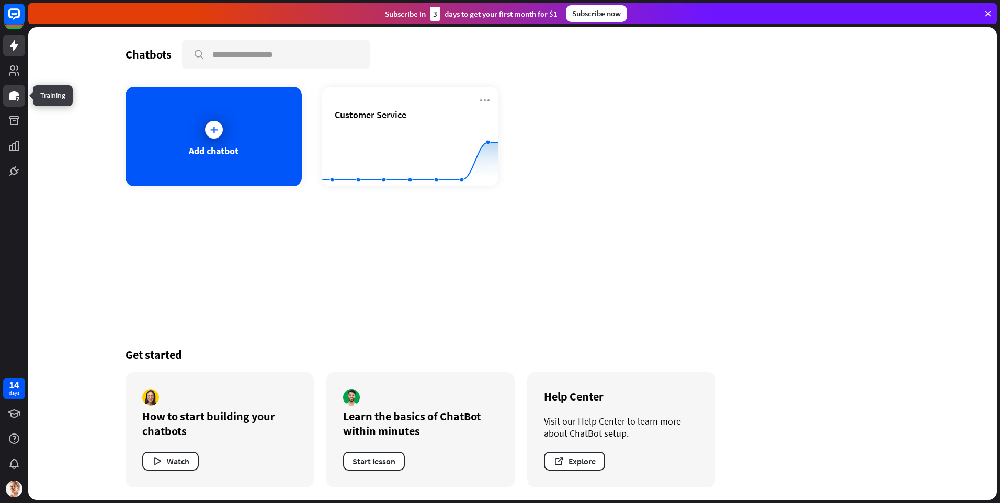
click at [15, 88] on link at bounding box center [14, 96] width 22 height 22
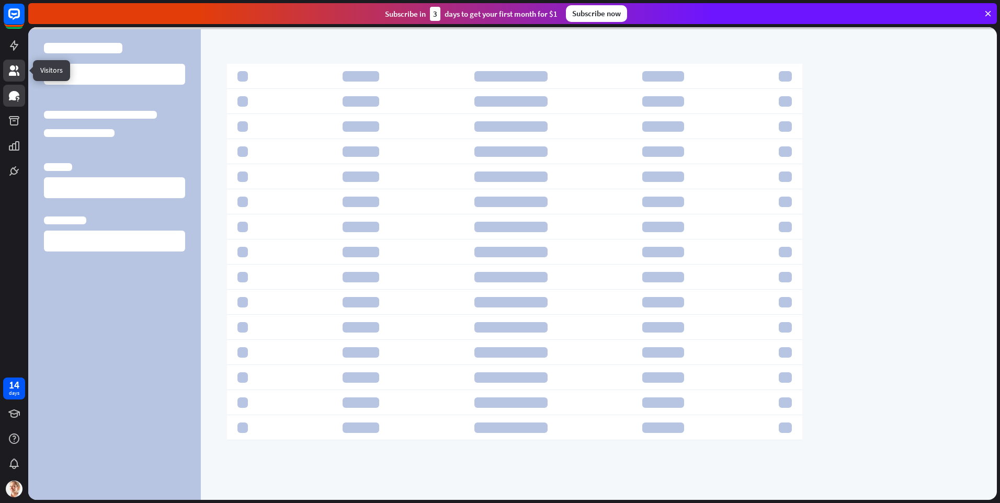
click at [16, 74] on icon at bounding box center [14, 70] width 10 height 10
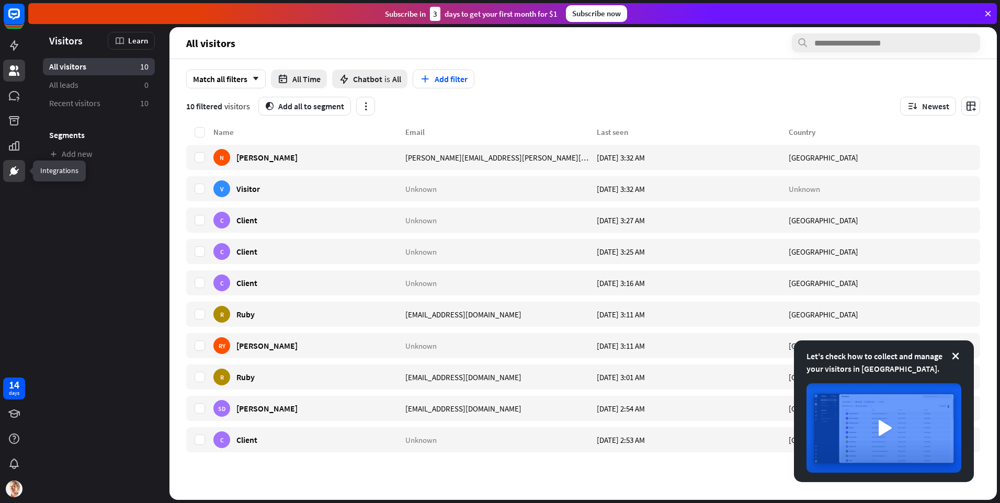
click at [13, 170] on icon at bounding box center [14, 171] width 6 height 6
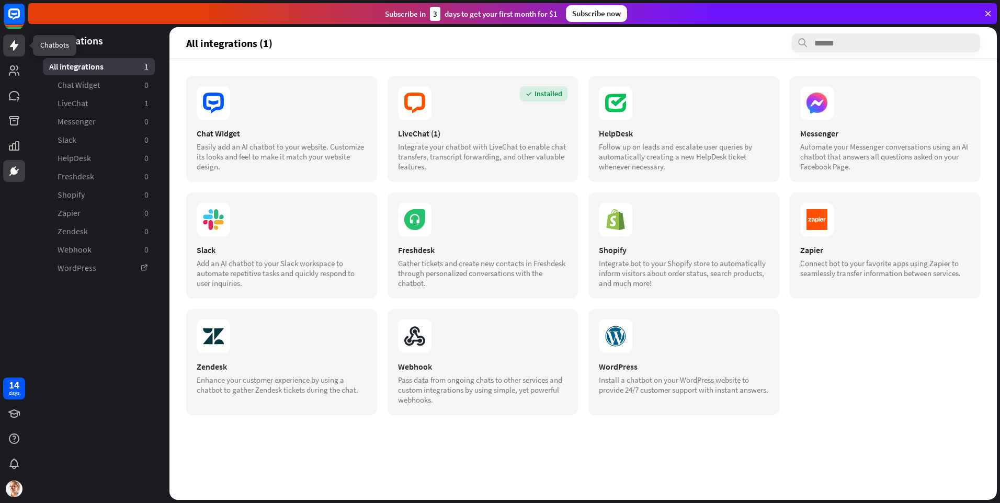
click at [10, 45] on icon at bounding box center [14, 45] width 13 height 13
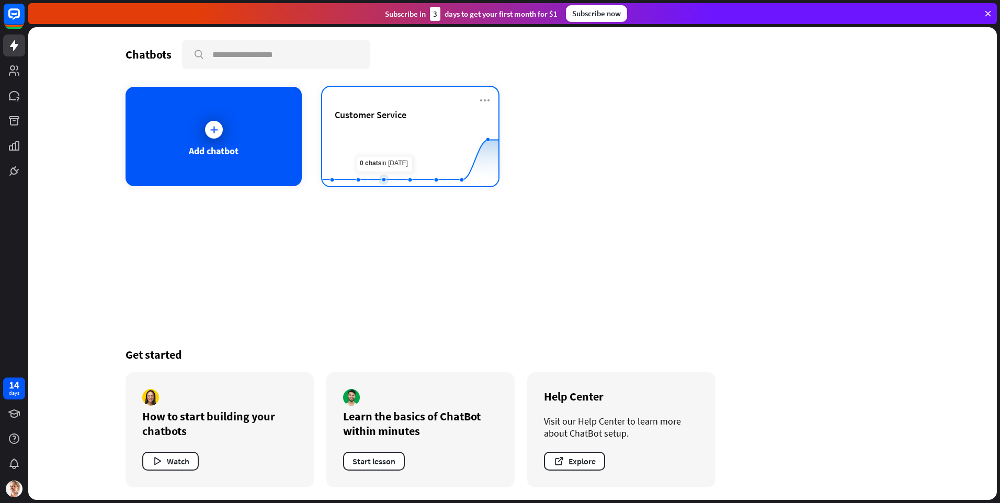
click at [379, 136] on rect at bounding box center [410, 160] width 176 height 65
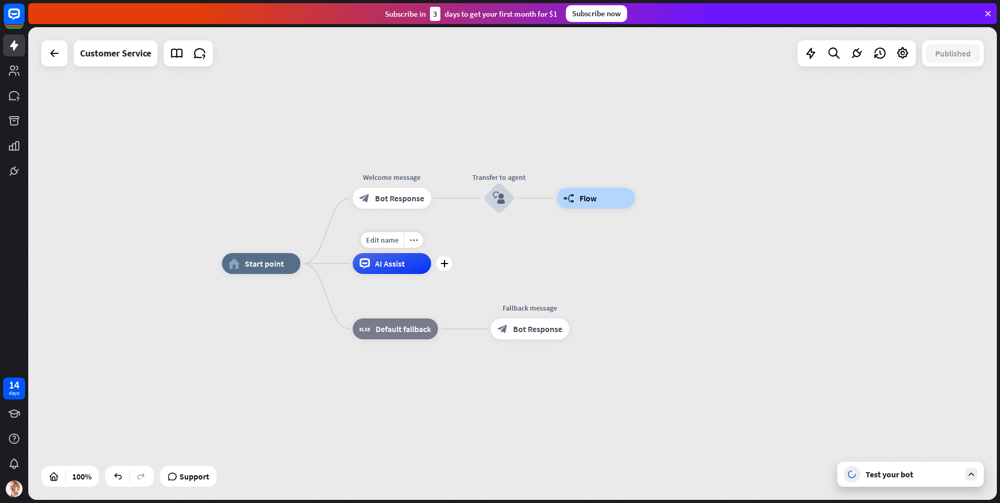
click at [399, 270] on div "AI Assist" at bounding box center [391, 263] width 78 height 21
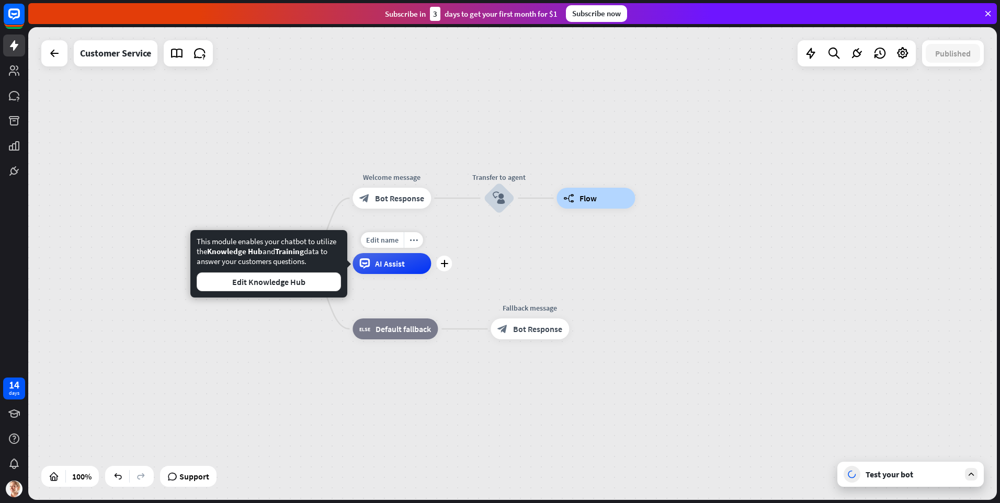
click at [389, 263] on span "AI Assist" at bounding box center [390, 263] width 30 height 10
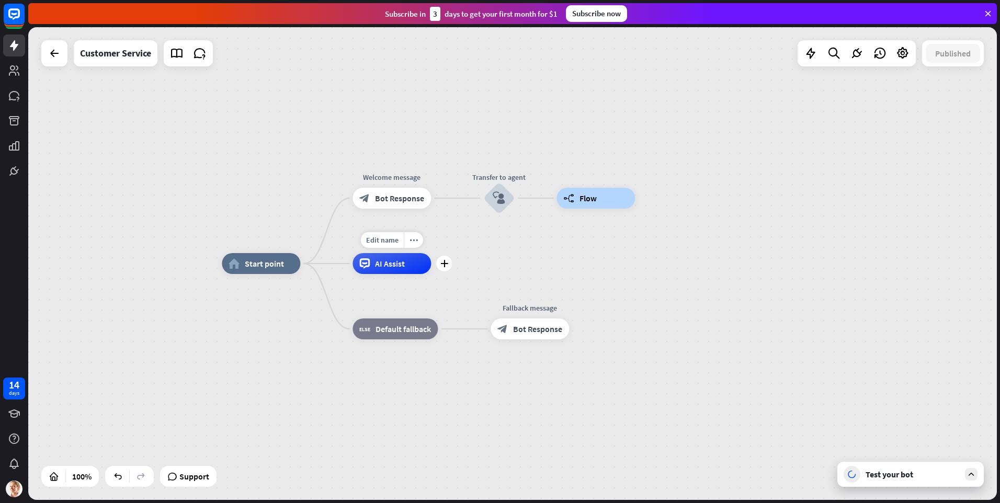
click at [383, 263] on span "AI Assist" at bounding box center [390, 263] width 30 height 10
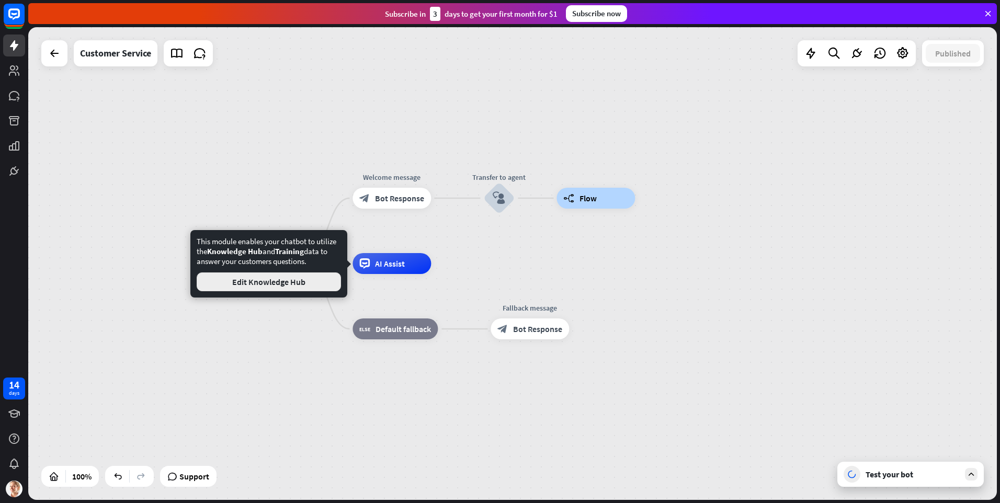
click at [275, 280] on button "Edit Knowledge Hub" at bounding box center [269, 281] width 144 height 19
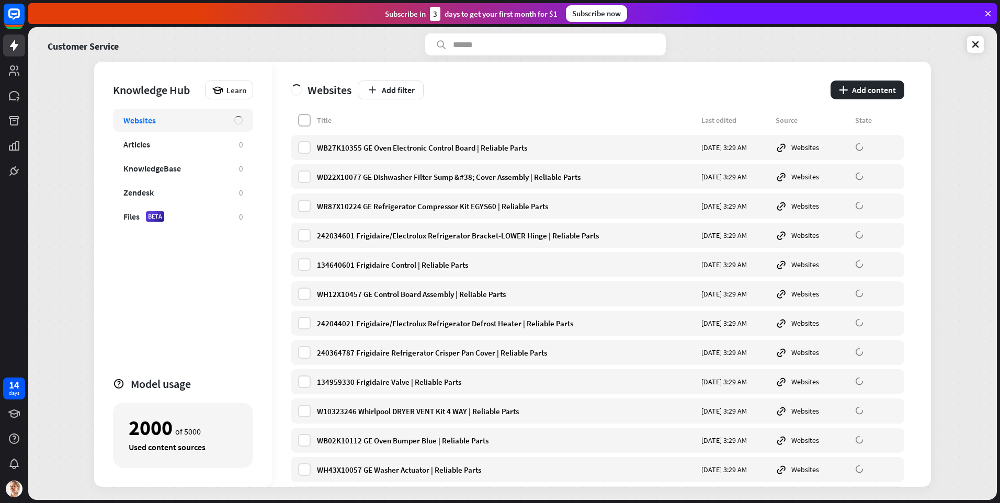
click at [308, 121] on label at bounding box center [304, 120] width 13 height 13
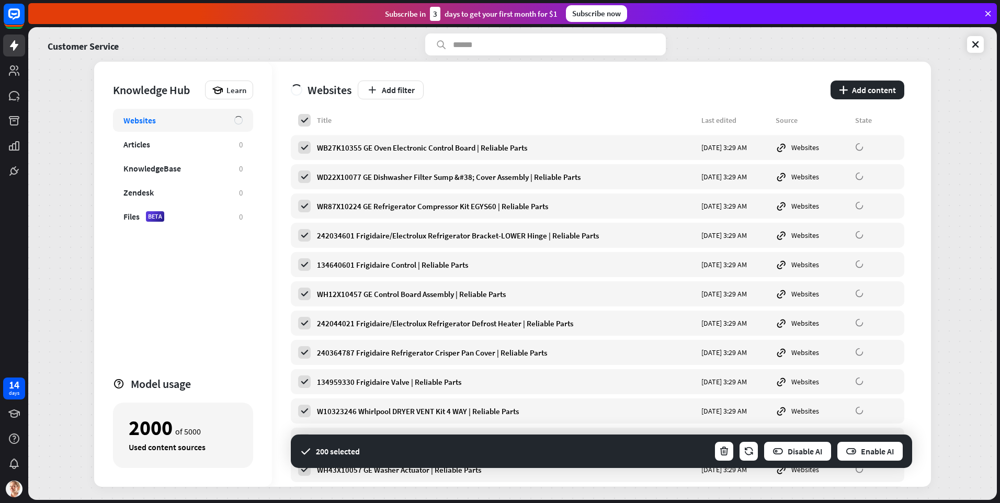
click at [362, 115] on div "Title Last edited Source State" at bounding box center [597, 122] width 613 height 17
click at [301, 119] on icon at bounding box center [304, 120] width 9 height 9
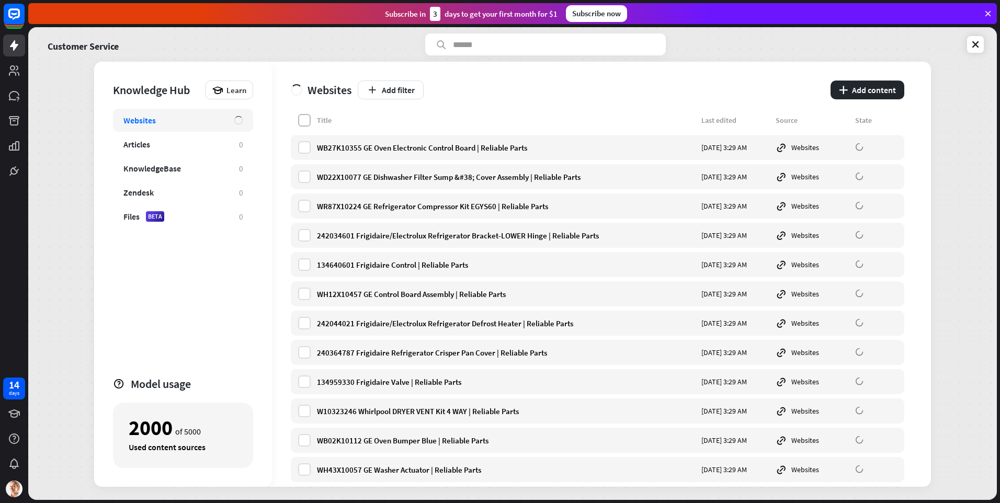
click at [302, 119] on label at bounding box center [304, 120] width 13 height 13
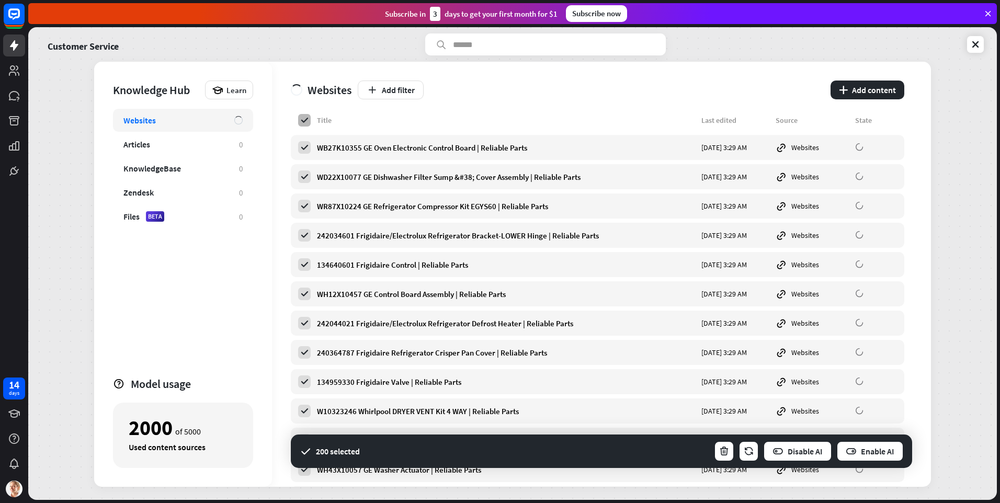
click at [302, 119] on icon at bounding box center [304, 120] width 9 height 9
